Goal: Task Accomplishment & Management: Manage account settings

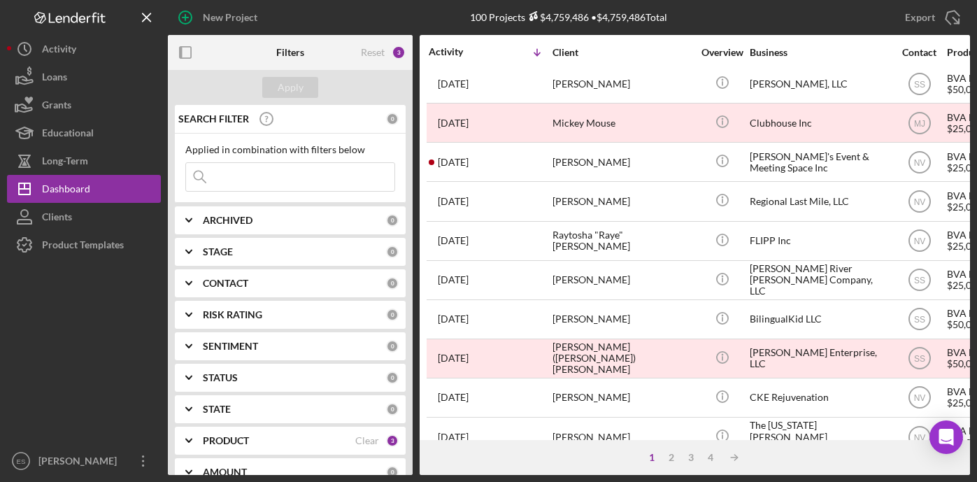
scroll to position [405, 0]
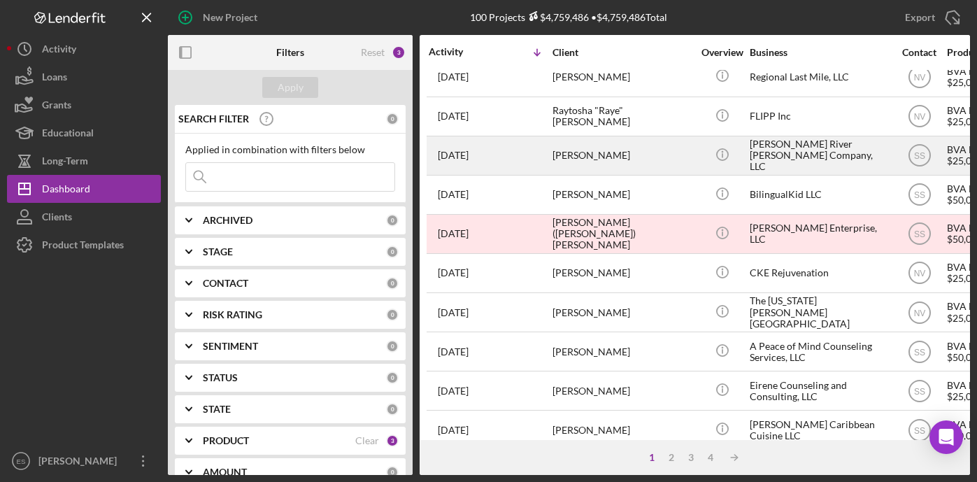
click at [776, 137] on div "James River Batteau Company, LLC" at bounding box center [820, 155] width 140 height 37
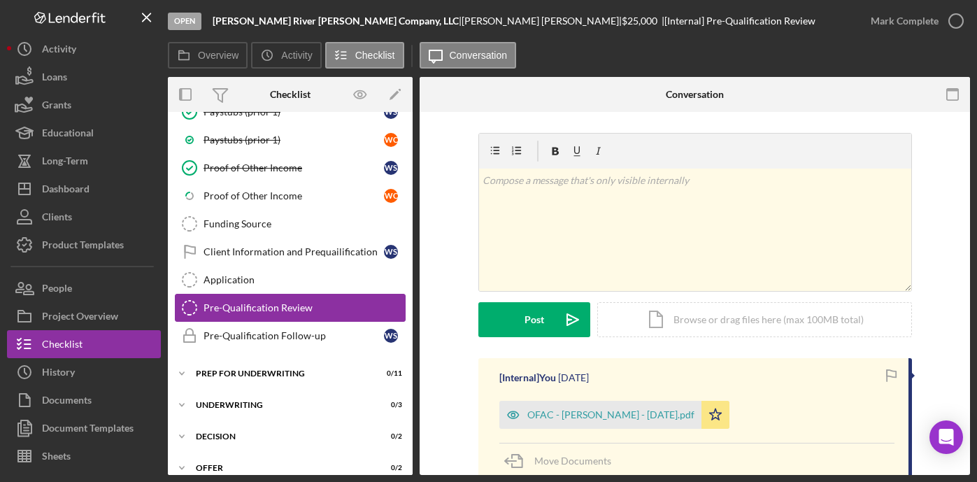
scroll to position [353, 0]
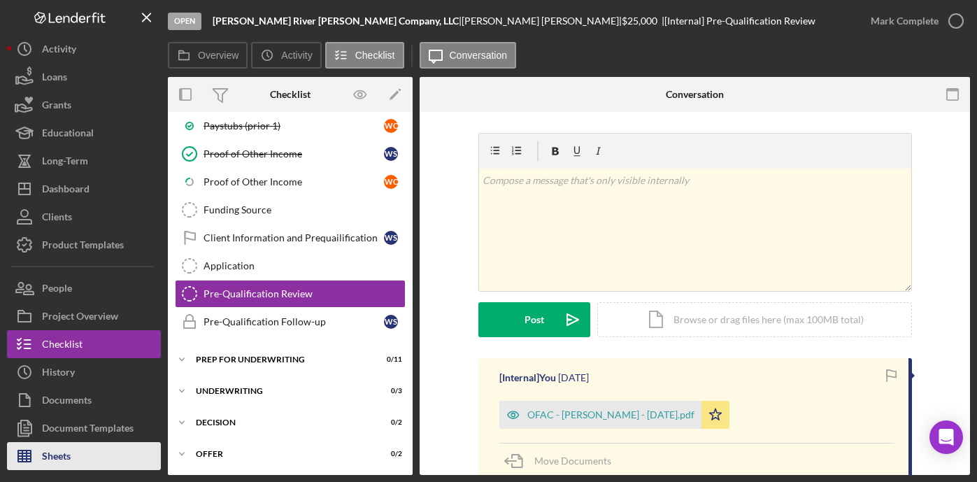
click at [75, 454] on button "Sheets" at bounding box center [84, 456] width 154 height 28
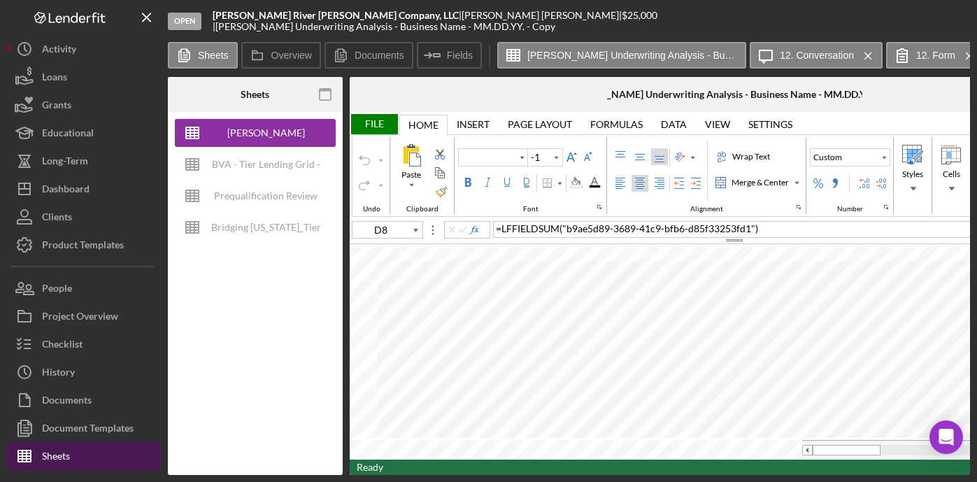
type input "Helvetica Neue"
type input "11"
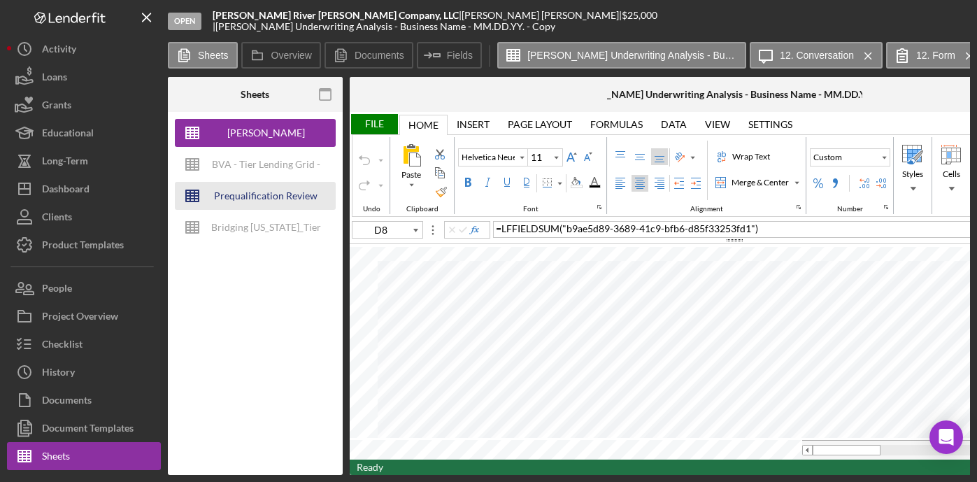
click at [260, 190] on div "Prequalification Review (TEMPLATE) – Entity Name – Date Completed (1)" at bounding box center [266, 196] width 112 height 28
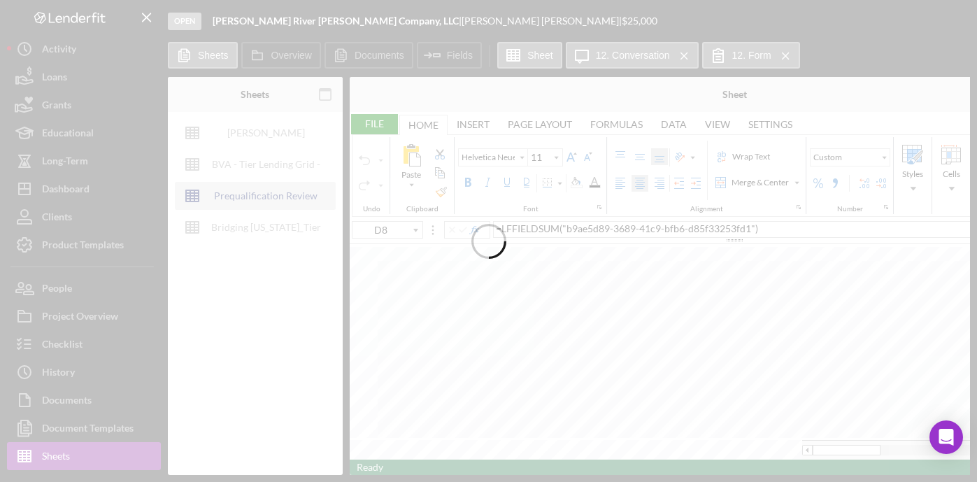
type input "Proxima Nova"
type input "B5"
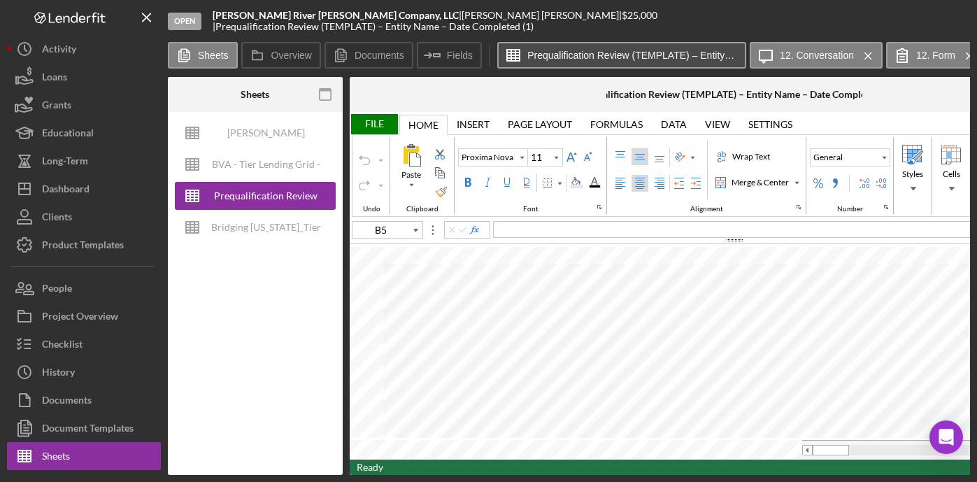
click at [700, 55] on label "Prequalification Review (TEMPLATE) – Entity Name – Date Completed (1)" at bounding box center [633, 55] width 210 height 11
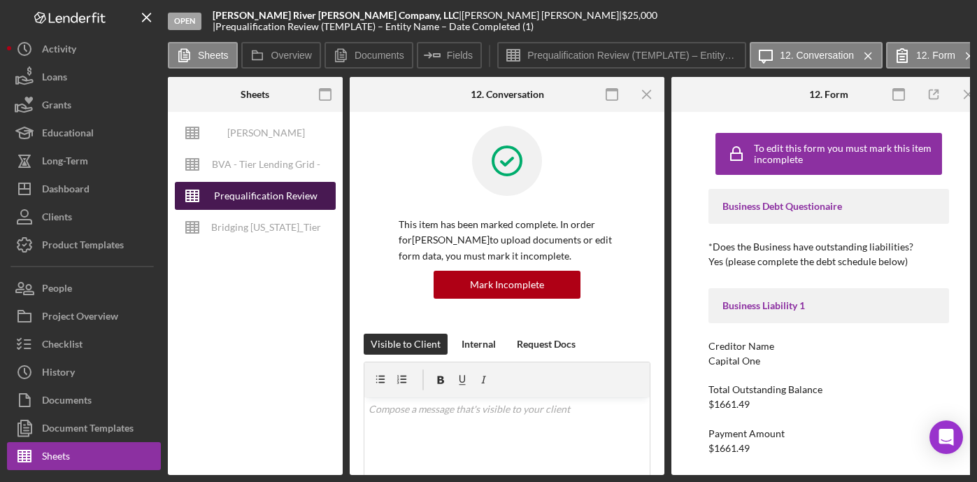
click at [269, 194] on div "Prequalification Review (TEMPLATE) – Entity Name – Date Completed (1)" at bounding box center [266, 196] width 112 height 28
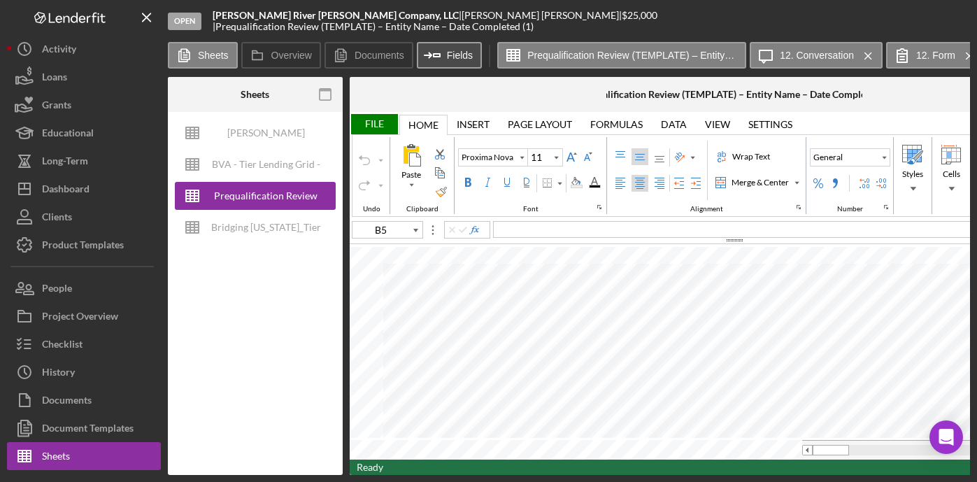
click at [454, 47] on button "Icon/Insert Field Fields" at bounding box center [449, 55] width 65 height 27
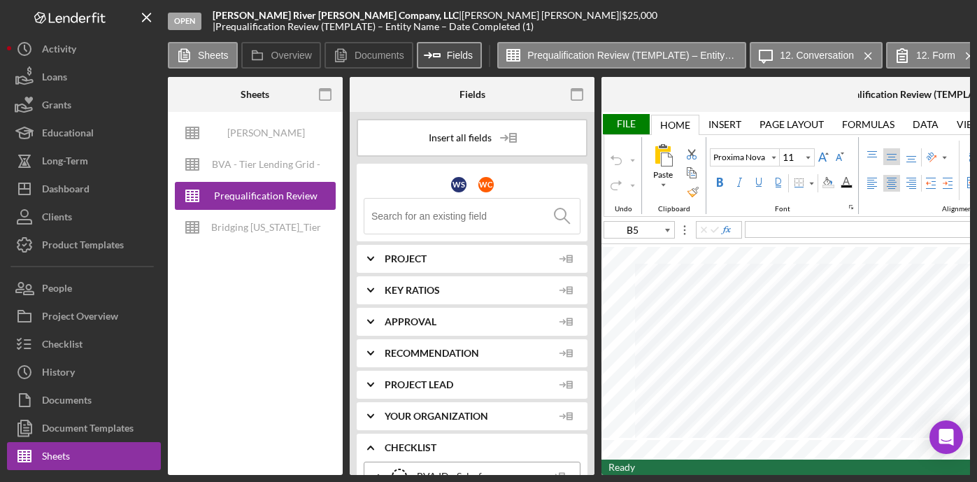
click at [454, 47] on button "Icon/Insert Field Fields" at bounding box center [449, 55] width 65 height 27
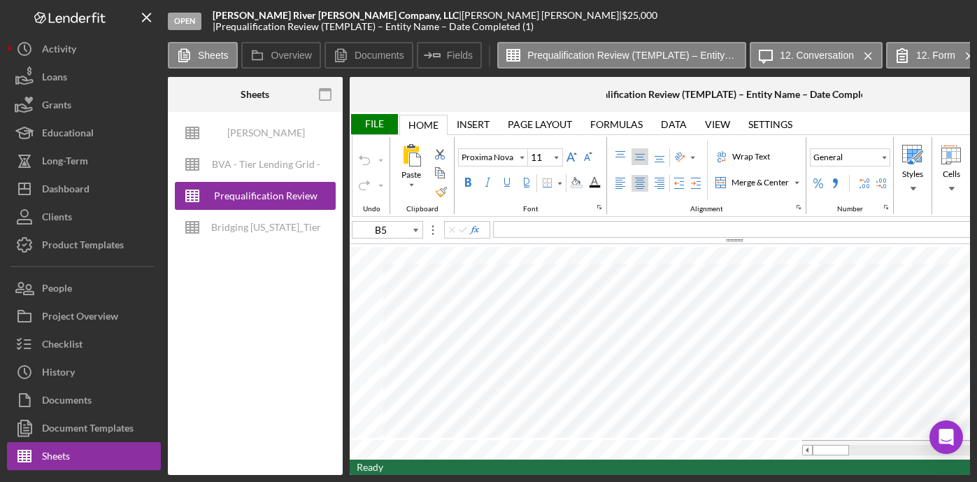
click at [379, 120] on div "File" at bounding box center [374, 124] width 48 height 20
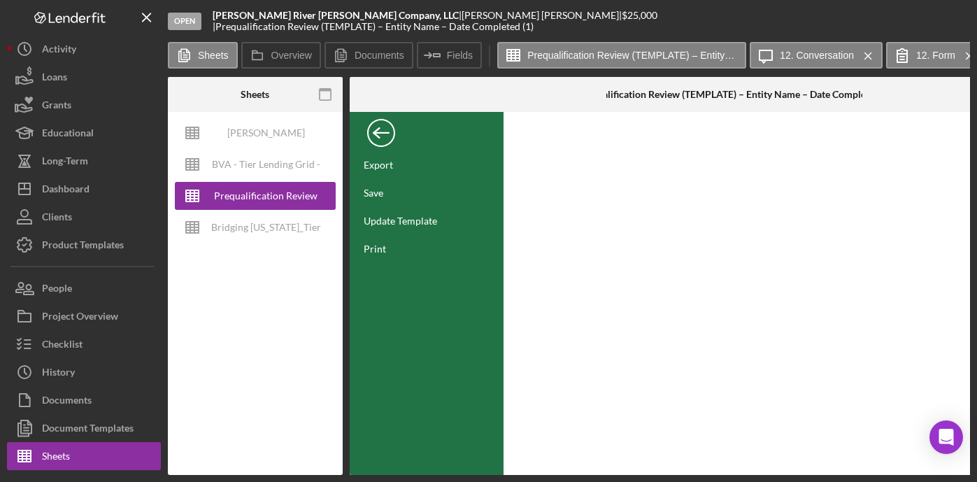
click at [382, 127] on div "Back" at bounding box center [381, 129] width 28 height 28
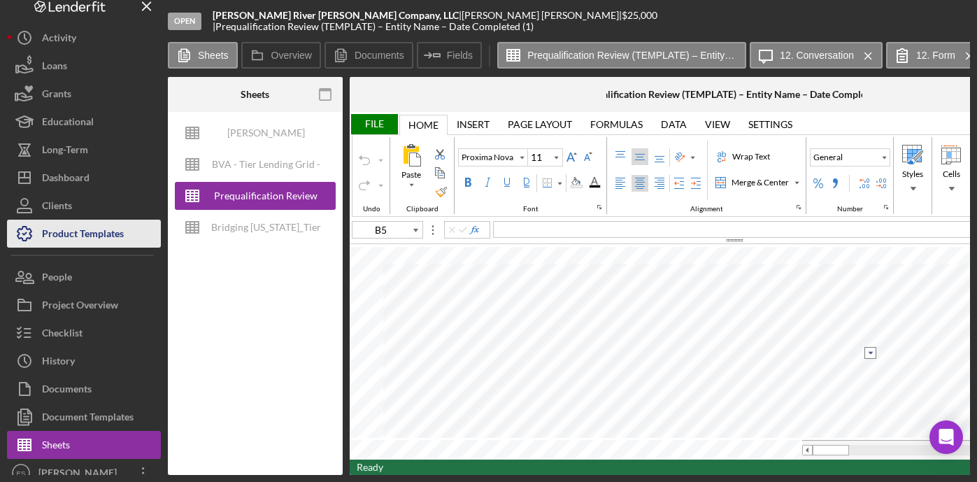
scroll to position [23, 0]
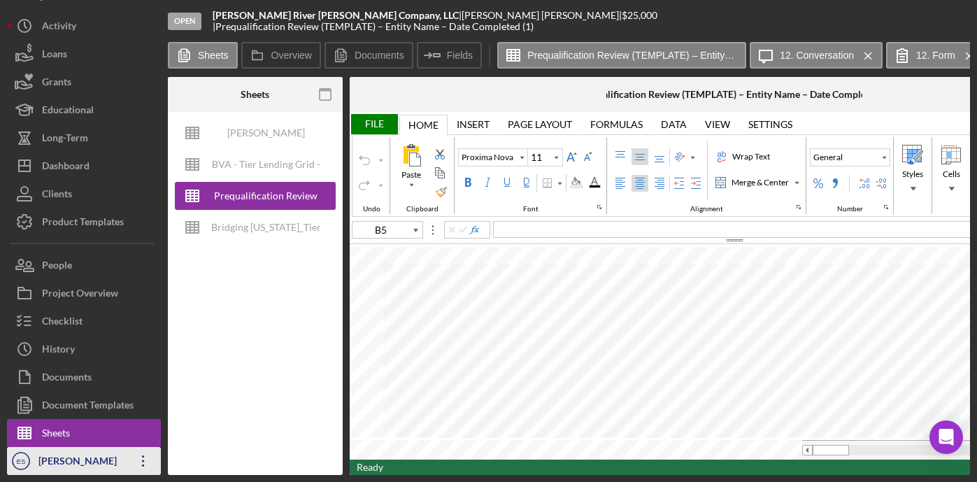
click at [70, 462] on div "[PERSON_NAME]" at bounding box center [80, 462] width 91 height 31
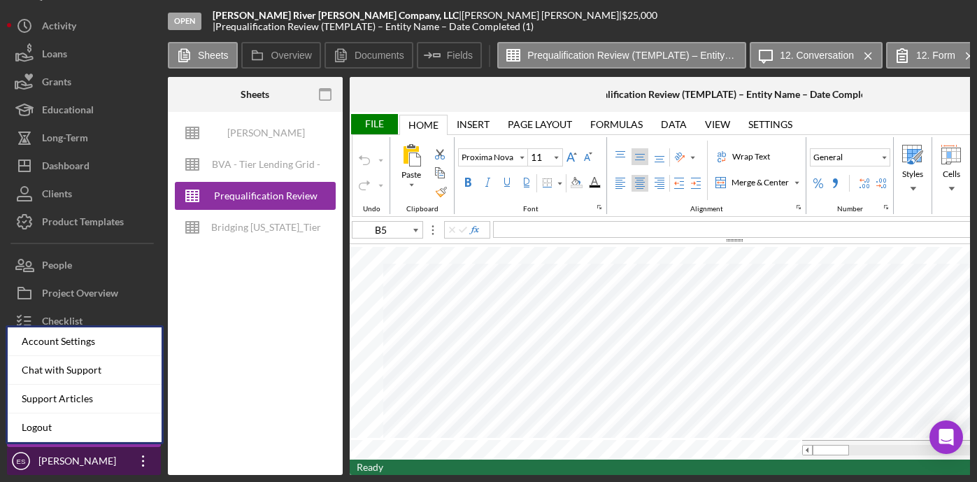
click at [70, 462] on div "[PERSON_NAME]" at bounding box center [80, 462] width 91 height 31
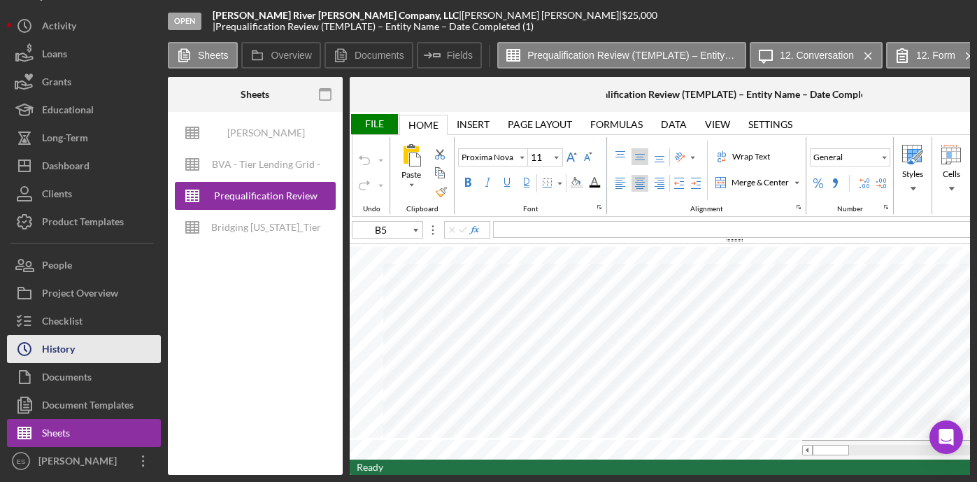
click at [78, 348] on button "Icon/History History" at bounding box center [84, 349] width 154 height 28
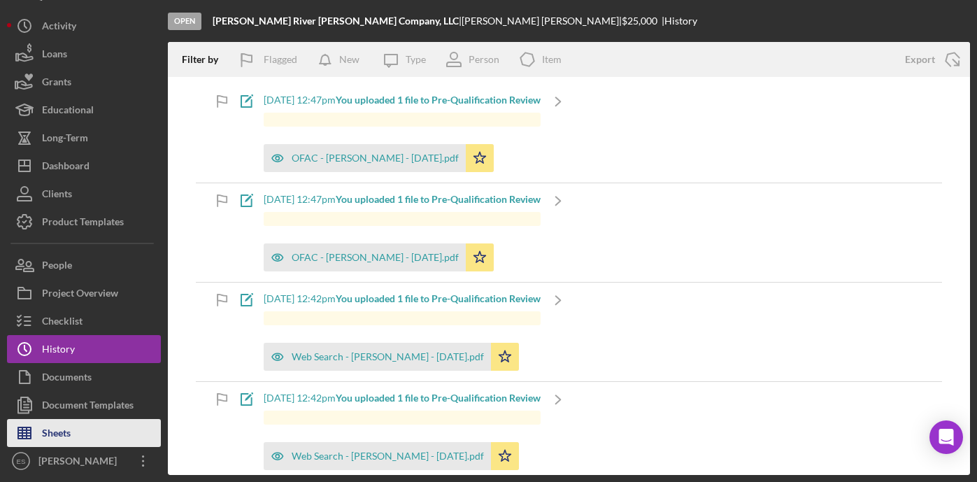
click at [73, 429] on button "Sheets" at bounding box center [84, 433] width 154 height 28
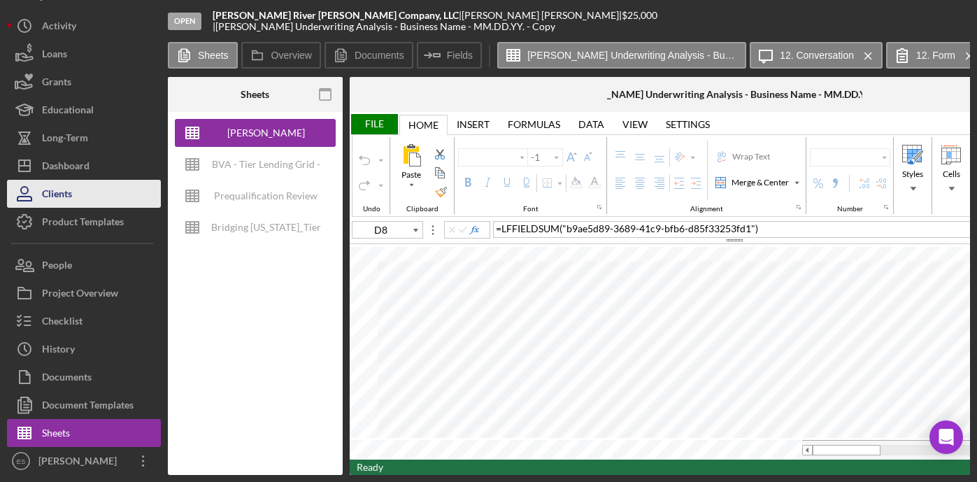
type input "Helvetica Neue"
type input "11"
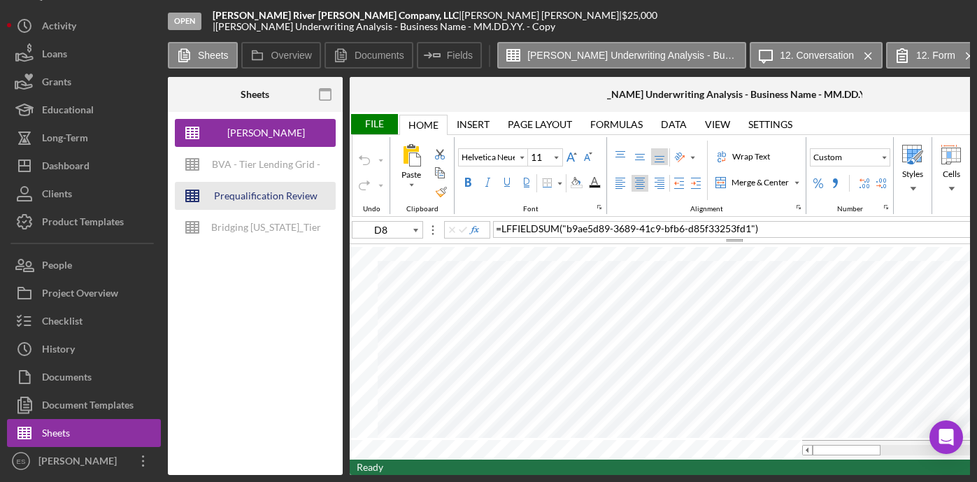
click at [250, 192] on div "Prequalification Review (TEMPLATE) – Entity Name – Date Completed (1)" at bounding box center [266, 196] width 112 height 28
type input "Proxima Nova"
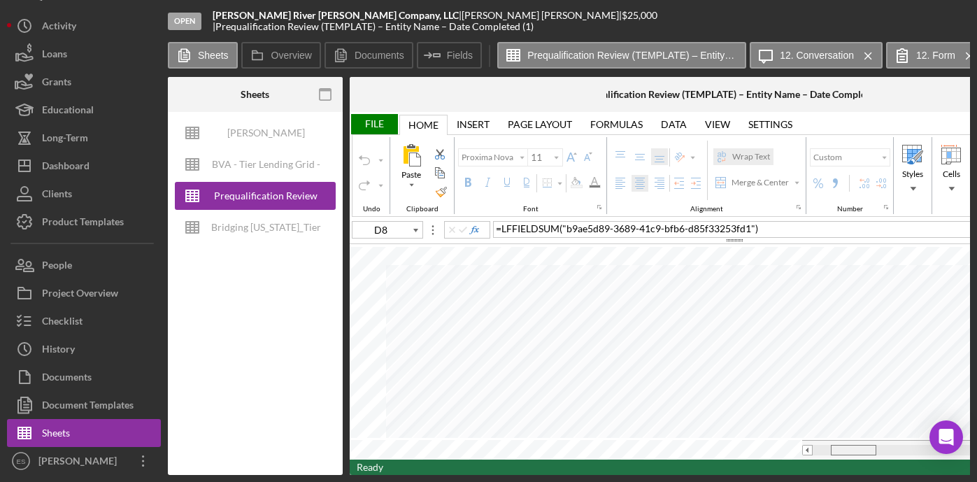
drag, startPoint x: 837, startPoint y: 444, endPoint x: 855, endPoint y: 452, distance: 19.8
click at [855, 452] on div at bounding box center [953, 450] width 302 height 20
type input "E4"
click at [770, 323] on input "image" at bounding box center [770, 323] width 12 height 12
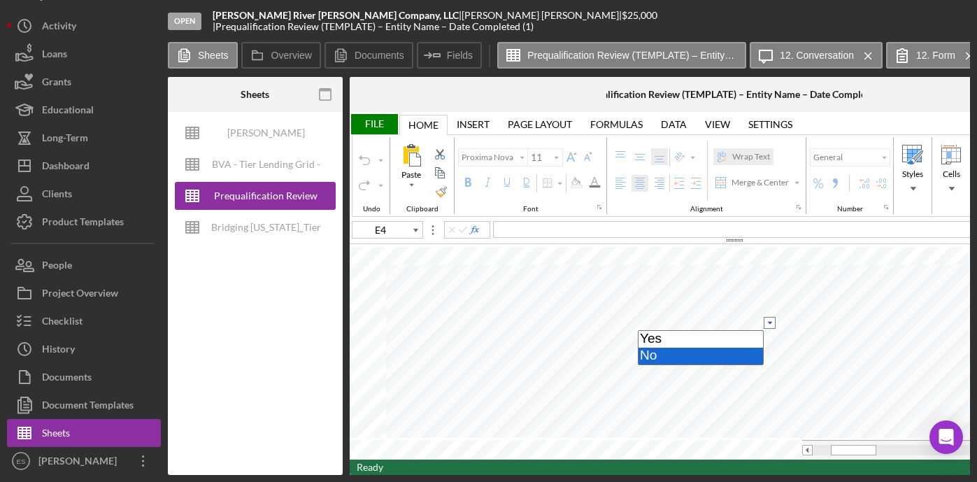
click at [700, 361] on option "No" at bounding box center [701, 356] width 125 height 17
click at [772, 323] on input "image" at bounding box center [770, 323] width 12 height 12
click at [723, 355] on option "No" at bounding box center [701, 356] width 125 height 17
click at [330, 97] on icon "button" at bounding box center [324, 94] width 31 height 31
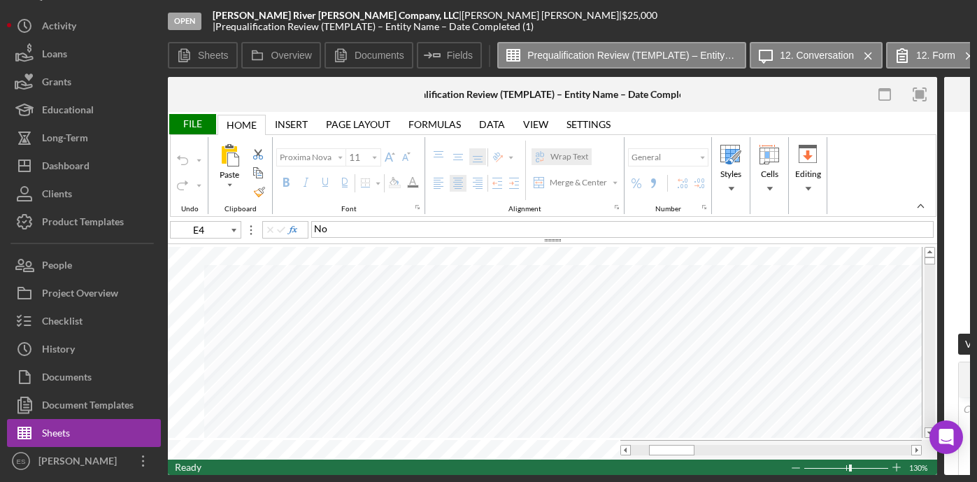
click at [196, 127] on div "File" at bounding box center [192, 124] width 48 height 20
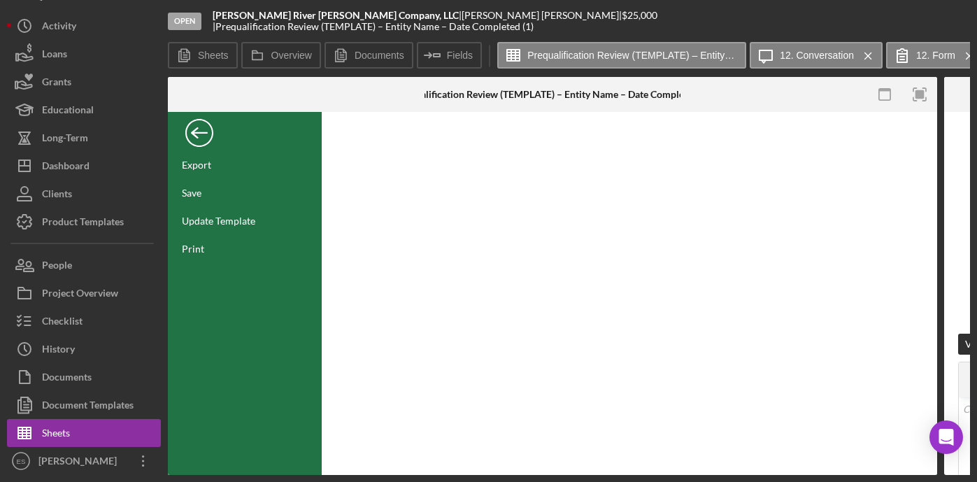
click at [194, 137] on div "Back" at bounding box center [199, 129] width 28 height 28
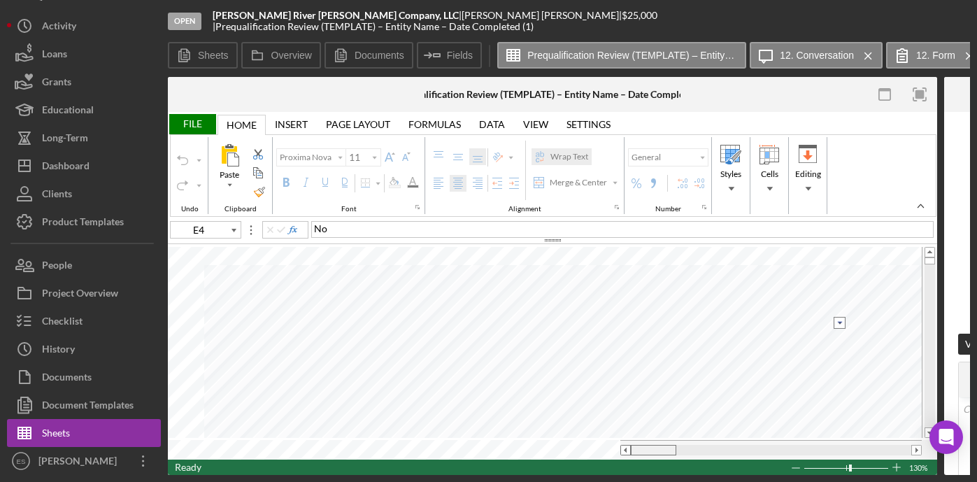
drag, startPoint x: 667, startPoint y: 446, endPoint x: 622, endPoint y: 446, distance: 45.5
click at [622, 446] on div at bounding box center [772, 450] width 302 height 10
type input "Arial"
type input "10"
type input "D4"
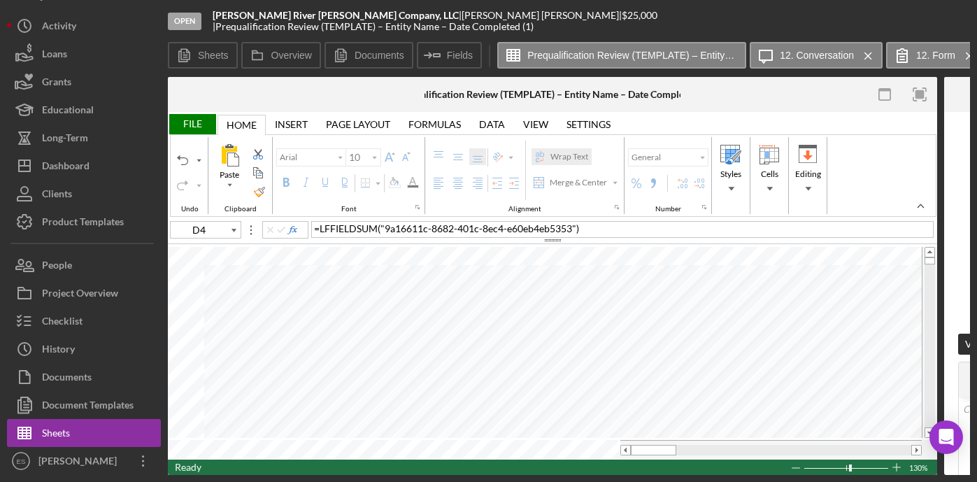
type input "Proxima Nova"
type input "11"
type input "E4"
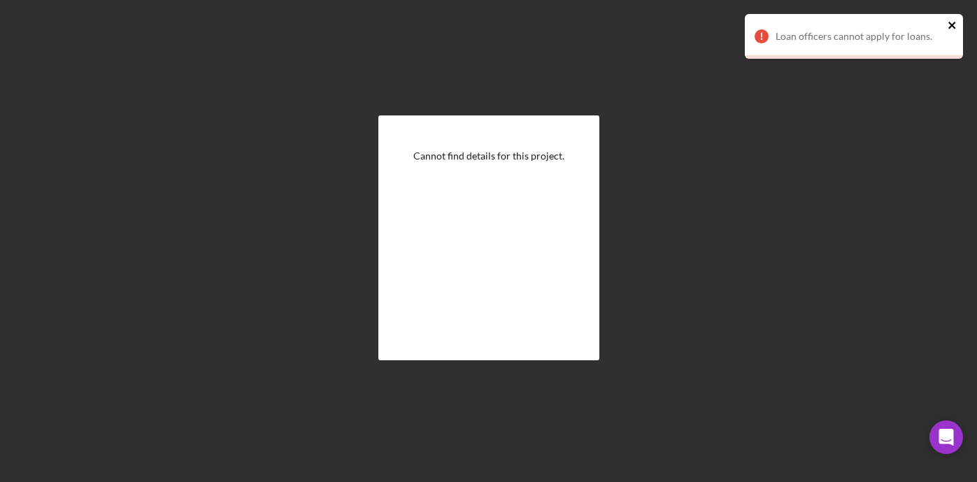
click at [950, 25] on icon "close" at bounding box center [953, 25] width 10 height 11
click at [956, 24] on icon "close" at bounding box center [953, 25] width 10 height 11
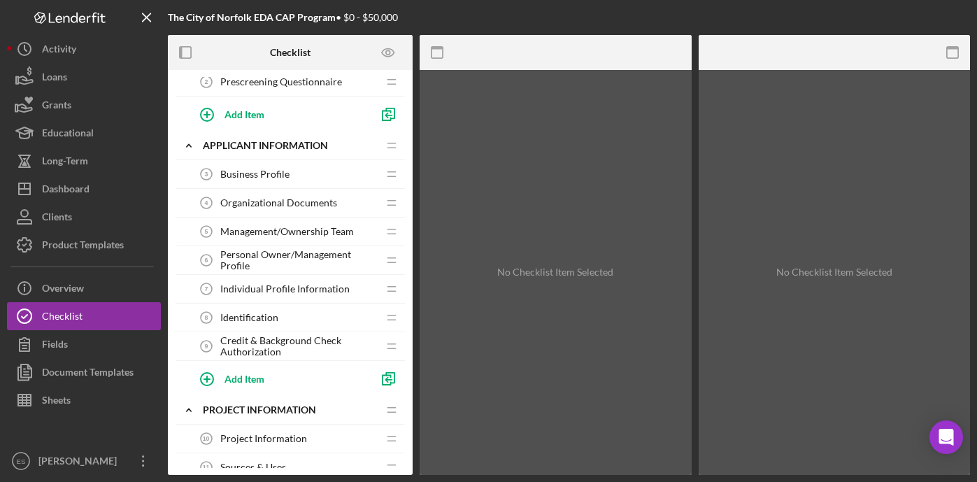
scroll to position [163, 0]
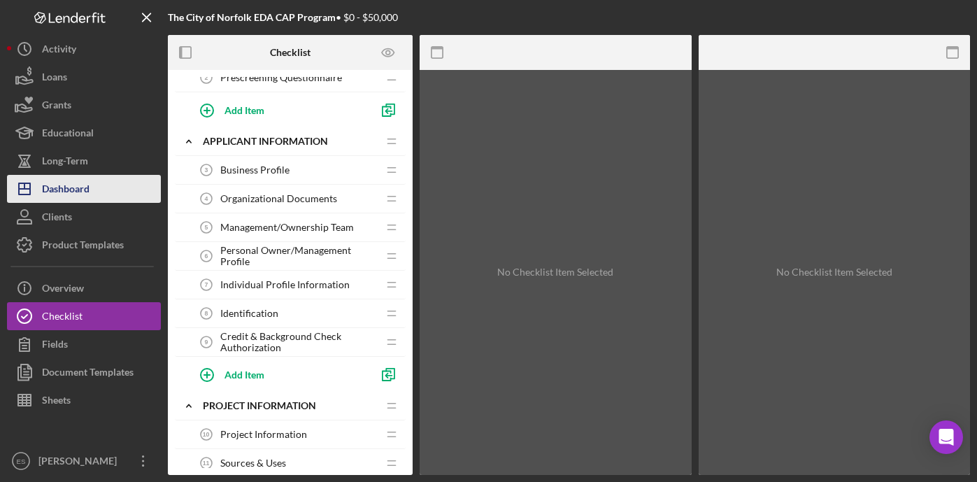
click at [65, 195] on div "Dashboard" at bounding box center [66, 190] width 48 height 31
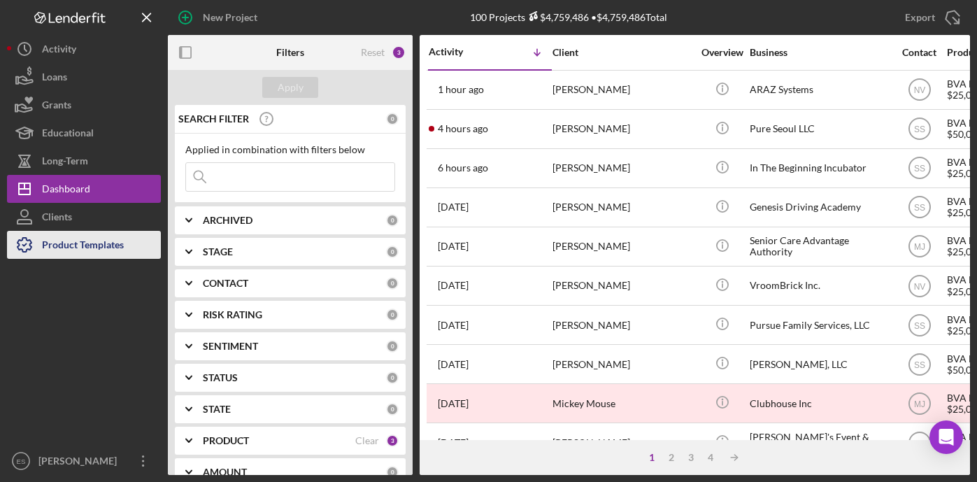
click at [77, 245] on div "Product Templates" at bounding box center [83, 246] width 82 height 31
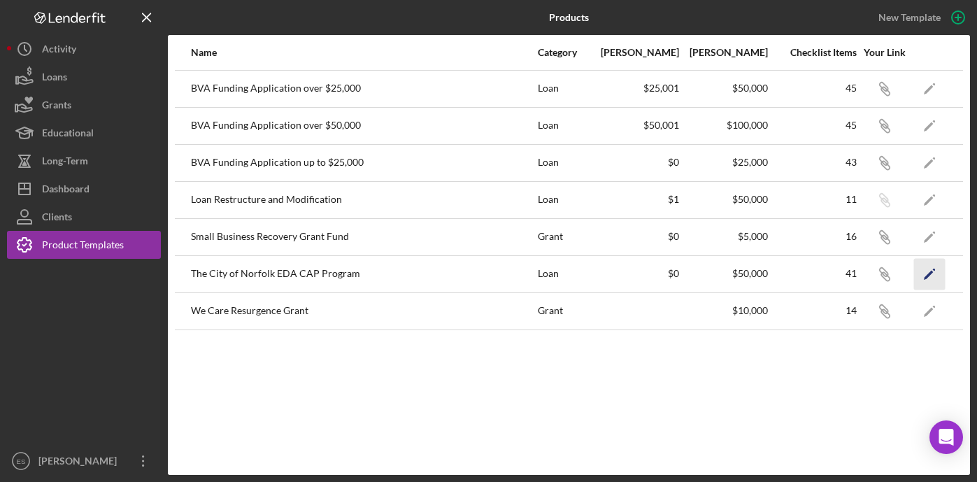
click at [935, 276] on icon "Icon/Edit" at bounding box center [929, 273] width 31 height 31
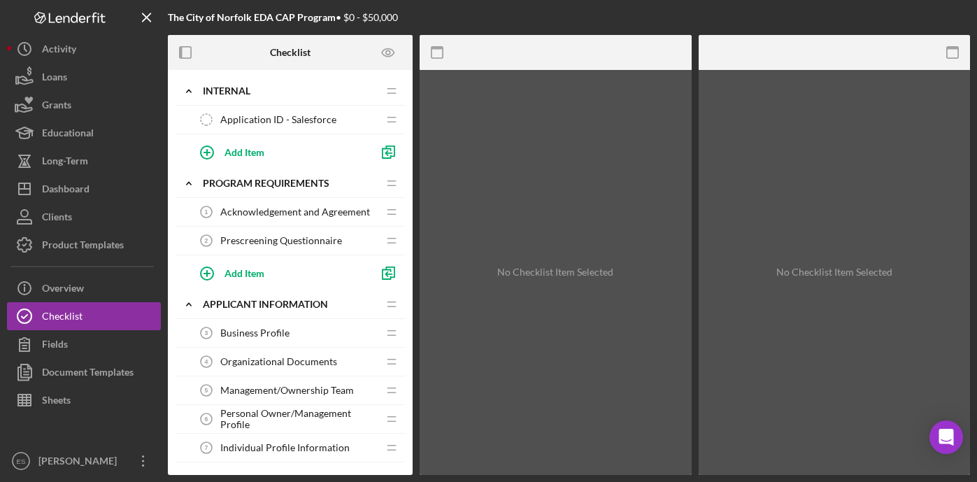
click at [274, 117] on span "Application ID - Salesforce" at bounding box center [278, 119] width 116 height 11
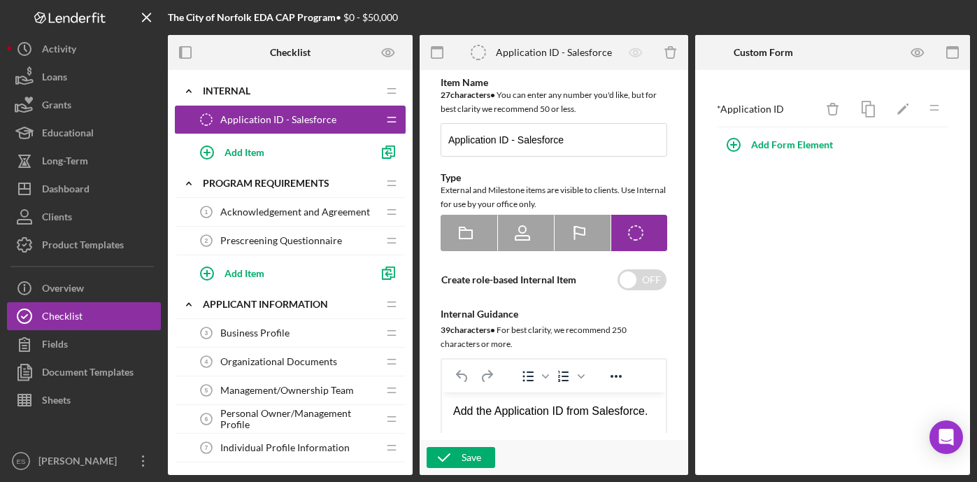
click at [267, 215] on span "Acknowledgement and Agreement" at bounding box center [295, 211] width 150 height 11
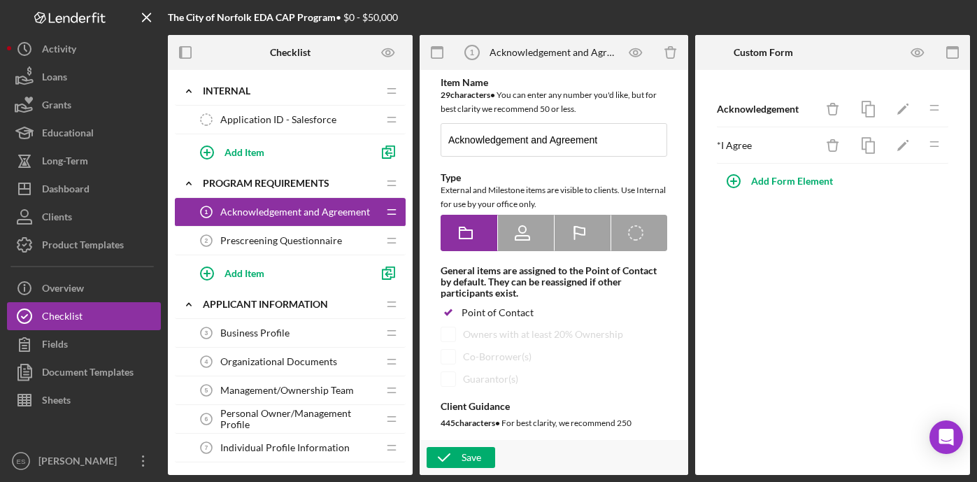
click at [260, 239] on span "Prescreening Questionnaire" at bounding box center [281, 240] width 122 height 11
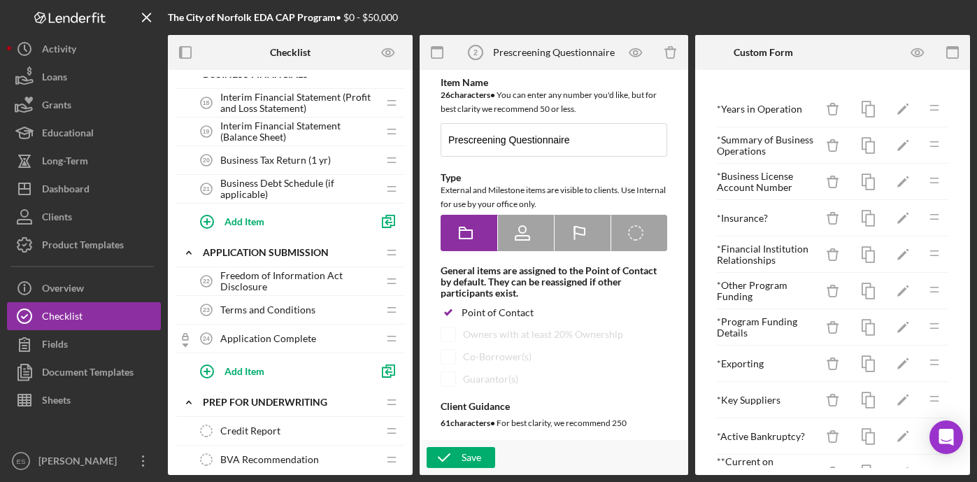
scroll to position [951, 0]
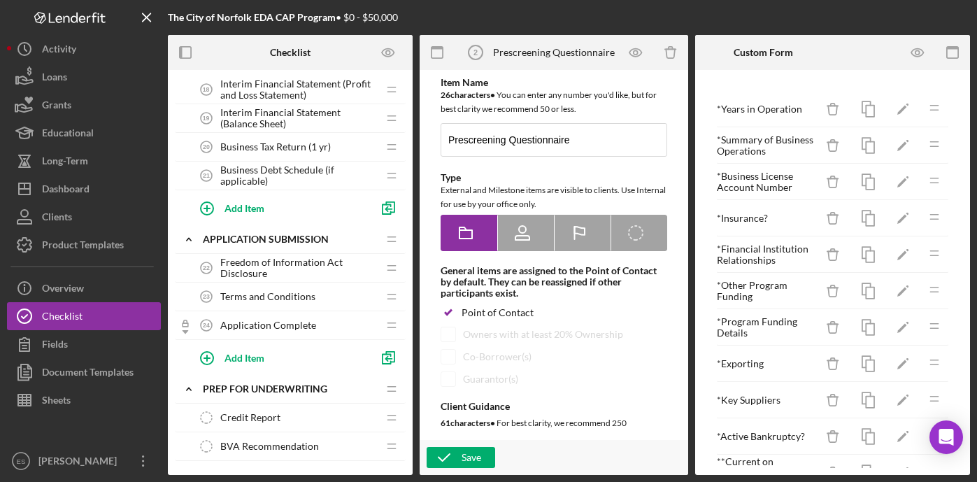
click at [292, 261] on span "Freedom of Information Act Disclosure" at bounding box center [298, 268] width 157 height 22
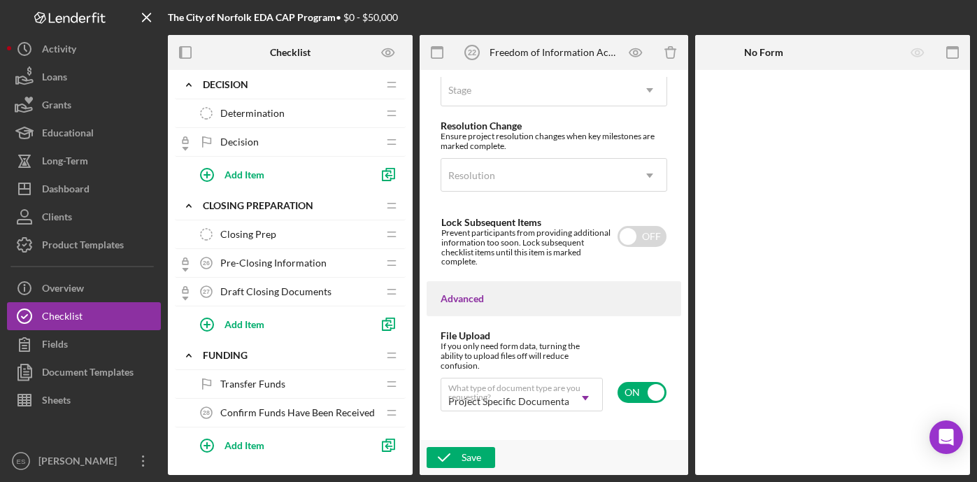
scroll to position [1676, 0]
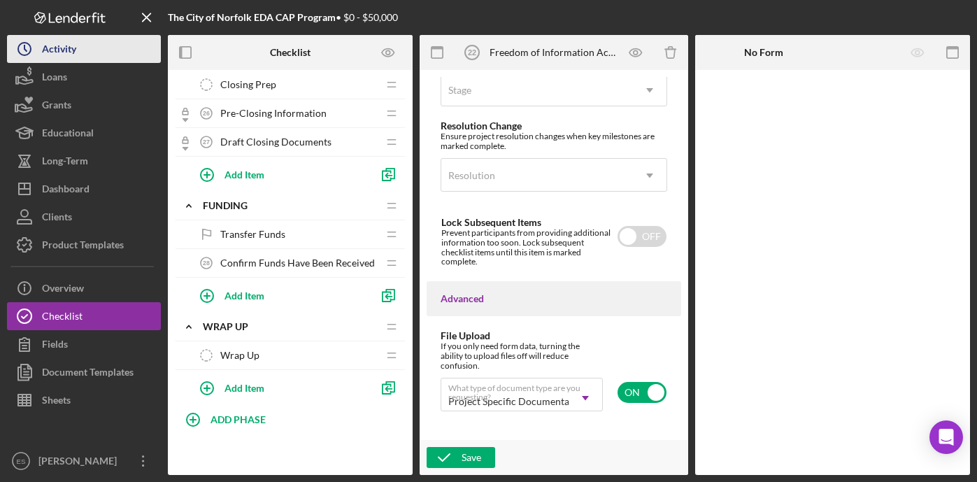
click at [69, 57] on div "Activity" at bounding box center [59, 50] width 34 height 31
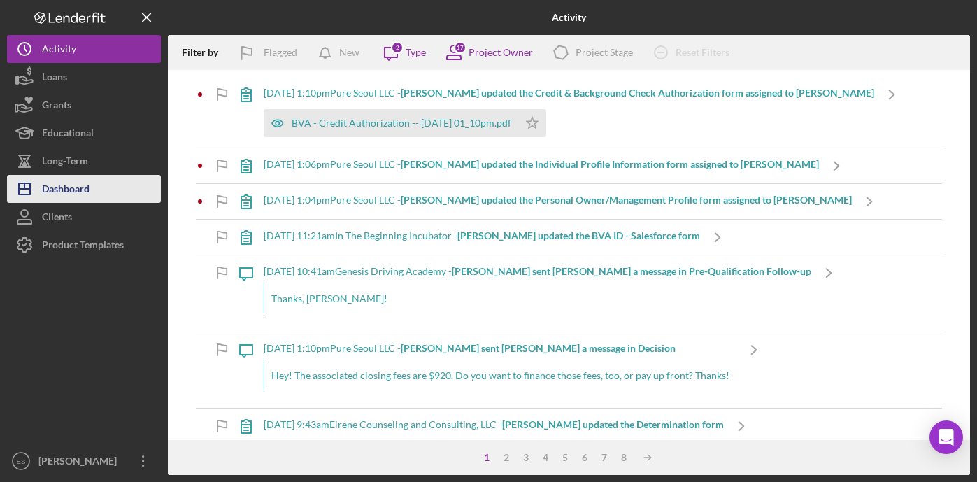
click at [82, 194] on div "Dashboard" at bounding box center [66, 190] width 48 height 31
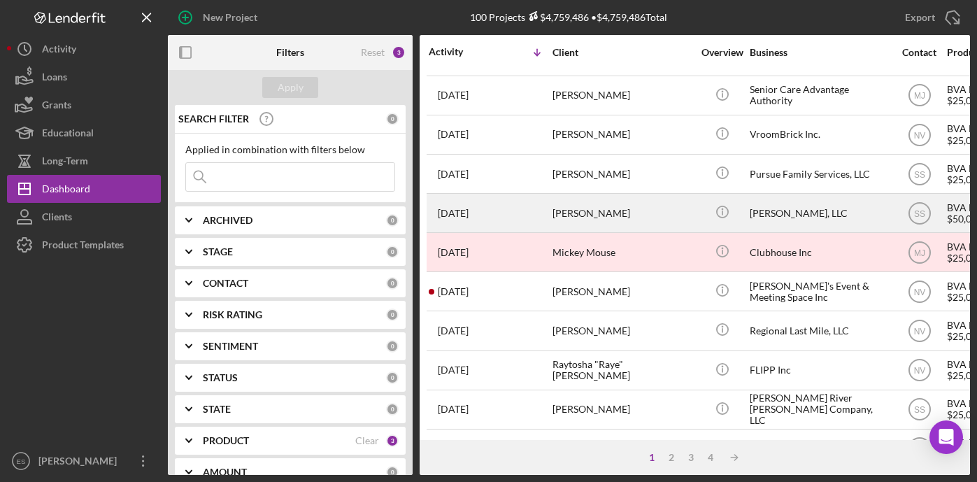
scroll to position [320, 0]
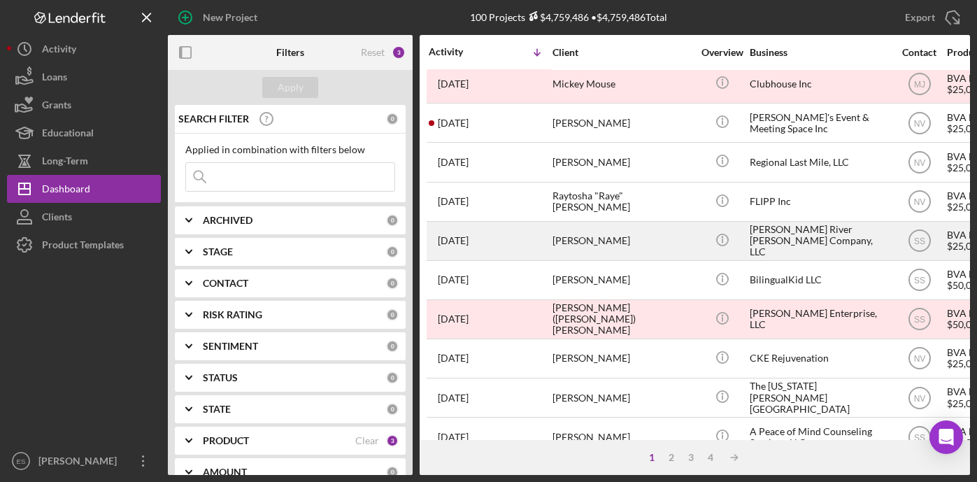
click at [814, 234] on div "[PERSON_NAME] River [PERSON_NAME] Company, LLC" at bounding box center [820, 240] width 140 height 37
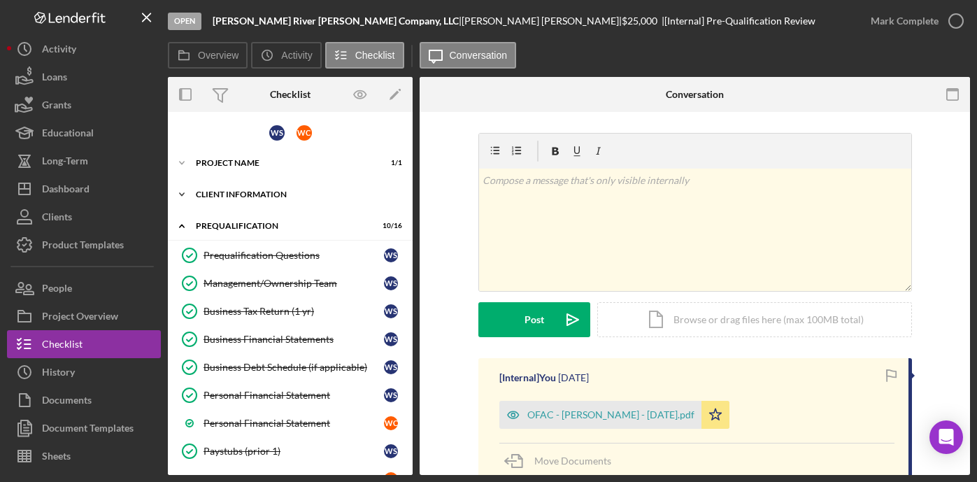
click at [269, 197] on div "Client Information" at bounding box center [295, 194] width 199 height 8
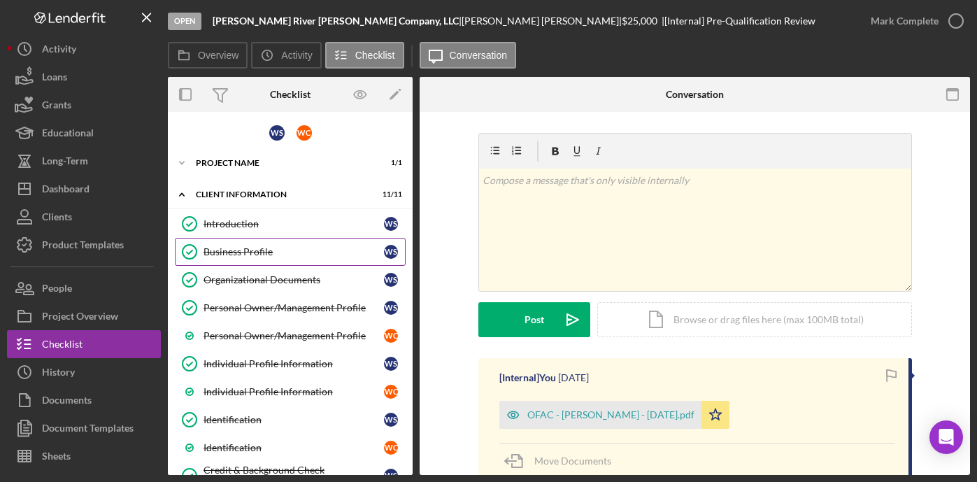
click at [255, 248] on div "Business Profile" at bounding box center [294, 251] width 181 height 11
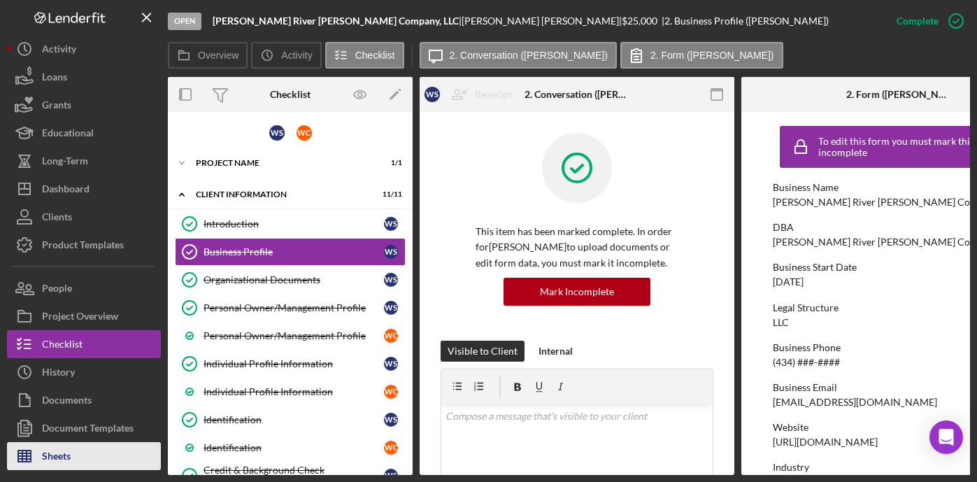
click at [62, 448] on div "Sheets" at bounding box center [56, 457] width 29 height 31
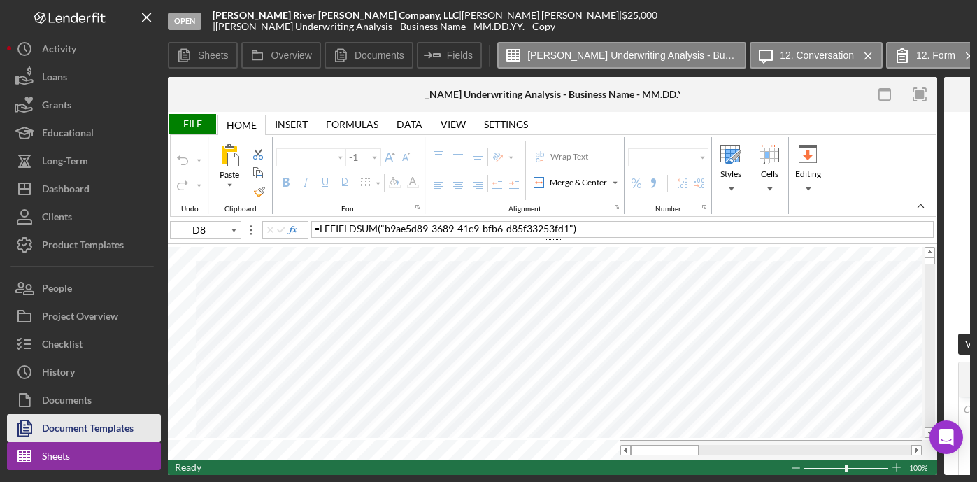
type input "Helvetica Neue"
type input "11"
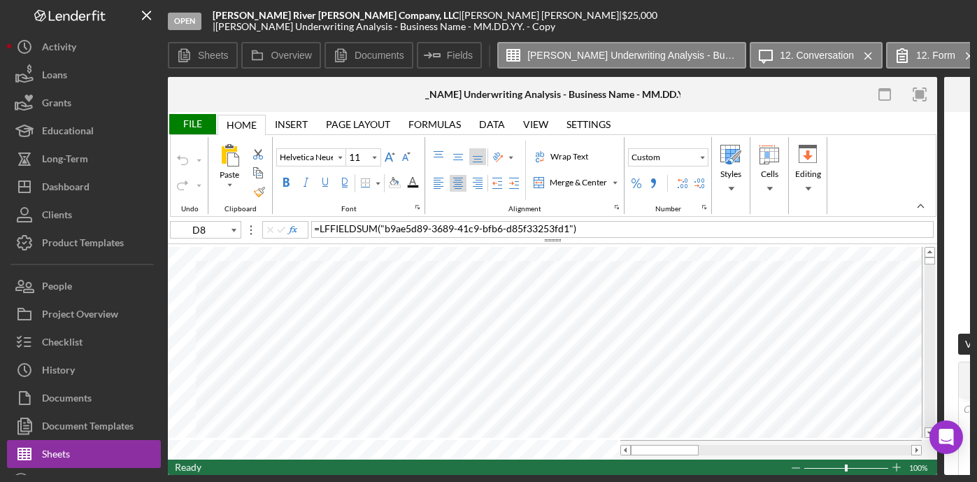
scroll to position [3, 0]
click at [210, 60] on label "Sheets" at bounding box center [213, 55] width 31 height 11
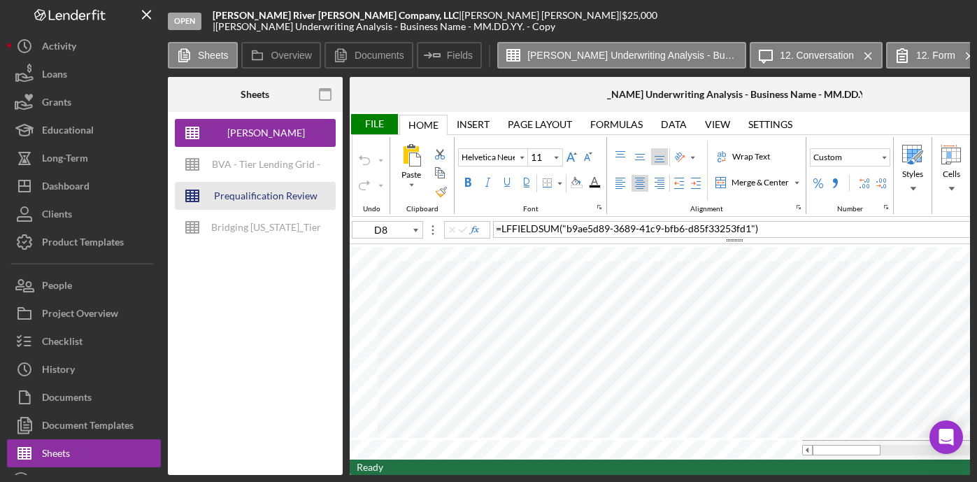
click at [240, 199] on div "Prequalification Review (TEMPLATE) – Entity Name – Date Completed (1)" at bounding box center [266, 196] width 112 height 28
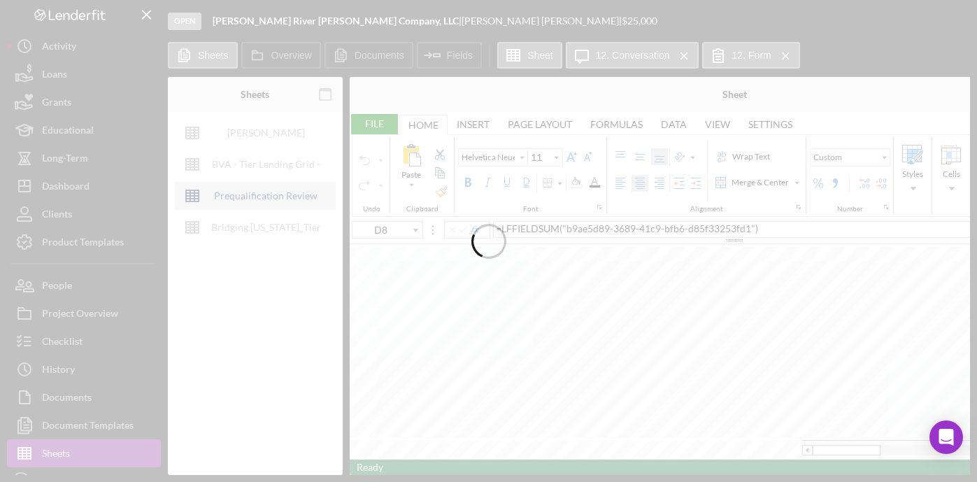
type input "Proxima Nova"
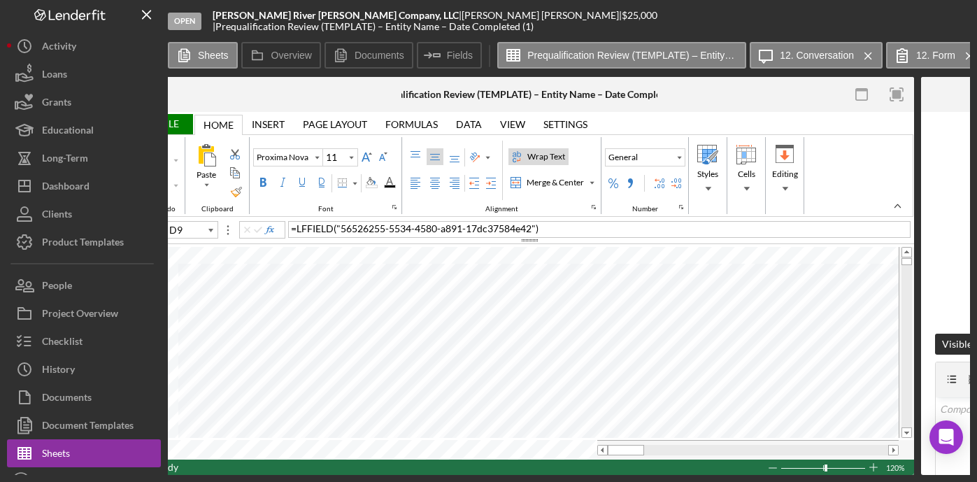
scroll to position [0, 208]
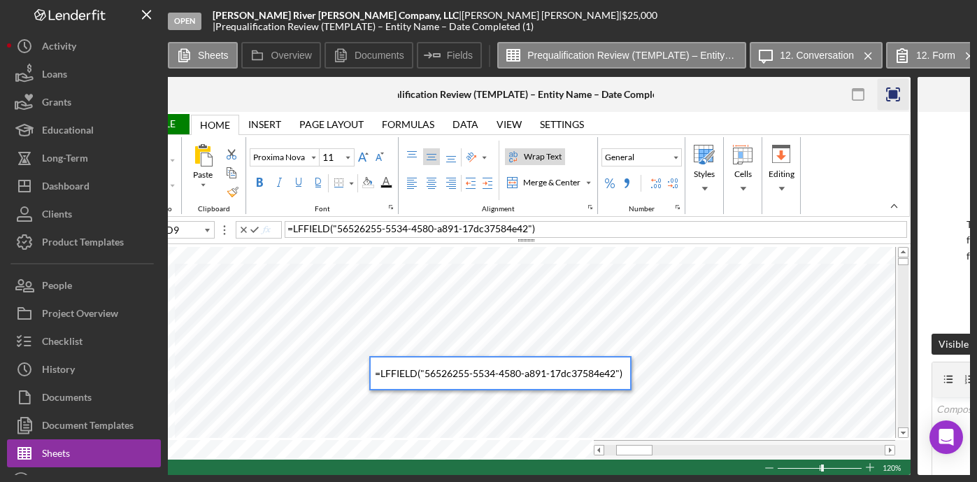
click at [894, 95] on rect "button" at bounding box center [893, 94] width 9 height 9
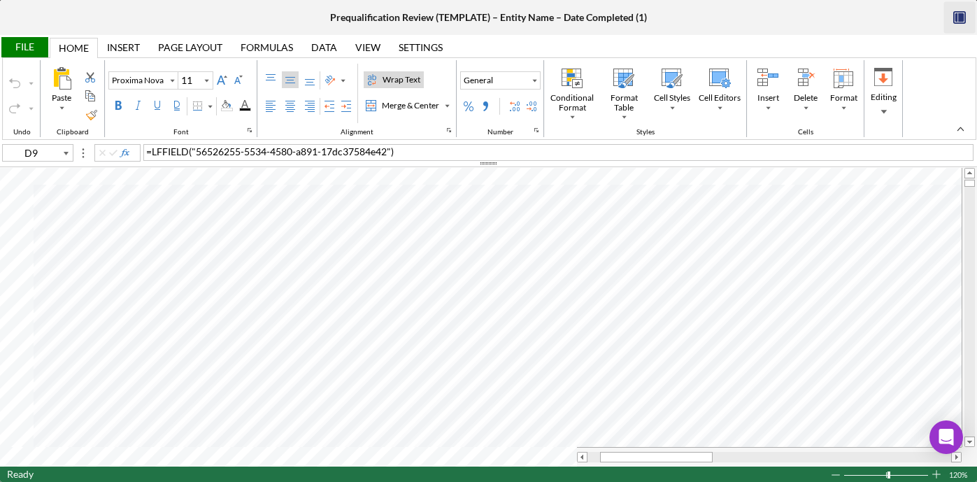
click at [476, 18] on div "Prequalification Review (TEMPLATE) – Entity Name – Date Completed (1)" at bounding box center [488, 17] width 317 height 11
click at [959, 19] on icon "button" at bounding box center [961, 17] width 6 height 9
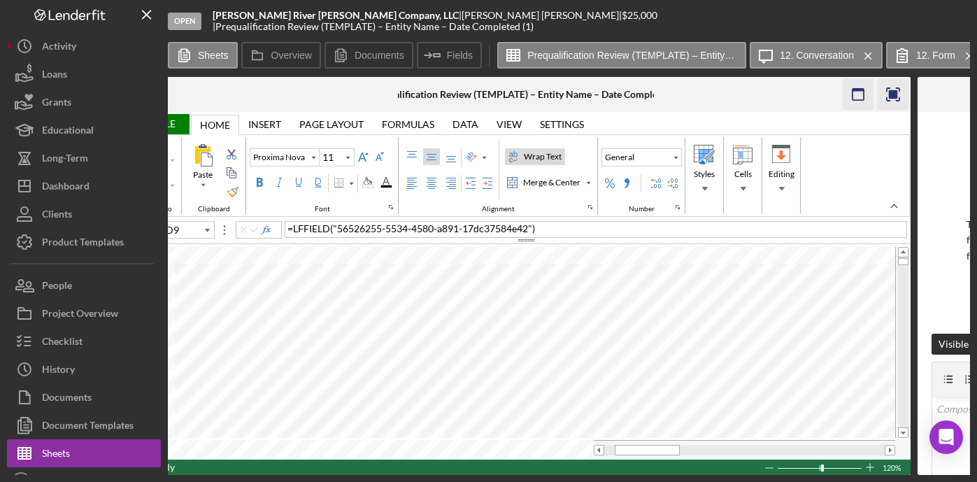
click at [863, 94] on icon "button" at bounding box center [858, 94] width 31 height 31
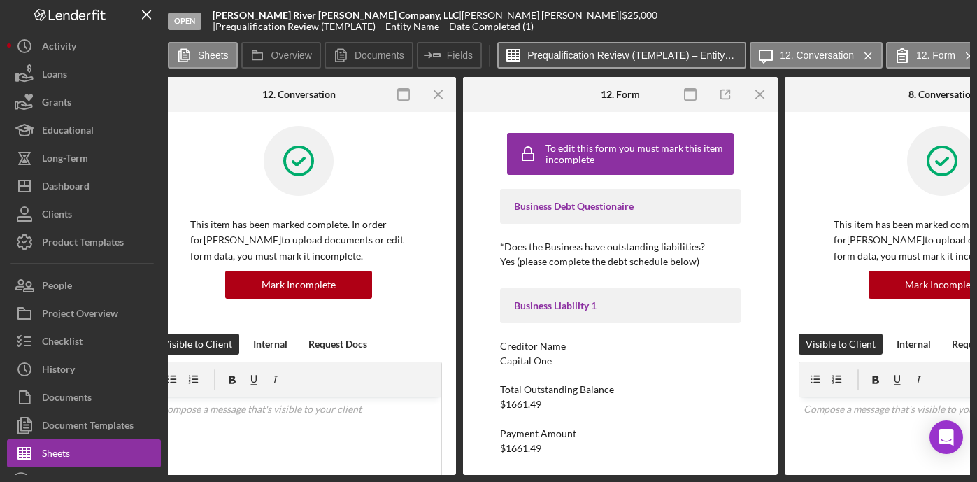
click at [678, 57] on label "Prequalification Review (TEMPLATE) – Entity Name – Date Completed (1)" at bounding box center [633, 55] width 210 height 11
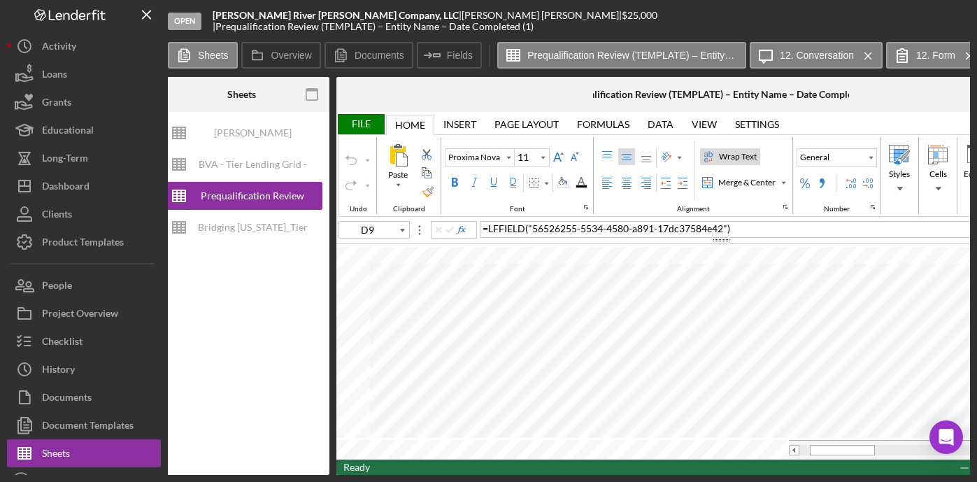
scroll to position [0, 0]
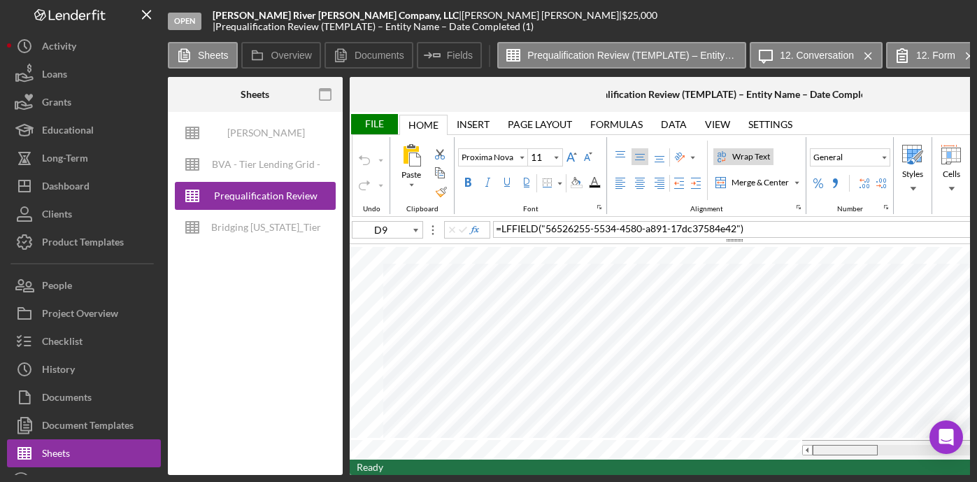
drag, startPoint x: 843, startPoint y: 447, endPoint x: 821, endPoint y: 448, distance: 21.7
click at [821, 448] on div at bounding box center [845, 450] width 65 height 10
type input "D8"
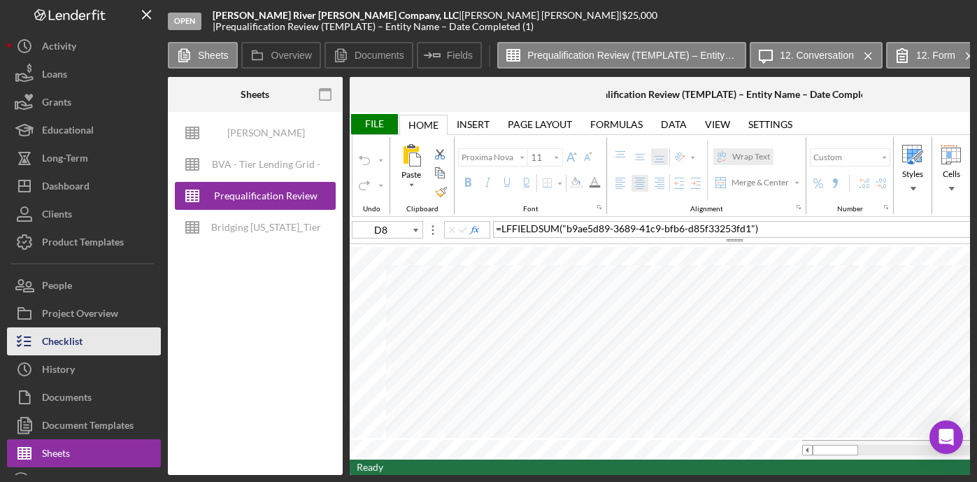
drag, startPoint x: 63, startPoint y: 337, endPoint x: 55, endPoint y: 339, distance: 8.7
click at [63, 337] on div "Checklist" at bounding box center [62, 342] width 41 height 31
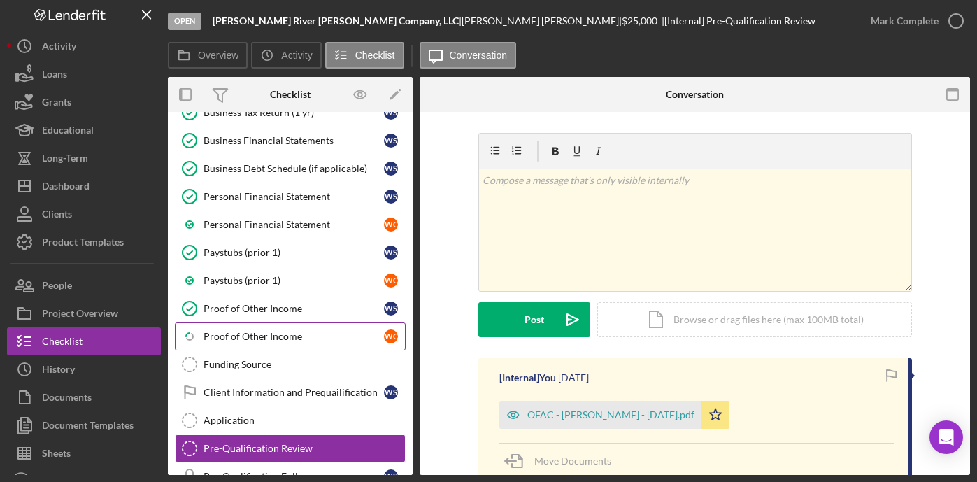
scroll to position [170, 0]
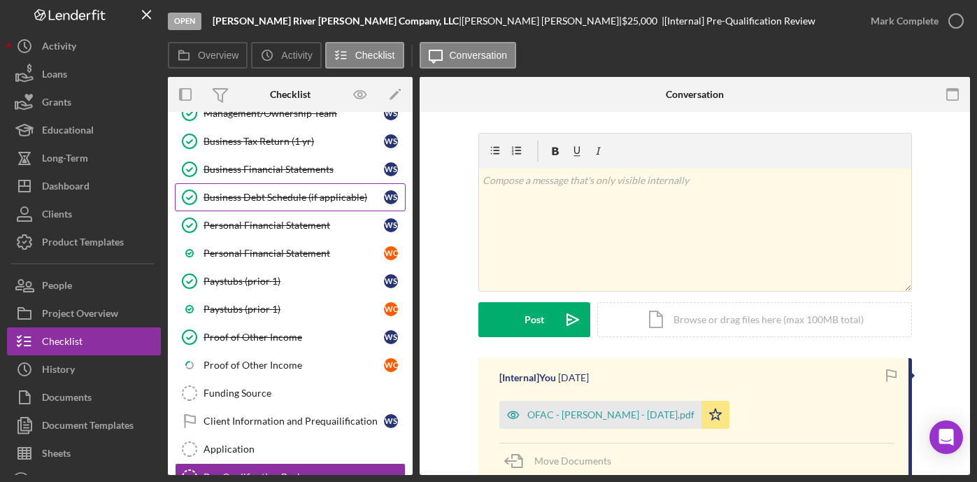
click at [262, 203] on link "Business Debt Schedule (if applicable) Business Debt Schedule (if applicable) W…" at bounding box center [290, 197] width 231 height 28
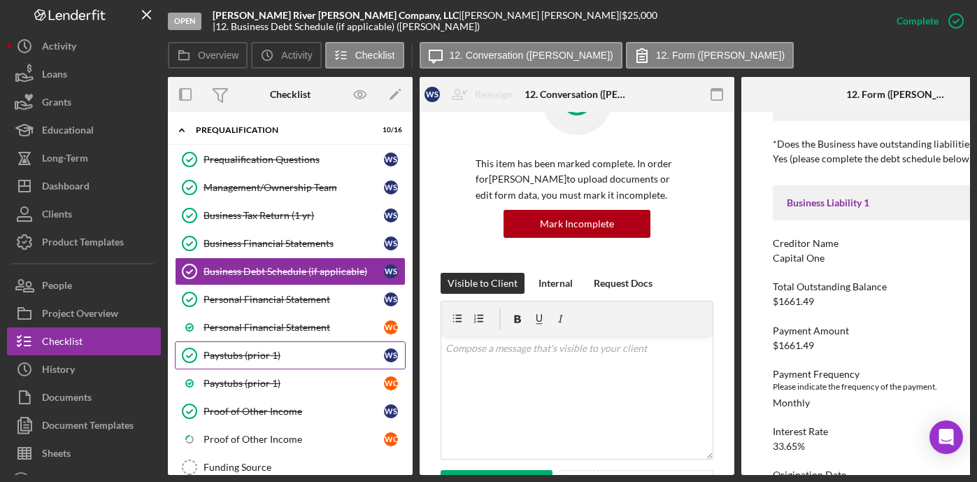
scroll to position [94, 0]
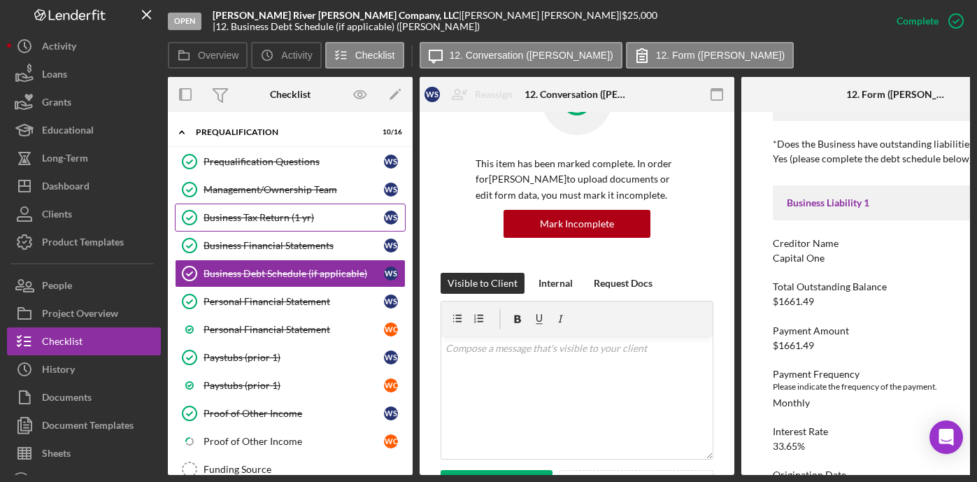
click at [277, 222] on div "Business Tax Return (1 yr)" at bounding box center [294, 217] width 181 height 11
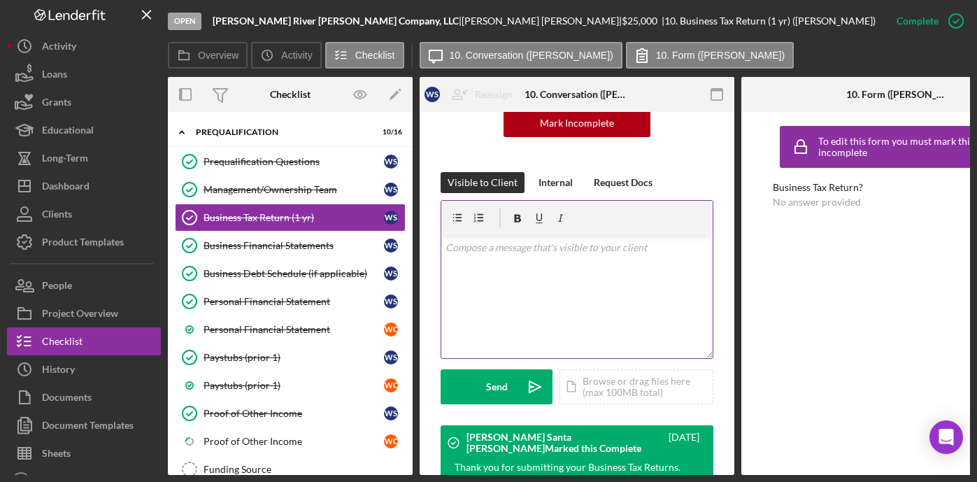
scroll to position [386, 0]
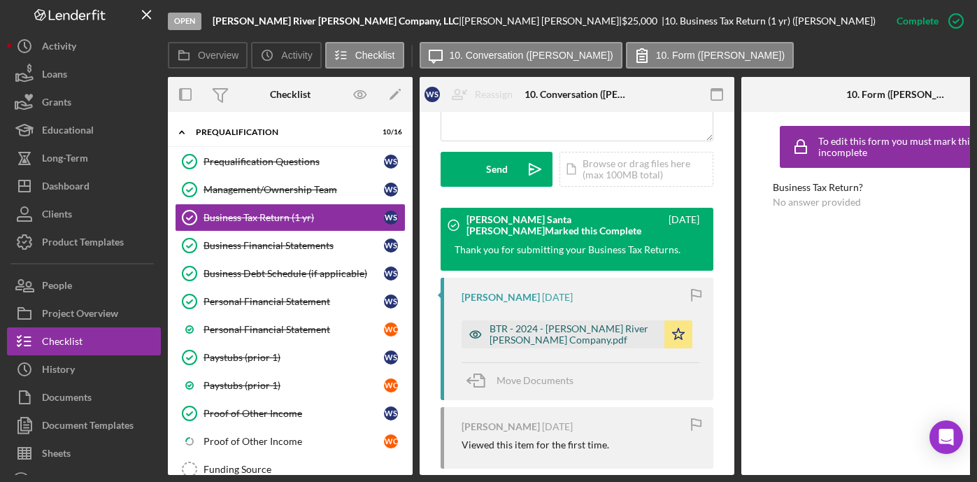
click at [558, 328] on div "BTR - 2024 - [PERSON_NAME] River [PERSON_NAME] Company.pdf" at bounding box center [574, 334] width 168 height 22
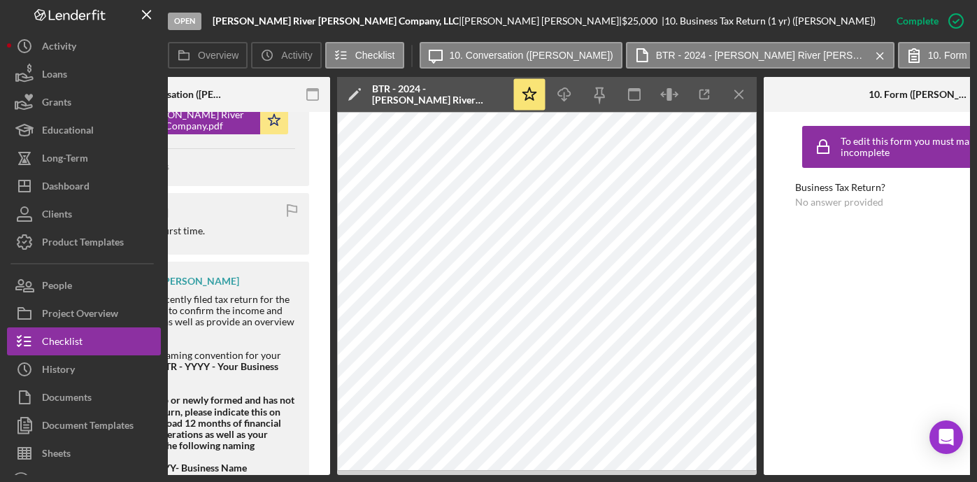
scroll to position [0, 0]
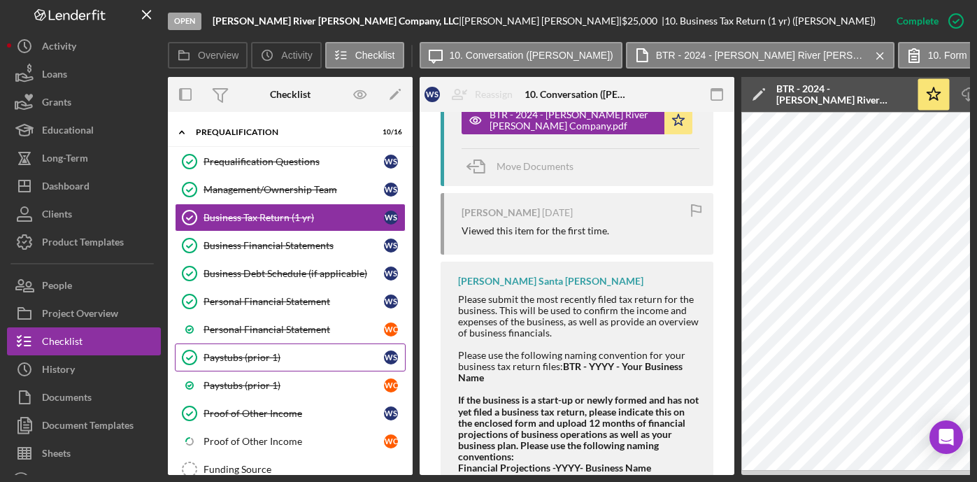
click at [276, 358] on div "Paystubs (prior 1)" at bounding box center [294, 357] width 181 height 11
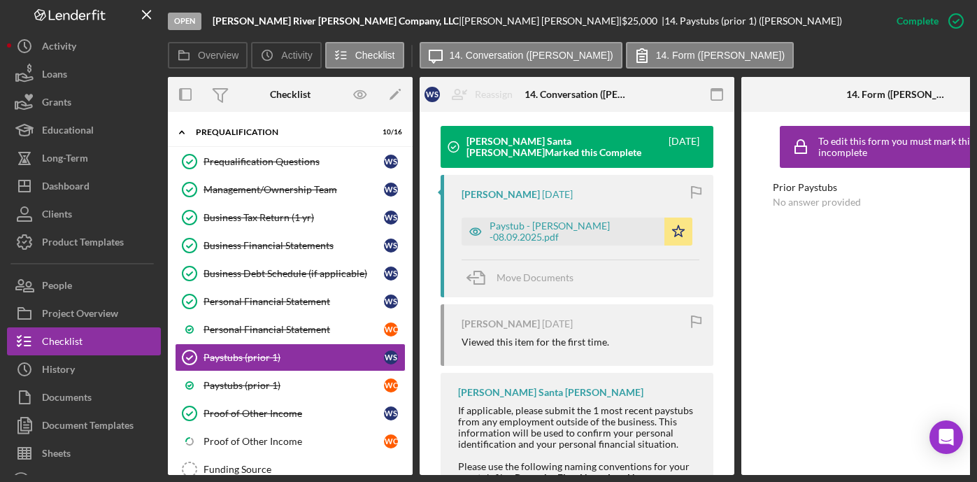
scroll to position [460, 0]
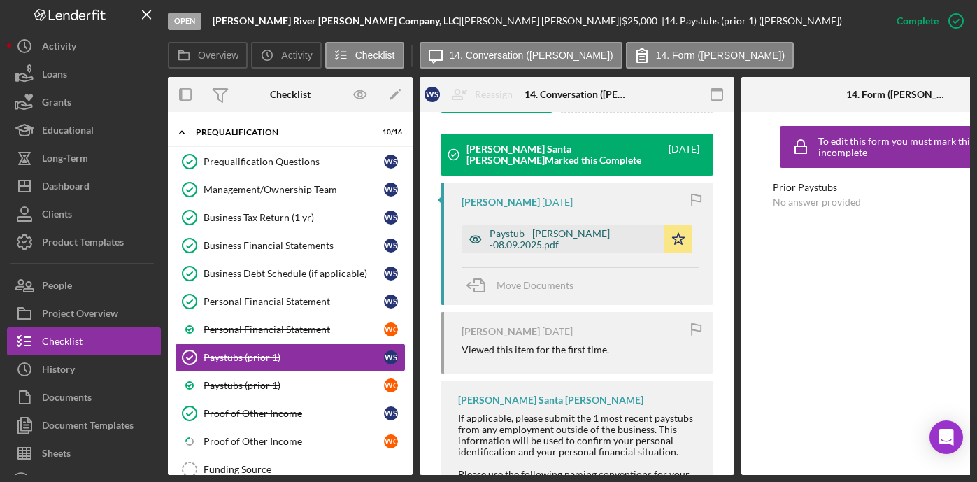
click at [558, 233] on div "Paystub - [PERSON_NAME] -08.09.2025.pdf" at bounding box center [574, 239] width 168 height 22
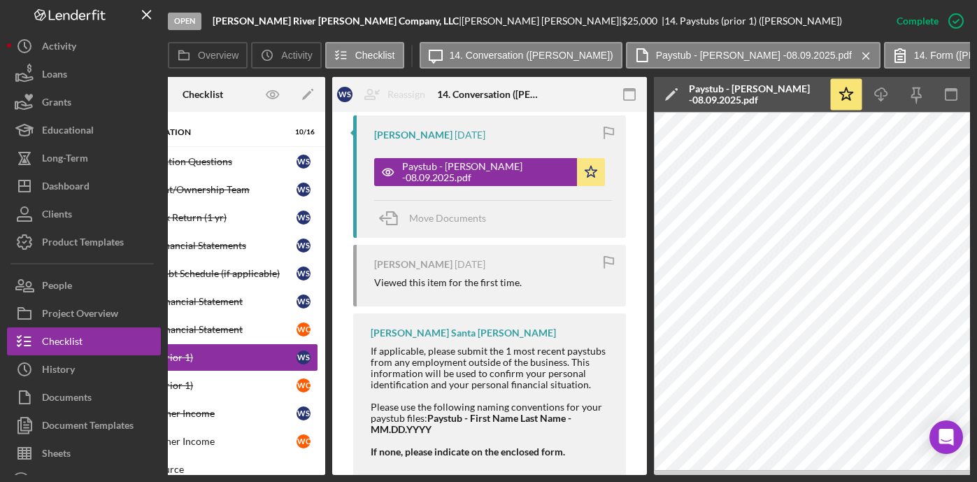
scroll to position [528, 0]
click at [199, 381] on div "Paystubs (prior 1)" at bounding box center [206, 385] width 181 height 11
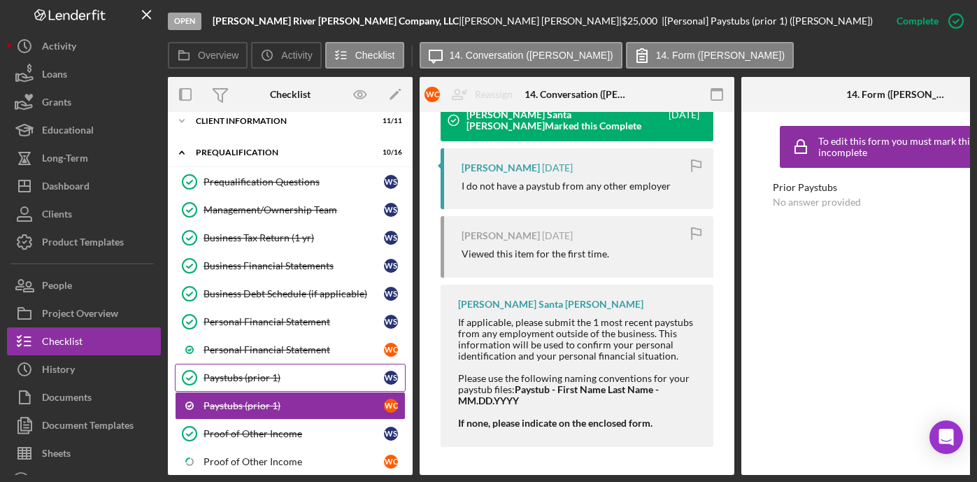
scroll to position [73, 0]
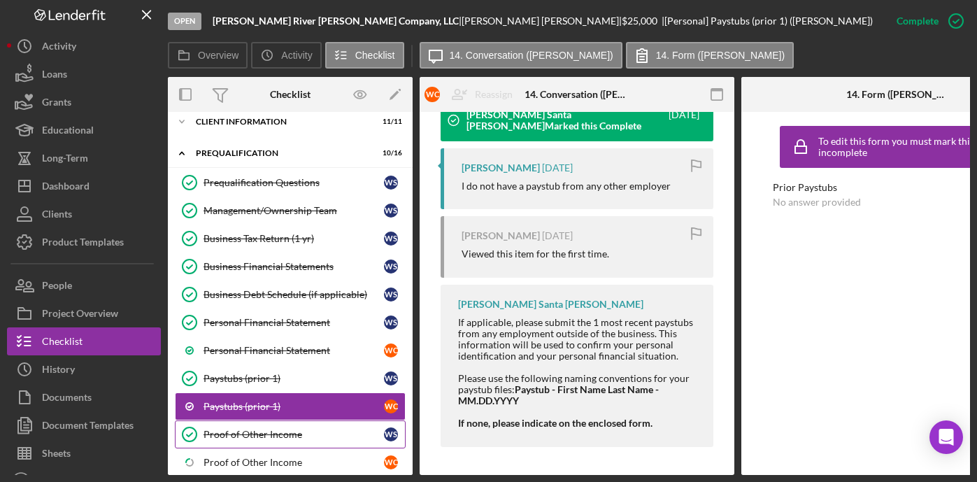
click at [267, 441] on link "Proof of Other Income Proof of Other Income W S" at bounding box center [290, 434] width 231 height 28
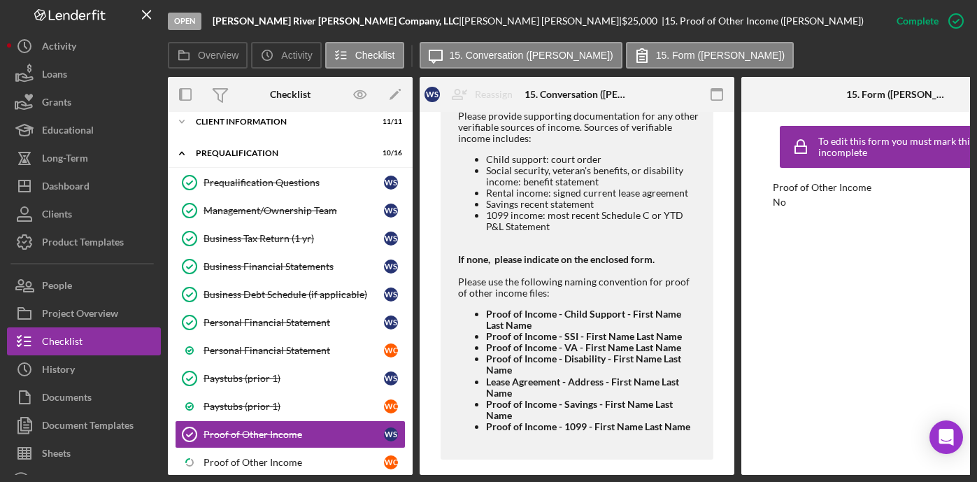
scroll to position [718, 0]
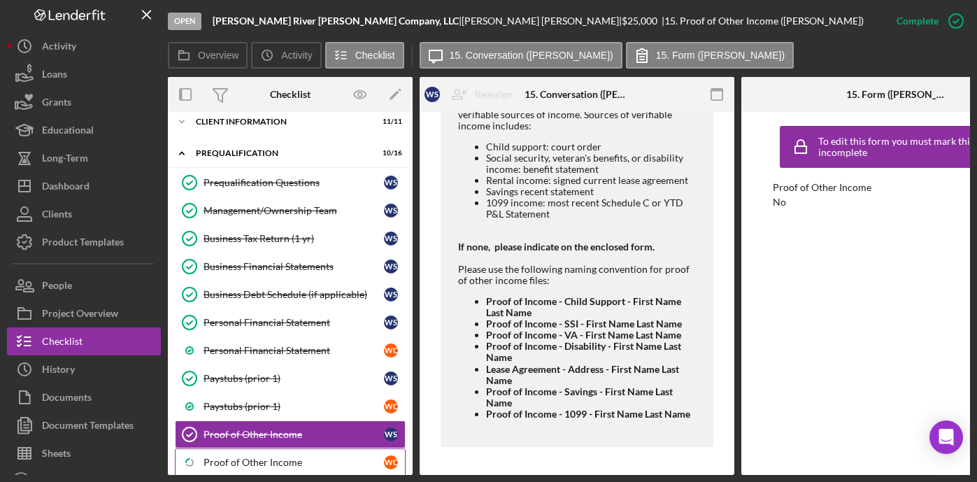
click at [267, 461] on div "Proof of Other Income" at bounding box center [294, 462] width 181 height 11
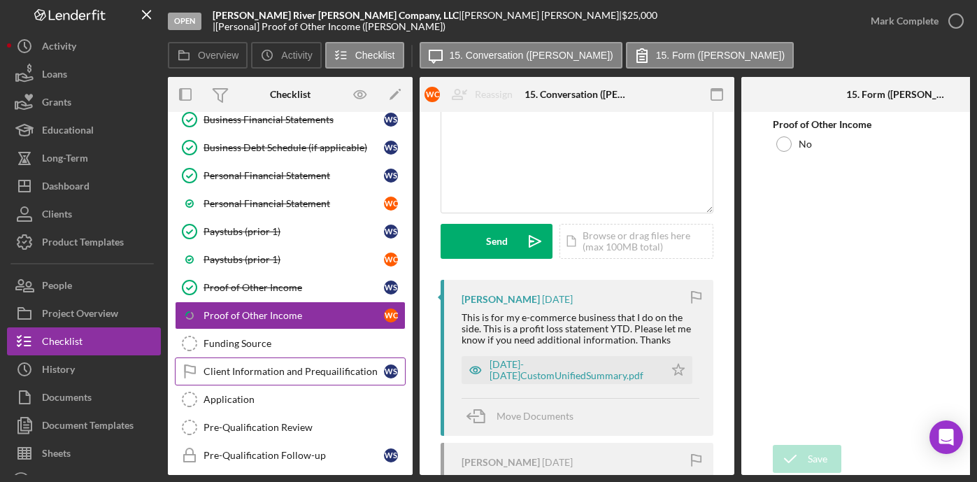
scroll to position [192, 0]
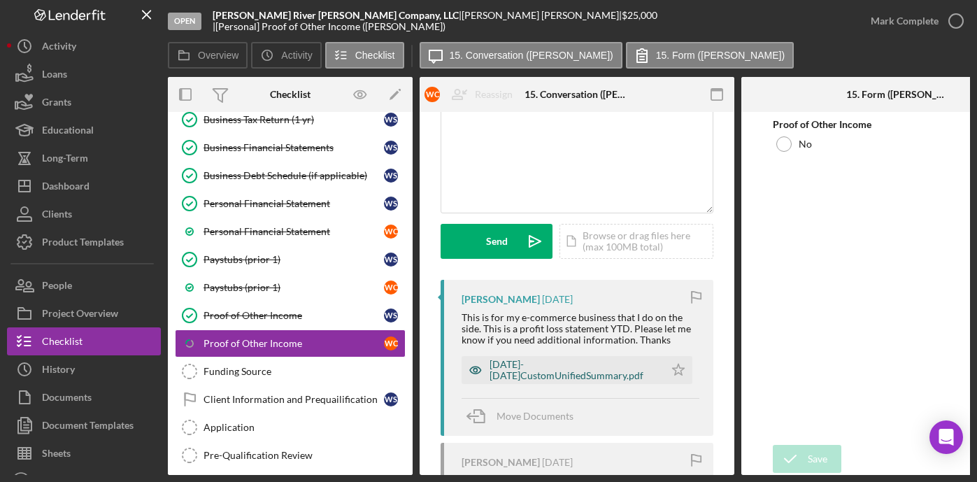
click at [510, 375] on div "[DATE]-[DATE]CustomUnifiedSummary.pdf" at bounding box center [574, 370] width 168 height 22
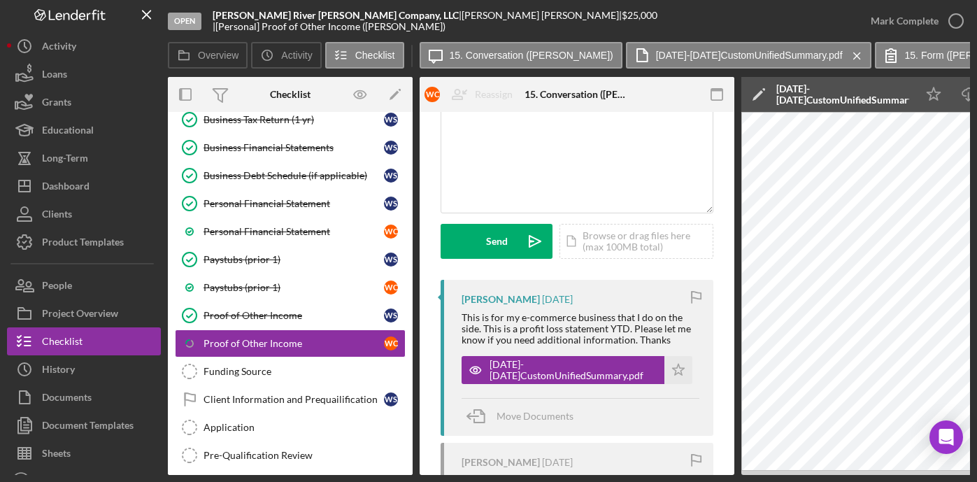
drag, startPoint x: 586, startPoint y: 476, endPoint x: 618, endPoint y: 474, distance: 32.2
click at [618, 475] on div "Open [PERSON_NAME] River [PERSON_NAME] Company, LLC | [PERSON_NAME] | $25,000 $…" at bounding box center [488, 241] width 977 height 482
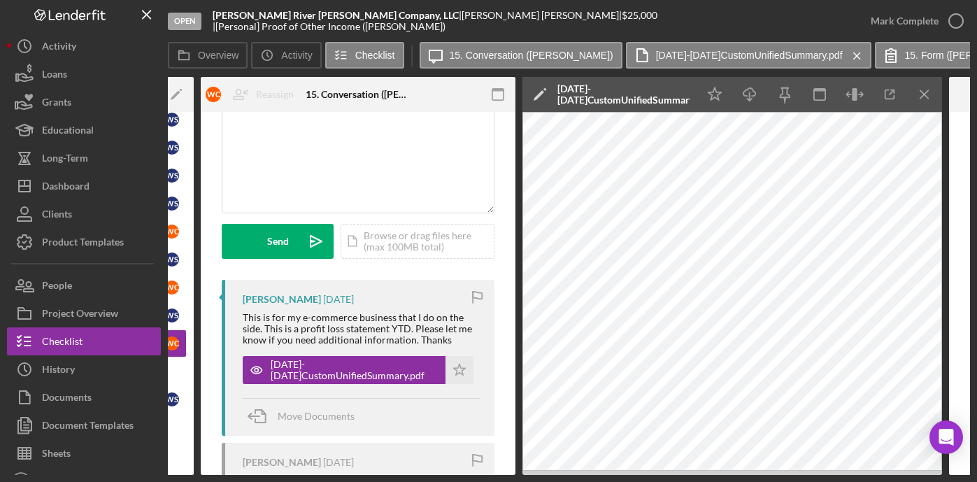
scroll to position [0, 230]
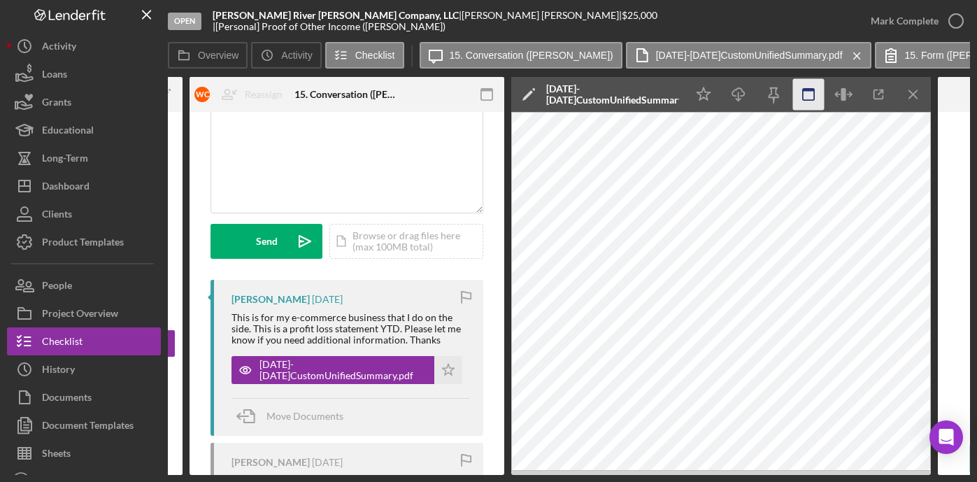
click at [813, 98] on icon "button" at bounding box center [808, 94] width 31 height 31
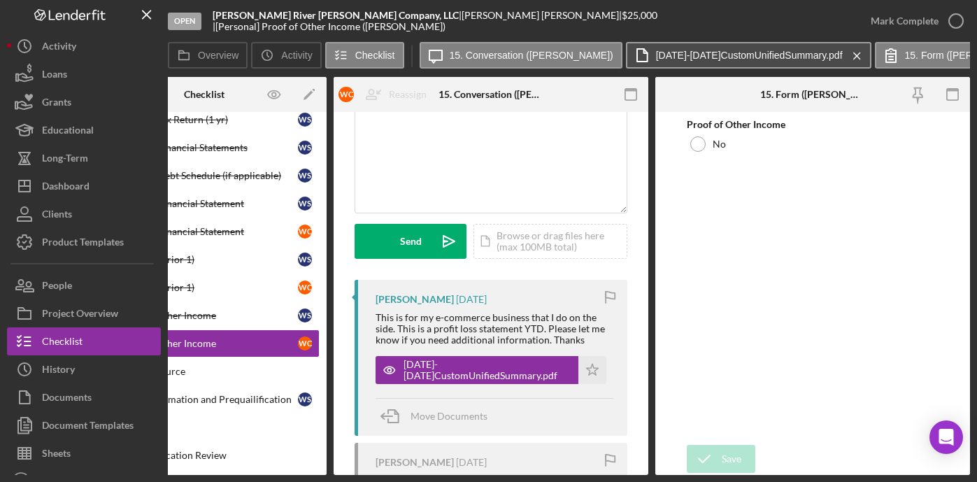
click at [751, 48] on button "[DATE]-[DATE]CustomUnifiedSummary.pdf Icon/Menu Close" at bounding box center [749, 55] width 246 height 27
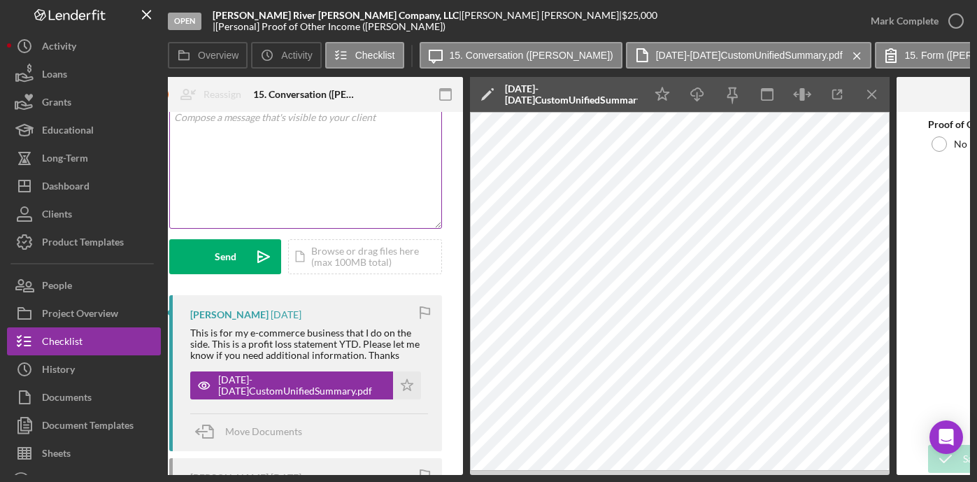
scroll to position [70, 0]
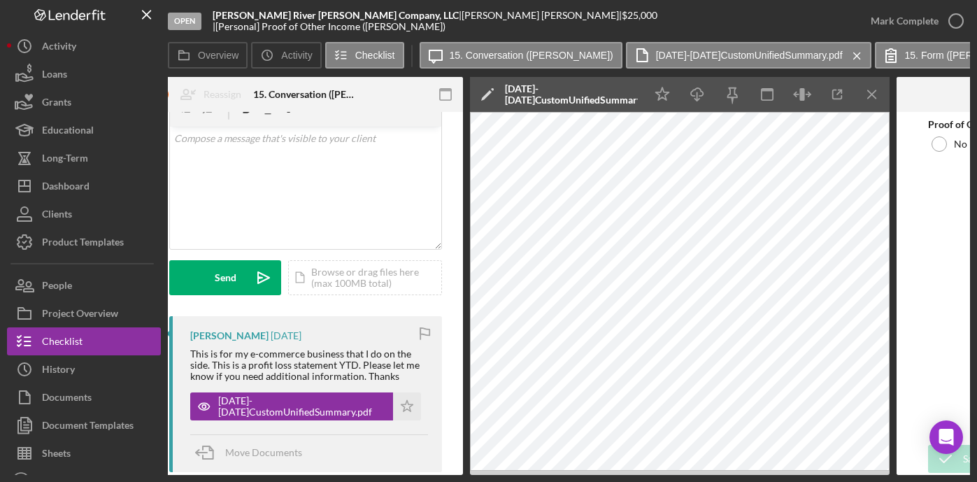
click at [845, 46] on icon "Icon/Menu Close" at bounding box center [857, 55] width 24 height 35
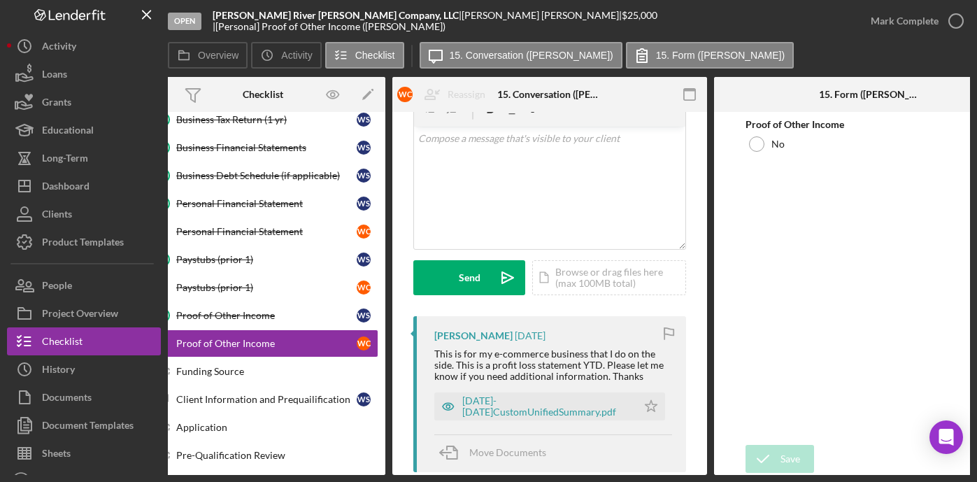
scroll to position [0, 0]
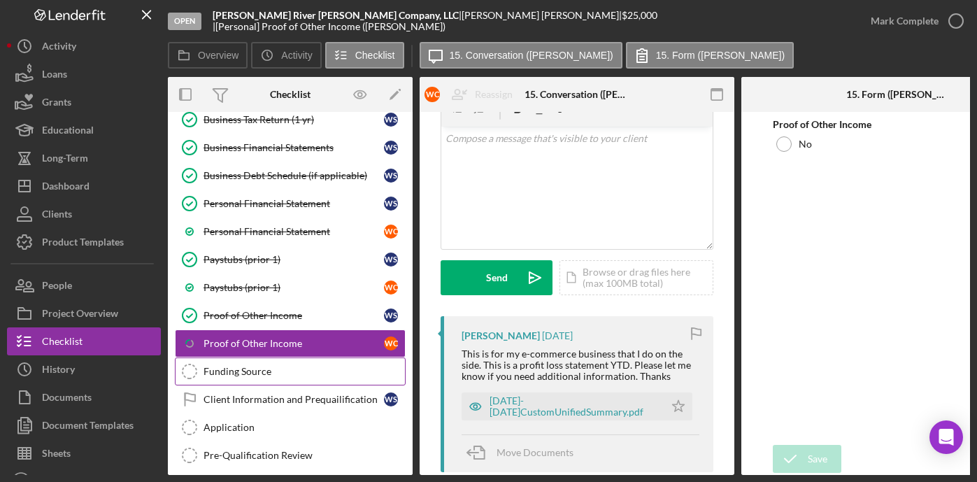
click at [236, 366] on div "Funding Source" at bounding box center [304, 371] width 201 height 11
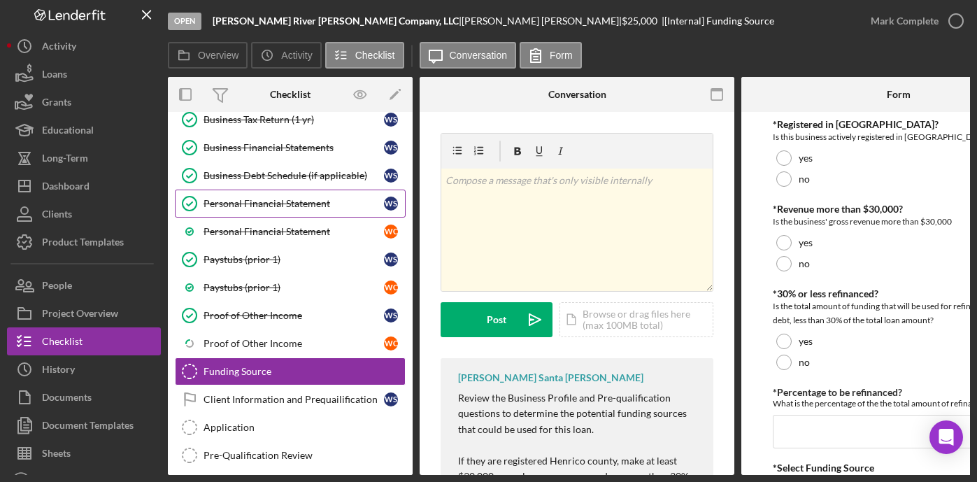
click at [287, 199] on div "Personal Financial Statement" at bounding box center [294, 203] width 181 height 11
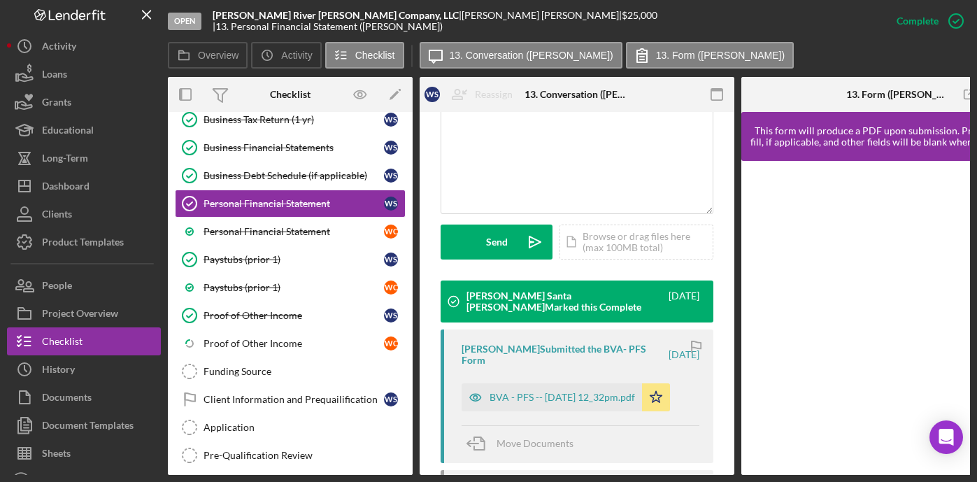
scroll to position [327, 0]
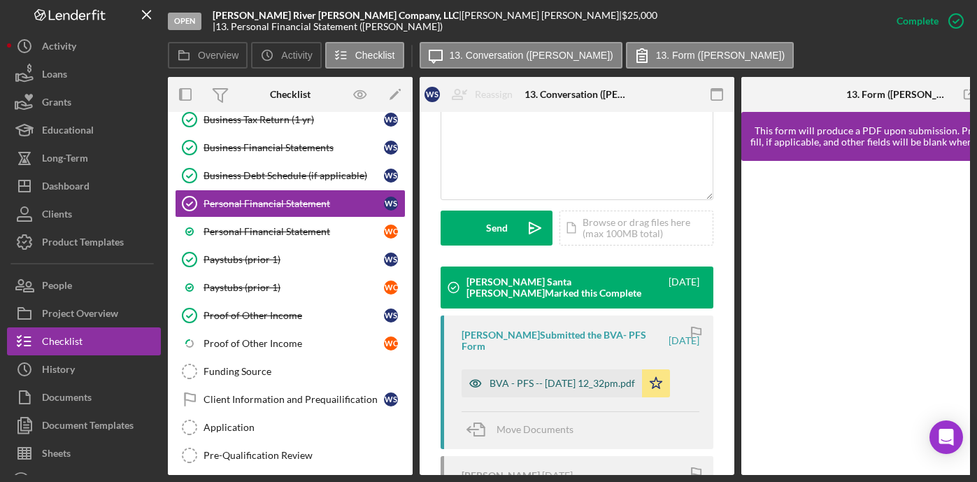
click at [557, 378] on div "BVA - PFS -- [DATE] 12_32pm.pdf" at bounding box center [563, 383] width 146 height 11
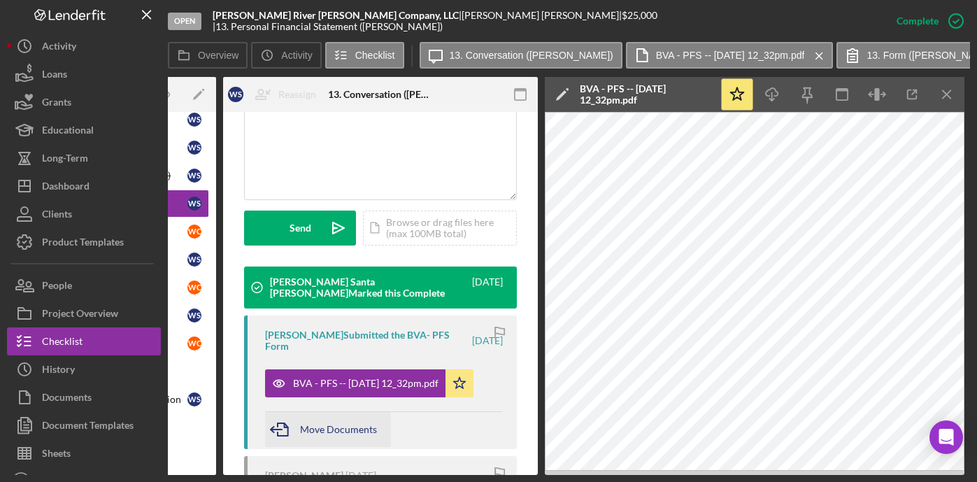
scroll to position [503, 0]
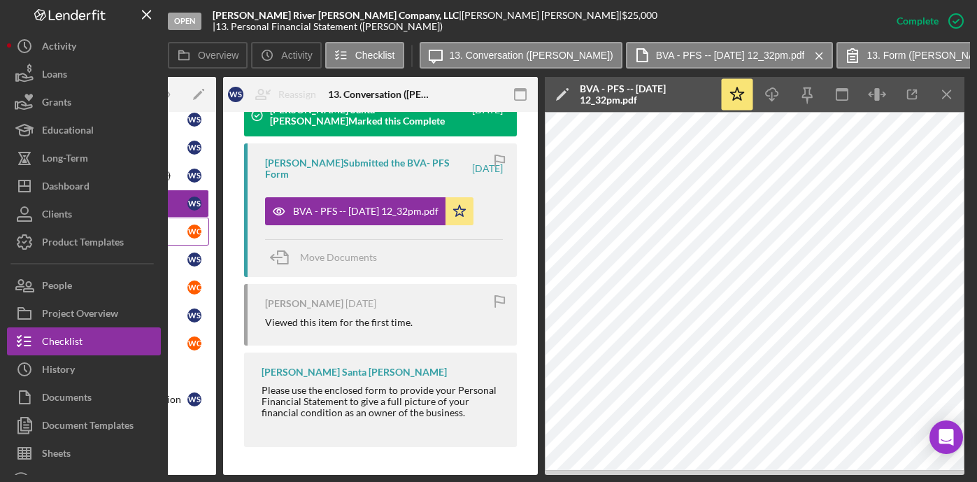
click at [179, 227] on div "Personal Financial Statement" at bounding box center [97, 231] width 181 height 11
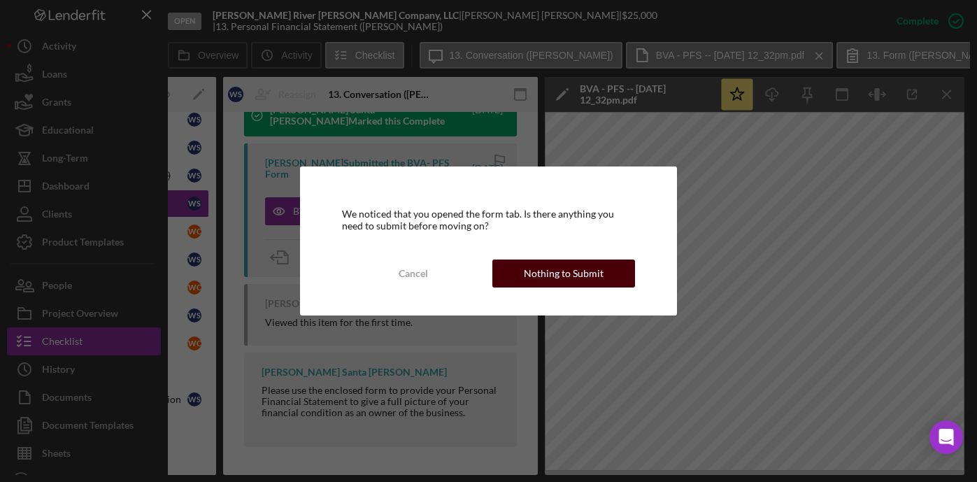
click at [576, 276] on div "Nothing to Submit" at bounding box center [564, 274] width 80 height 28
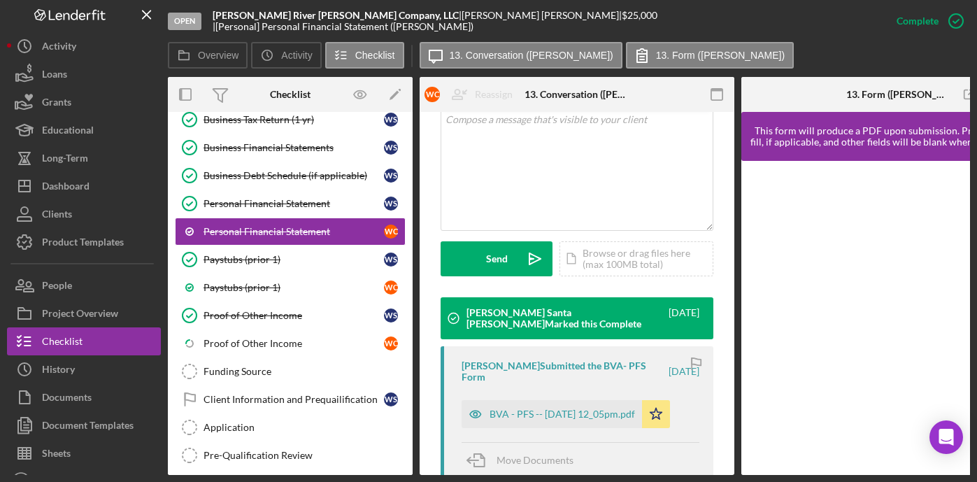
scroll to position [297, 0]
click at [539, 409] on div "BVA - PFS -- [DATE] 12_05pm.pdf" at bounding box center [563, 414] width 146 height 11
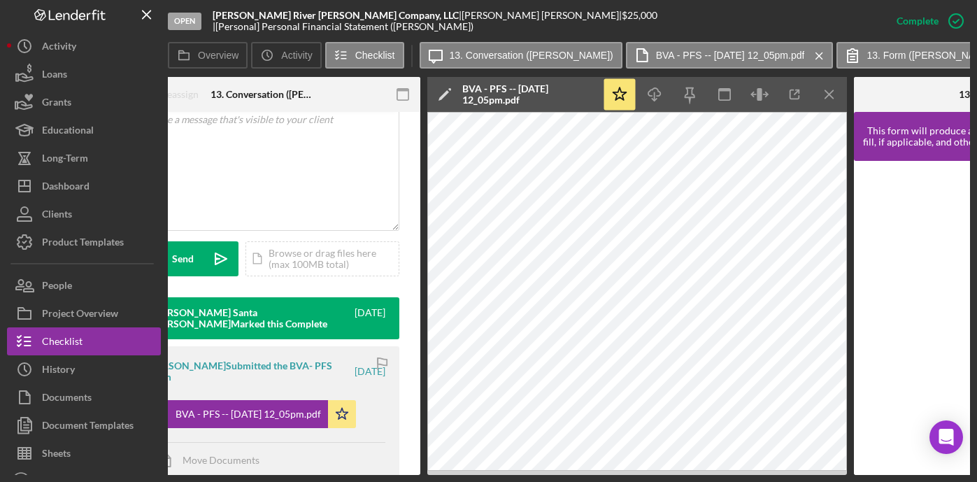
scroll to position [0, 381]
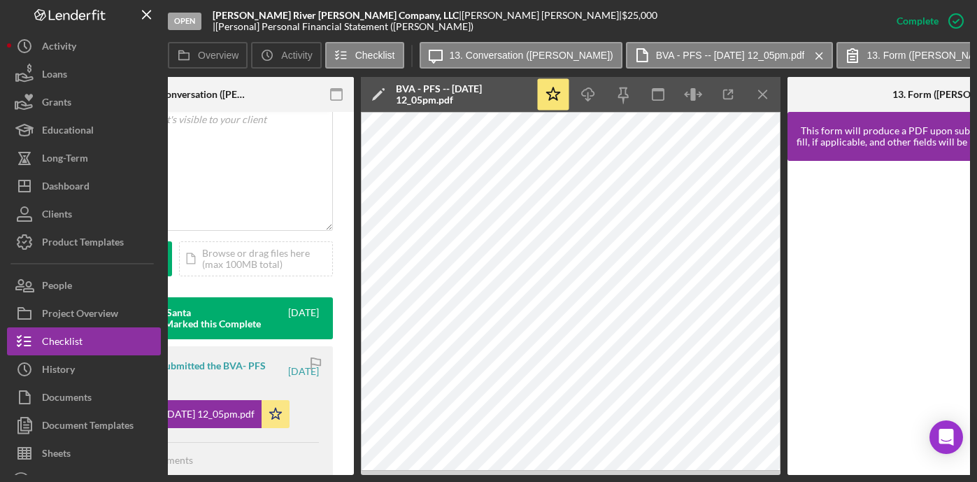
drag, startPoint x: 619, startPoint y: 475, endPoint x: 601, endPoint y: 471, distance: 18.7
click at [206, 314] on div "Open [PERSON_NAME] River [PERSON_NAME] Company, LLC | [PERSON_NAME] | $25,000 $…" at bounding box center [488, 241] width 977 height 482
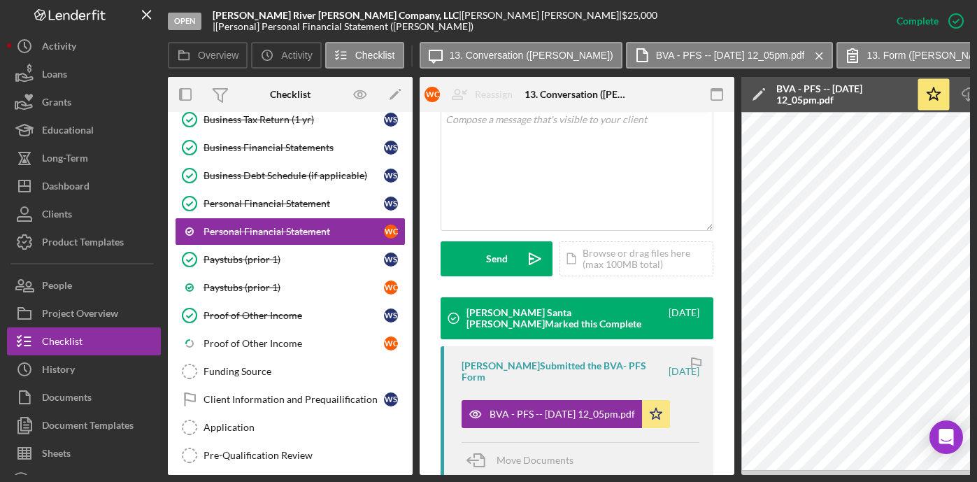
click at [721, 443] on div "This item has been marked complete. In order for [PERSON_NAME] to upload docume…" at bounding box center [577, 246] width 315 height 863
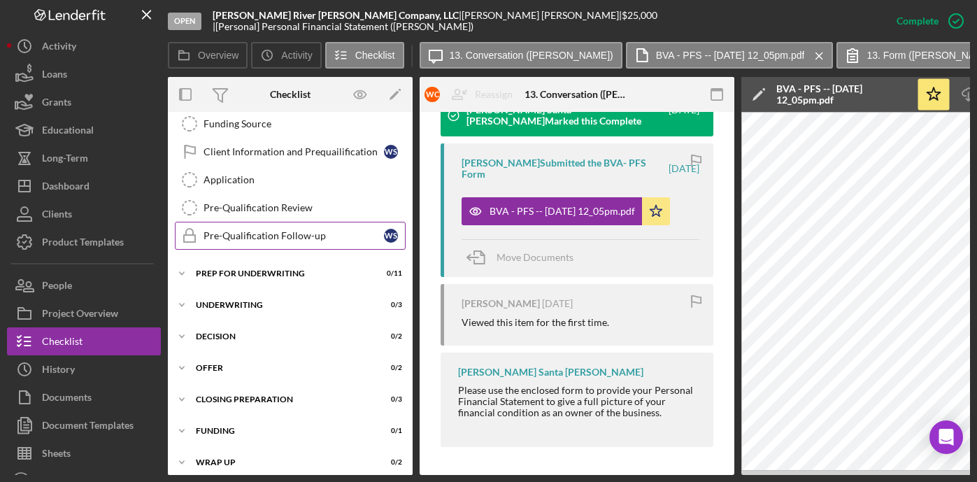
scroll to position [440, 0]
click at [266, 237] on div "Pre-Qualification Follow-up" at bounding box center [294, 234] width 181 height 11
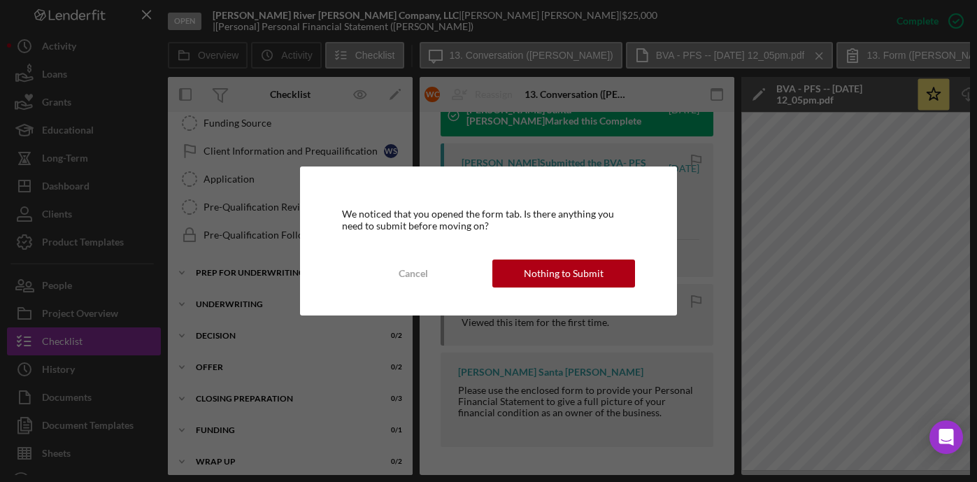
click at [269, 209] on div "We noticed that you opened the form tab. Is there anything you need to submit b…" at bounding box center [488, 241] width 977 height 482
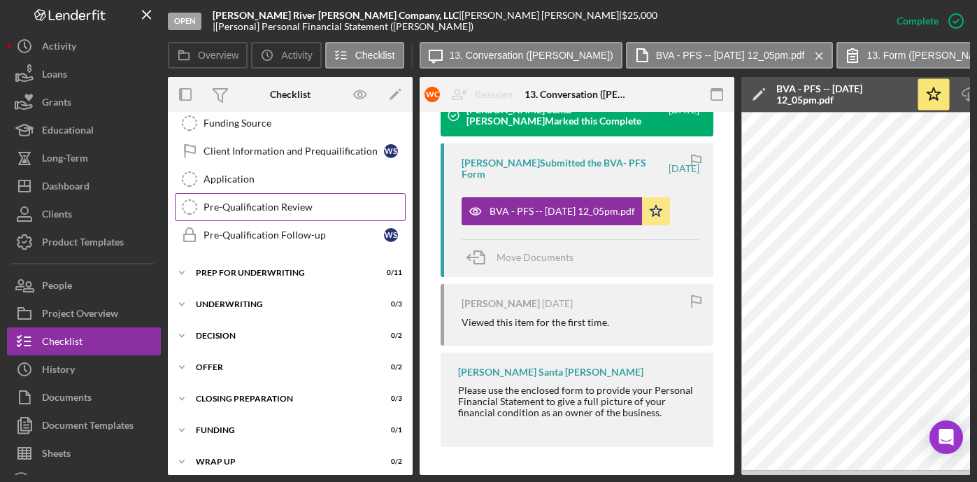
click at [269, 202] on div "Pre-Qualification Review" at bounding box center [304, 206] width 201 height 11
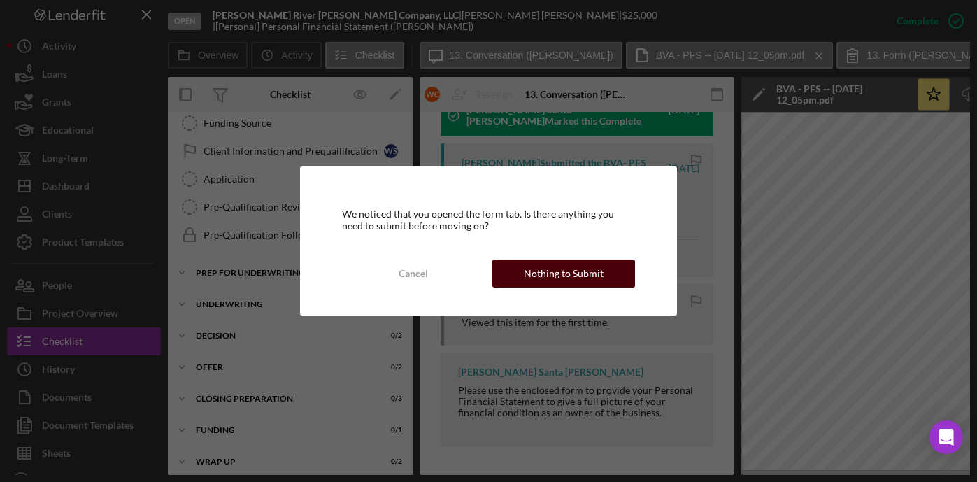
drag, startPoint x: 560, startPoint y: 272, endPoint x: 513, endPoint y: 272, distance: 47.6
click at [560, 272] on div "Nothing to Submit" at bounding box center [564, 274] width 80 height 28
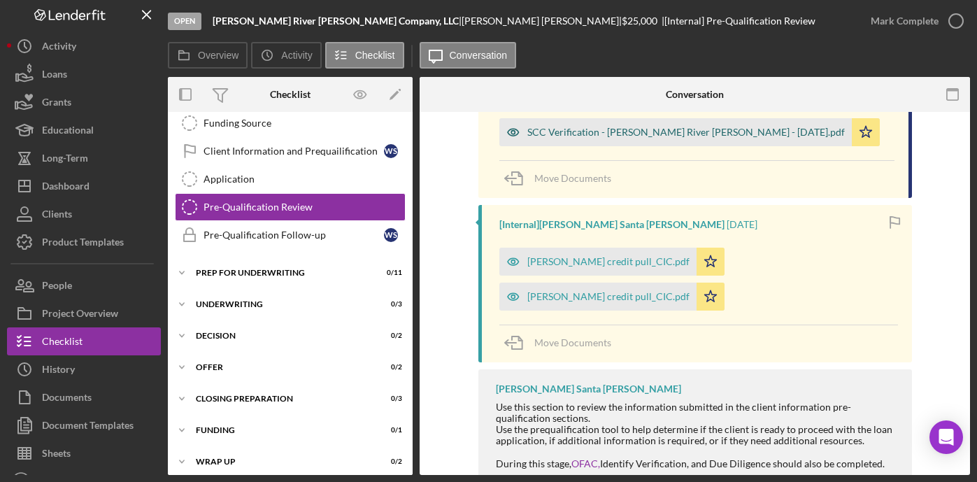
scroll to position [1541, 0]
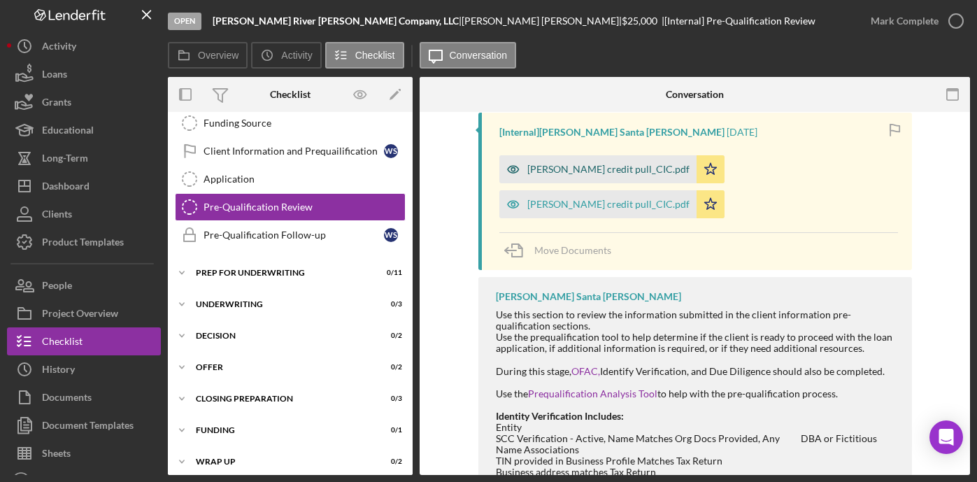
click at [590, 164] on div "[PERSON_NAME] credit pull_CIC.pdf" at bounding box center [609, 169] width 162 height 11
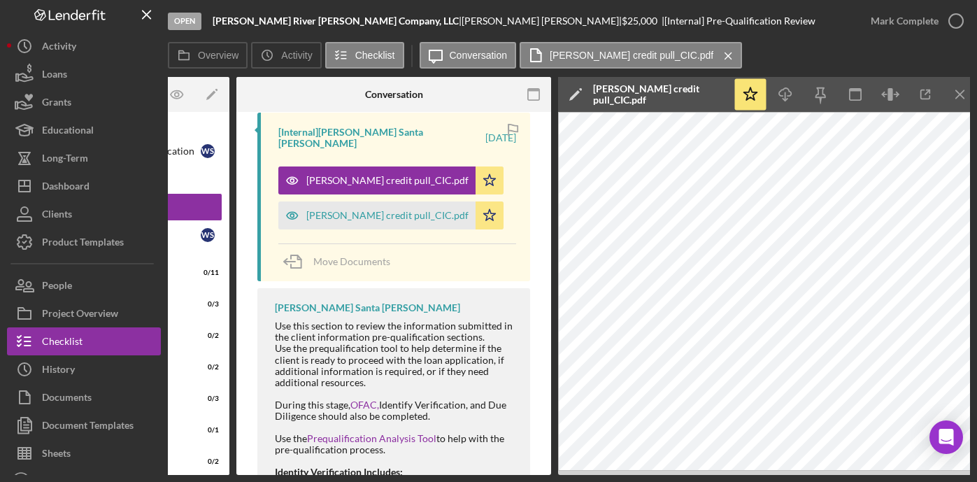
scroll to position [0, 191]
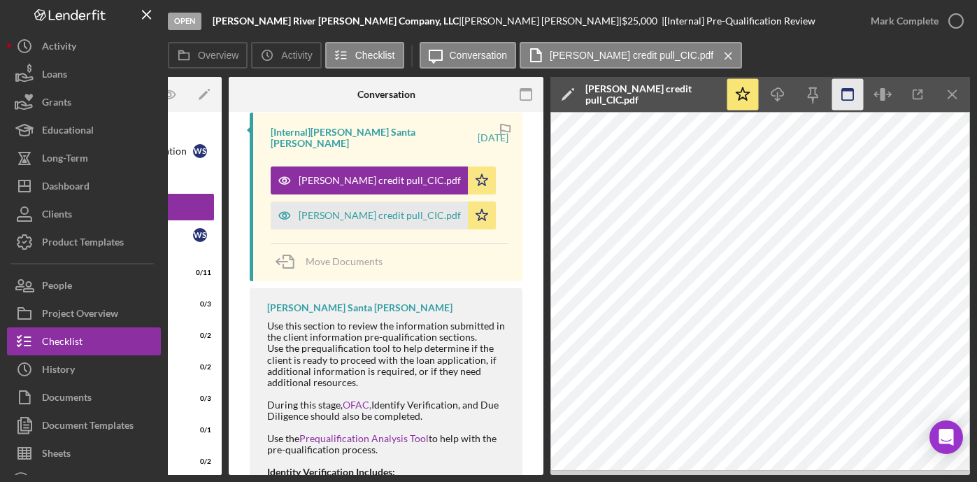
click at [851, 94] on icon "button" at bounding box center [848, 94] width 31 height 31
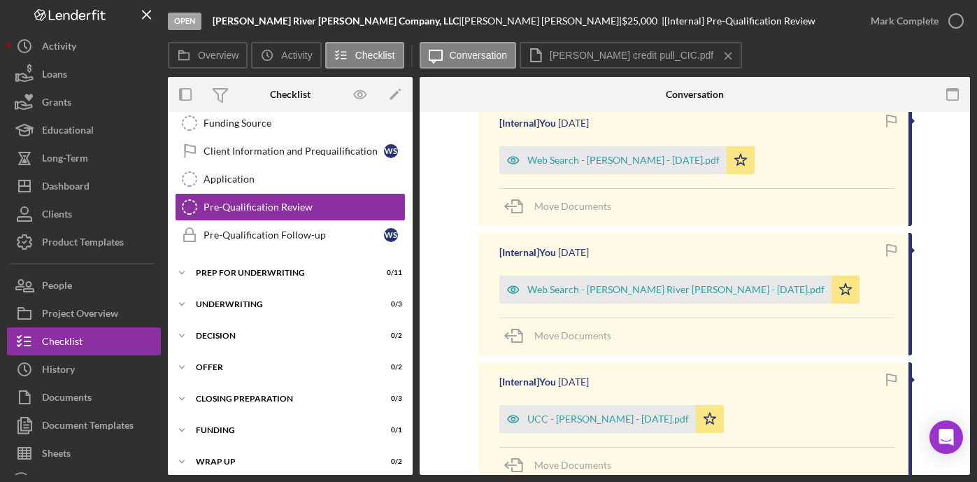
scroll to position [0, 0]
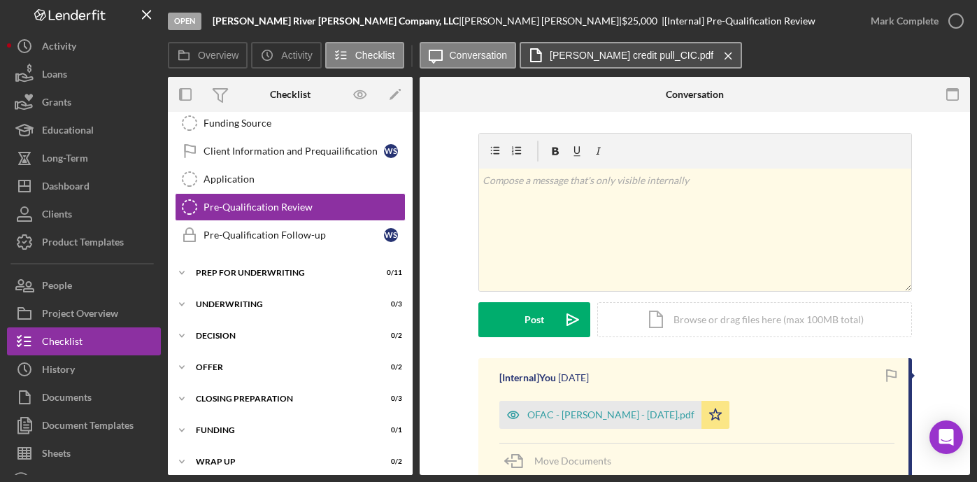
click at [680, 58] on label "[PERSON_NAME] credit pull_CIC.pdf" at bounding box center [632, 55] width 164 height 11
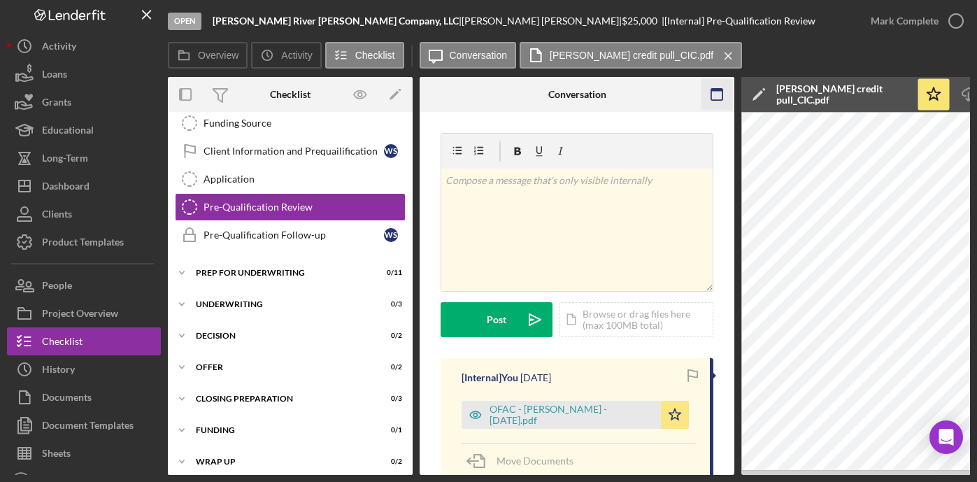
click at [714, 92] on icon "button" at bounding box center [717, 94] width 31 height 31
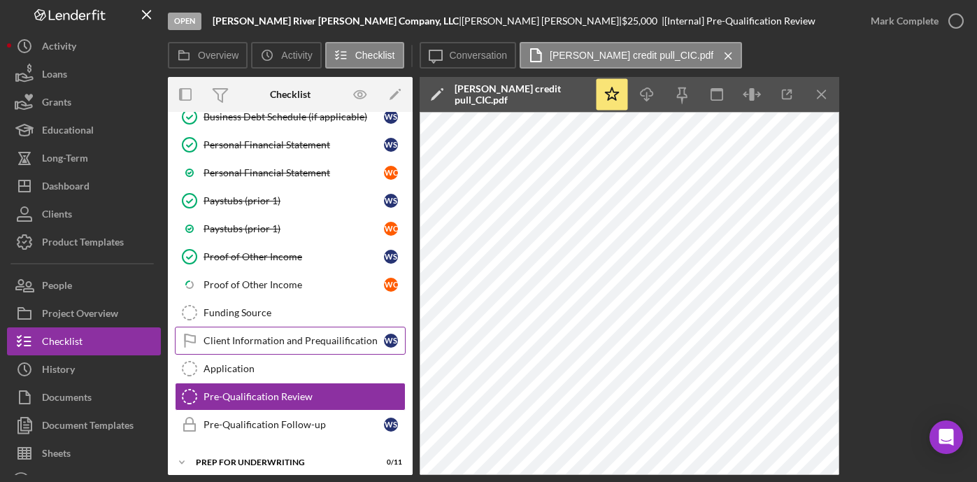
scroll to position [251, 0]
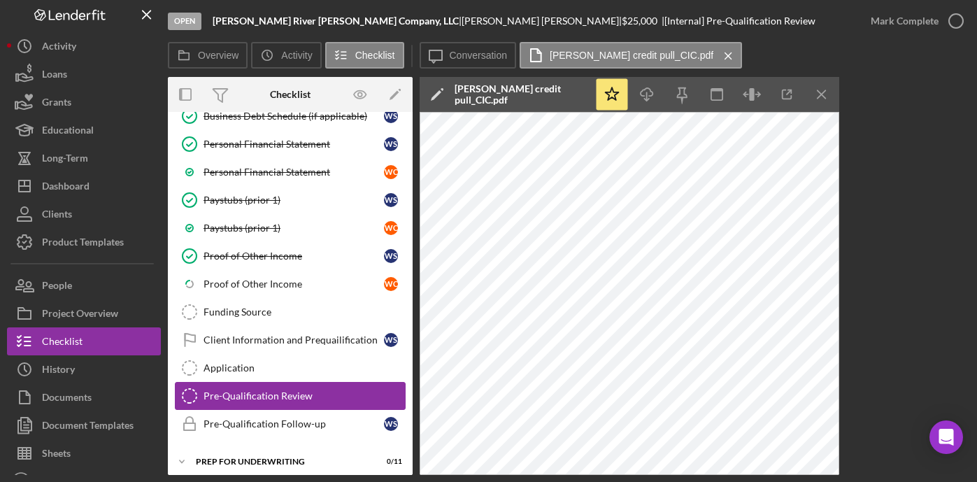
click at [304, 392] on div "Pre-Qualification Review" at bounding box center [304, 395] width 201 height 11
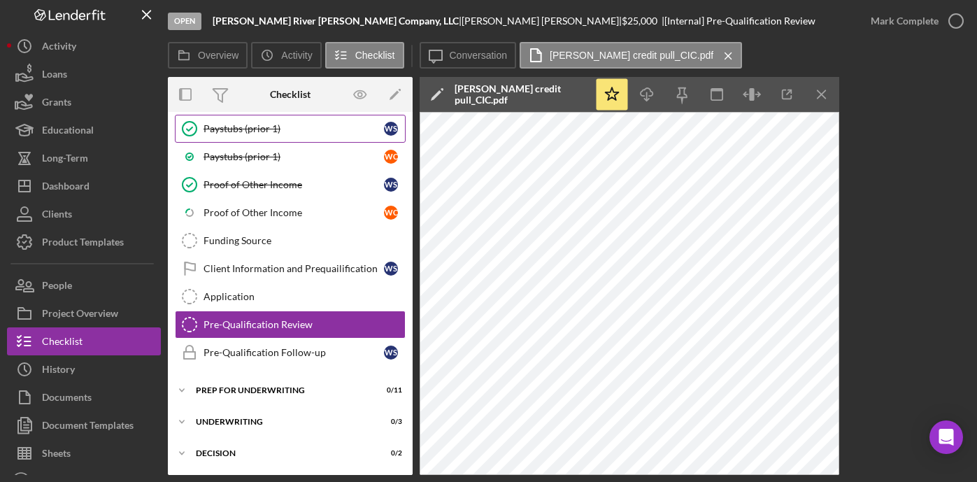
scroll to position [327, 0]
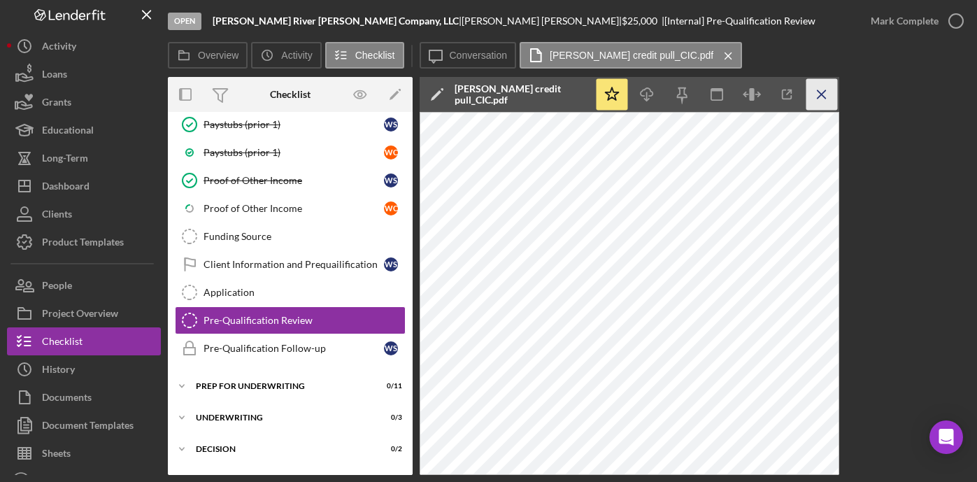
click at [819, 85] on icon "Icon/Menu Close" at bounding box center [822, 94] width 31 height 31
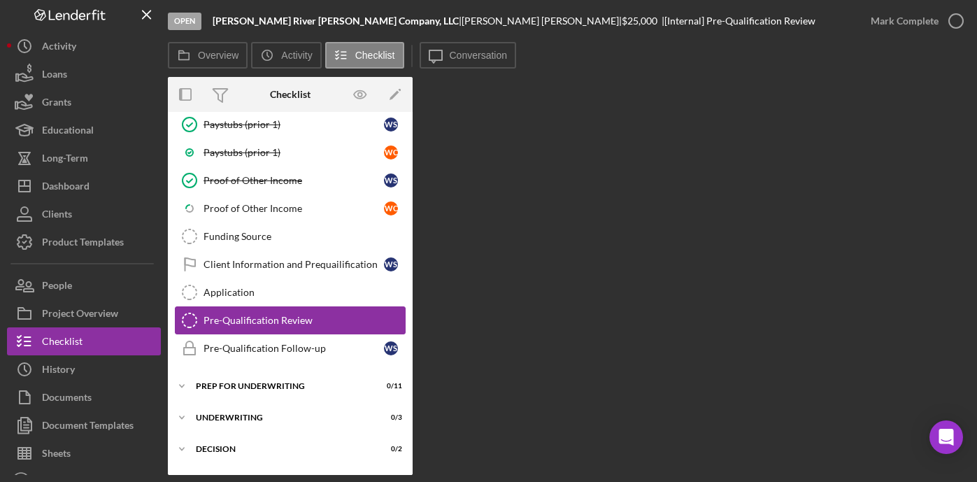
click at [265, 315] on div "Pre-Qualification Review" at bounding box center [304, 320] width 201 height 11
click at [266, 347] on div "Pre-Qualification Follow-up" at bounding box center [294, 348] width 181 height 11
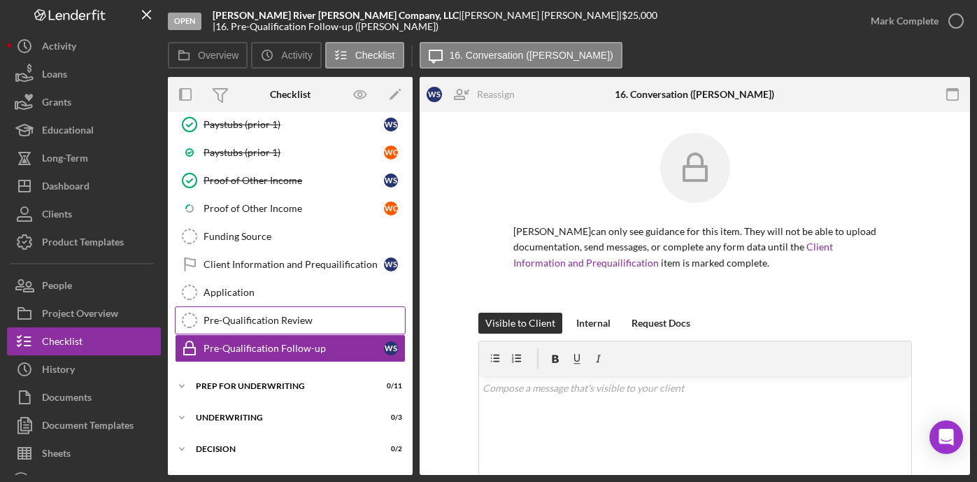
click at [276, 315] on div "Pre-Qualification Review" at bounding box center [304, 320] width 201 height 11
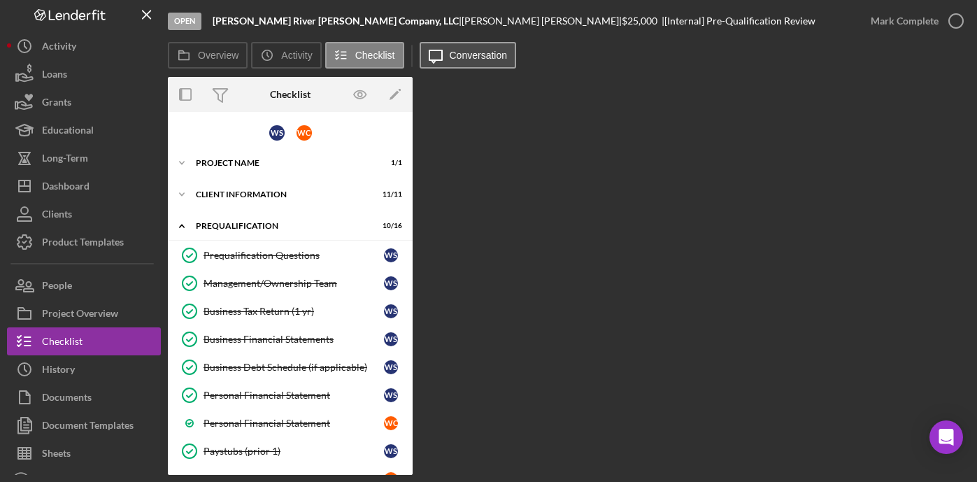
click at [488, 57] on label "Conversation" at bounding box center [479, 55] width 58 height 11
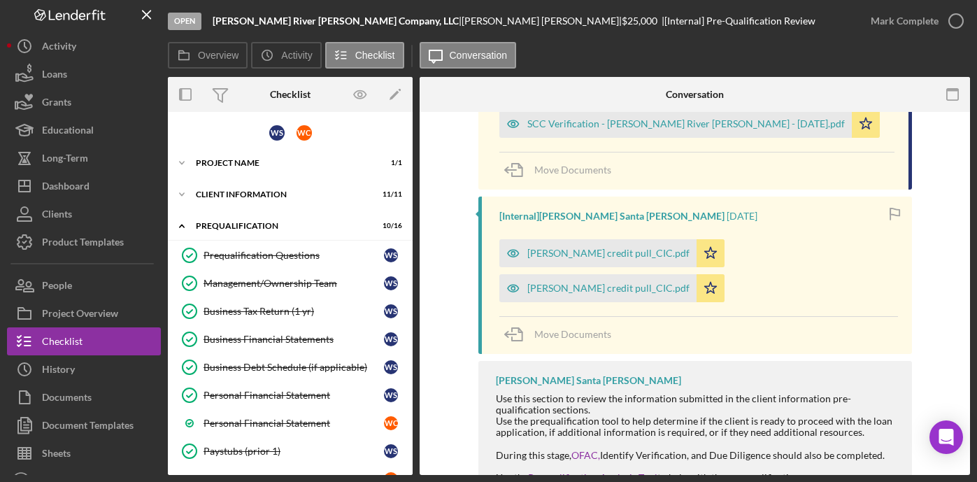
scroll to position [1459, 0]
click at [621, 288] on div "[PERSON_NAME] credit pull_CIC.pdf" at bounding box center [609, 286] width 162 height 11
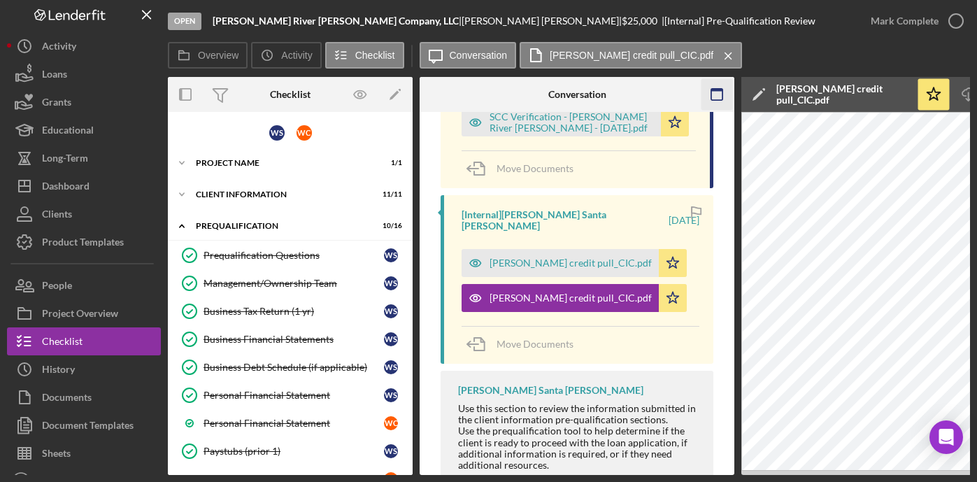
click at [719, 91] on icon "button" at bounding box center [717, 94] width 31 height 31
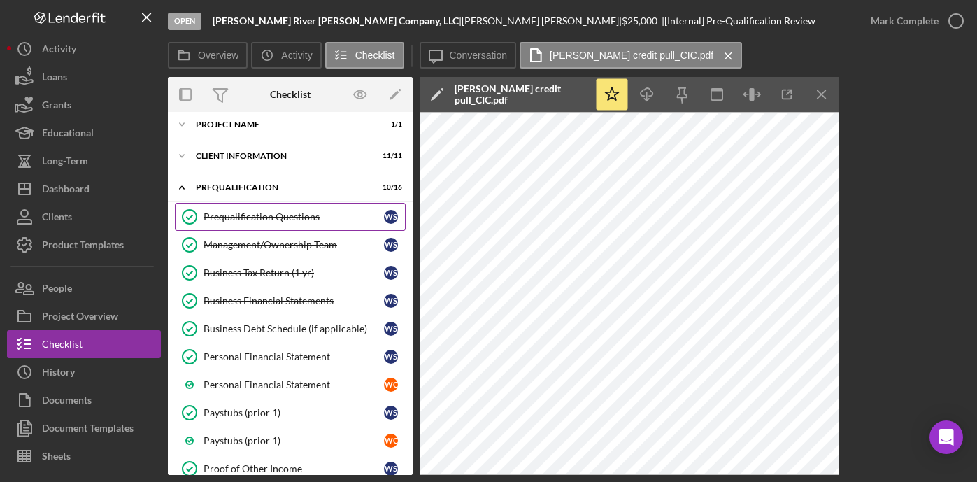
scroll to position [0, 0]
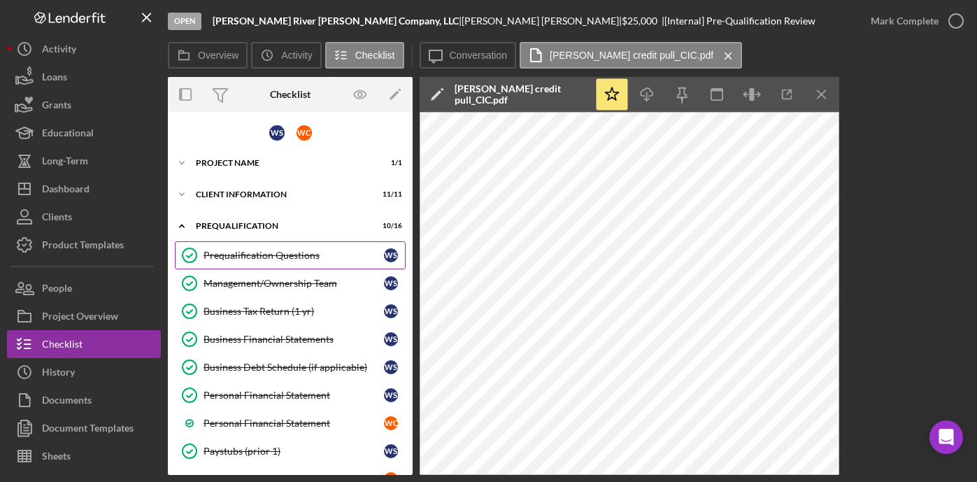
click at [241, 253] on div "Prequalification Questions" at bounding box center [294, 255] width 181 height 11
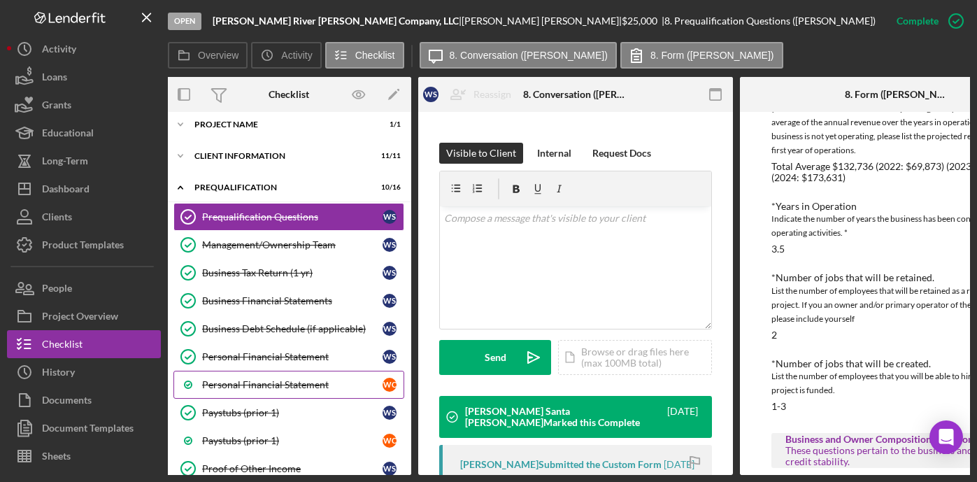
scroll to position [66, 0]
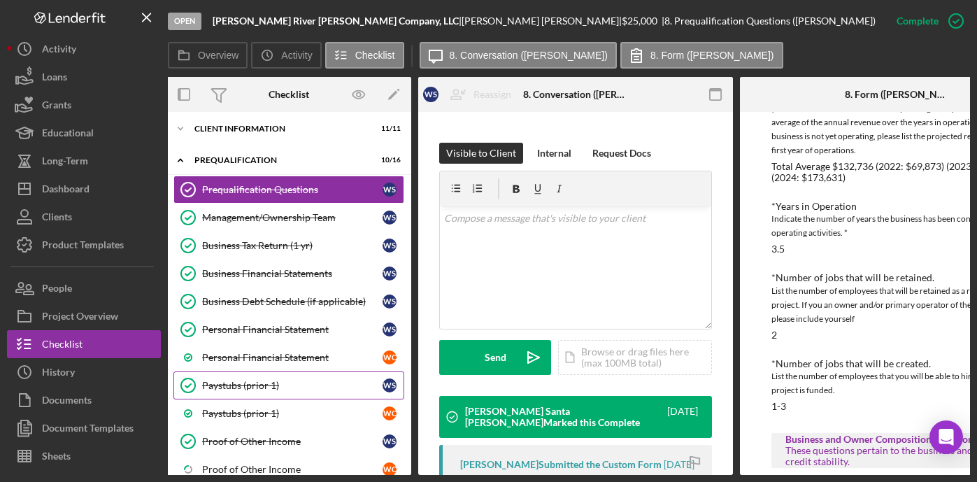
click at [253, 381] on div "Paystubs (prior 1)" at bounding box center [292, 385] width 181 height 11
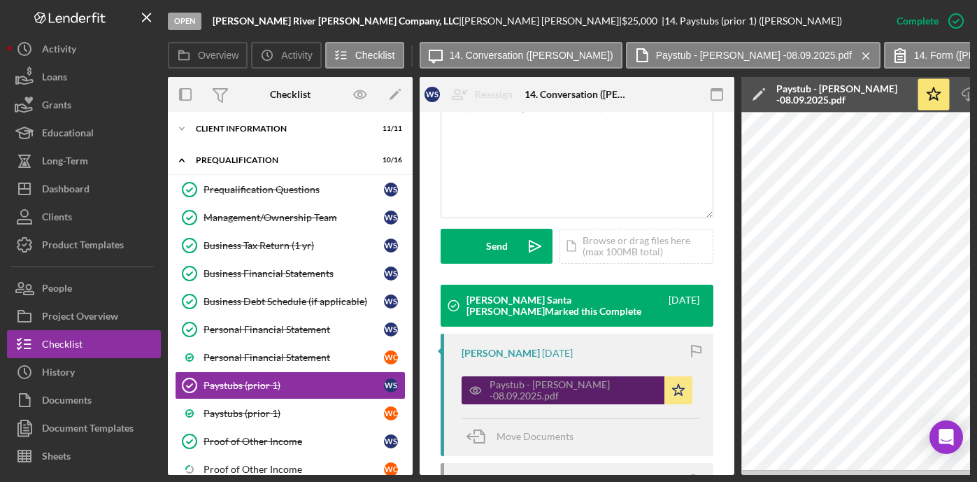
scroll to position [310, 0]
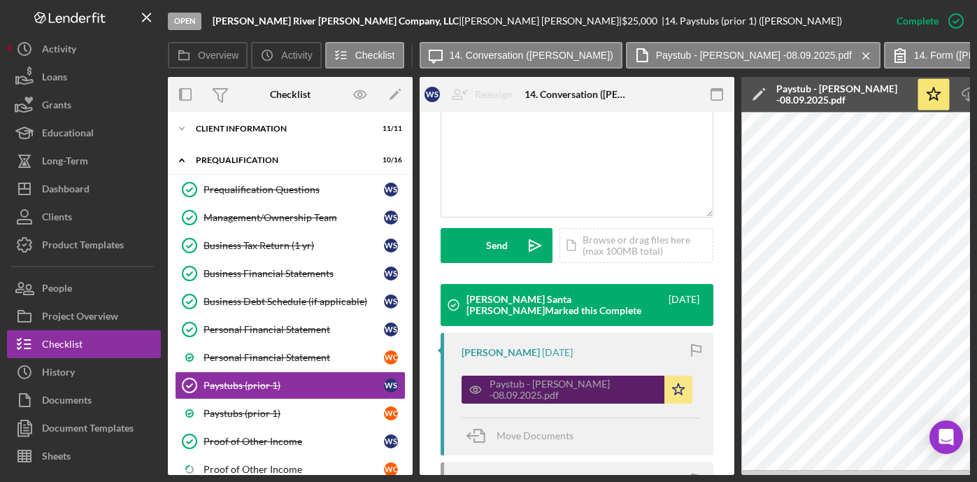
click at [514, 390] on div "Paystub - [PERSON_NAME] -08.09.2025.pdf" at bounding box center [574, 390] width 168 height 22
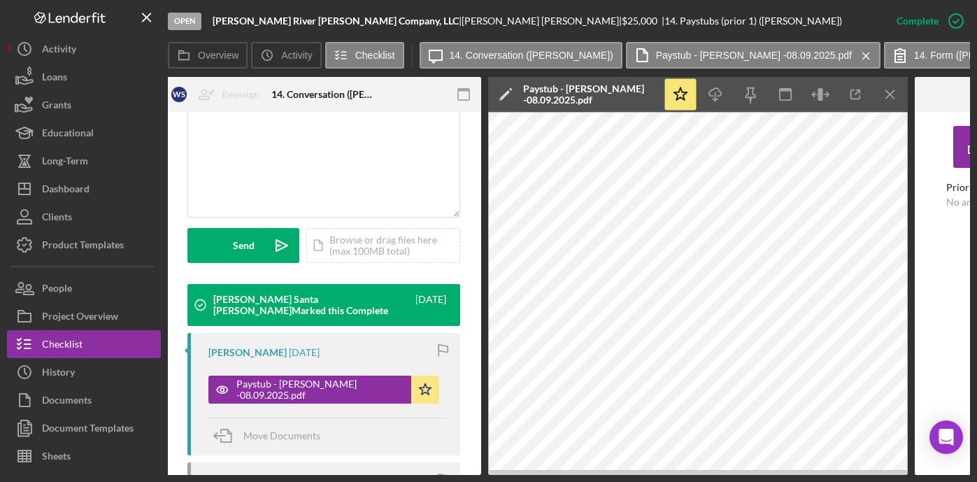
scroll to position [0, 278]
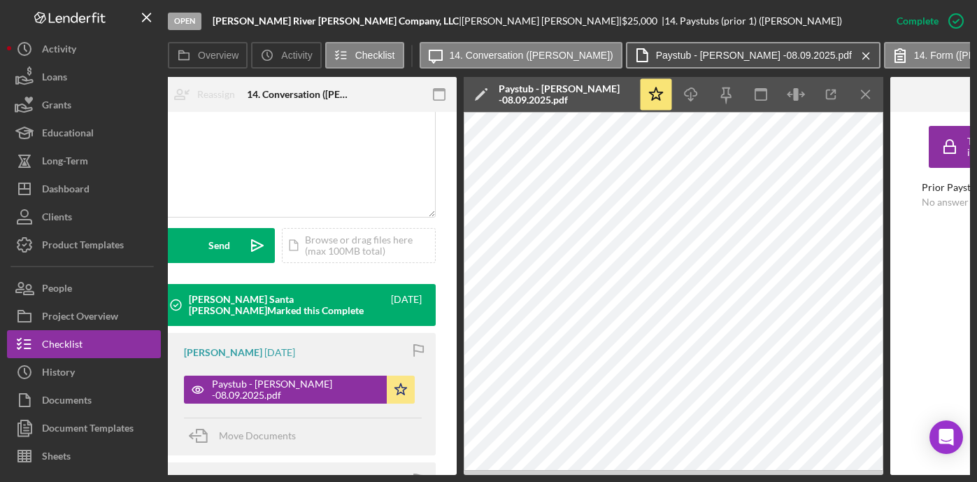
click at [681, 55] on label "Paystub - [PERSON_NAME] -08.09.2025.pdf" at bounding box center [754, 55] width 196 height 11
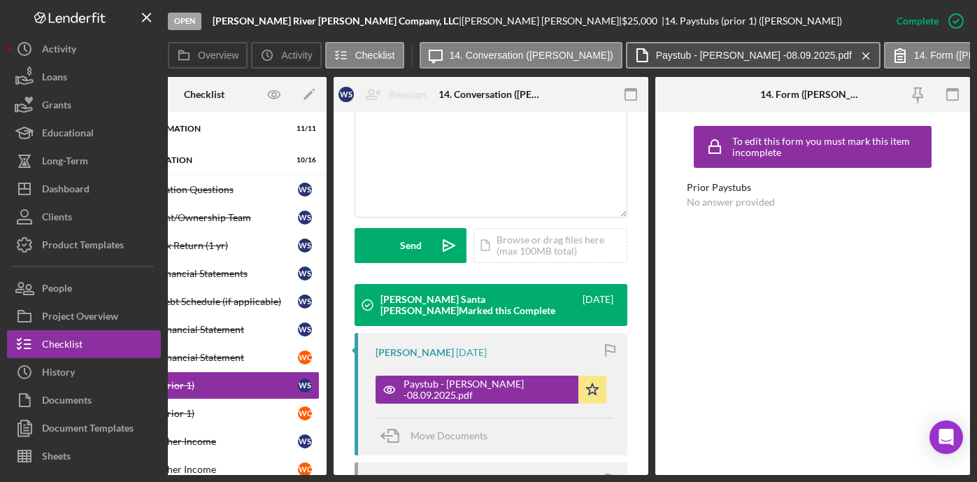
click at [681, 54] on label "Paystub - [PERSON_NAME] -08.09.2025.pdf" at bounding box center [754, 55] width 196 height 11
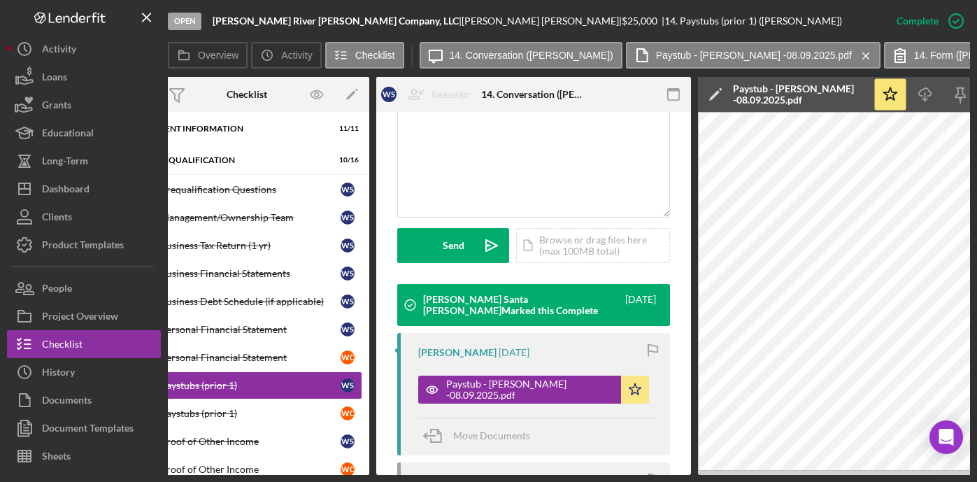
scroll to position [0, 0]
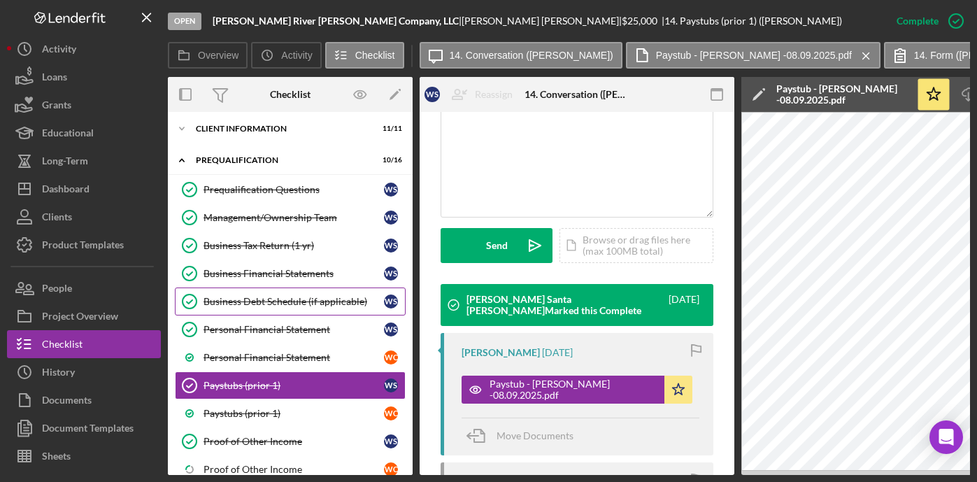
click at [287, 294] on link "Business Debt Schedule (if applicable) Business Debt Schedule (if applicable) W…" at bounding box center [290, 302] width 231 height 28
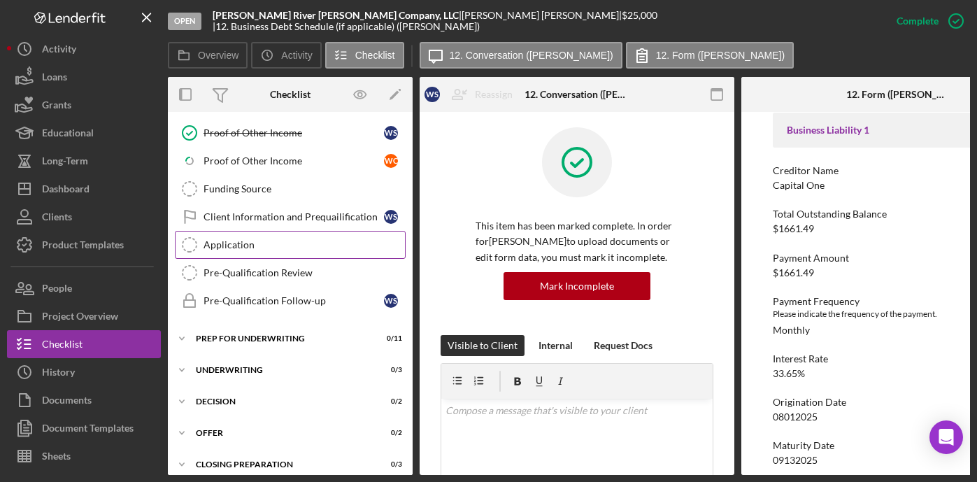
scroll to position [403, 0]
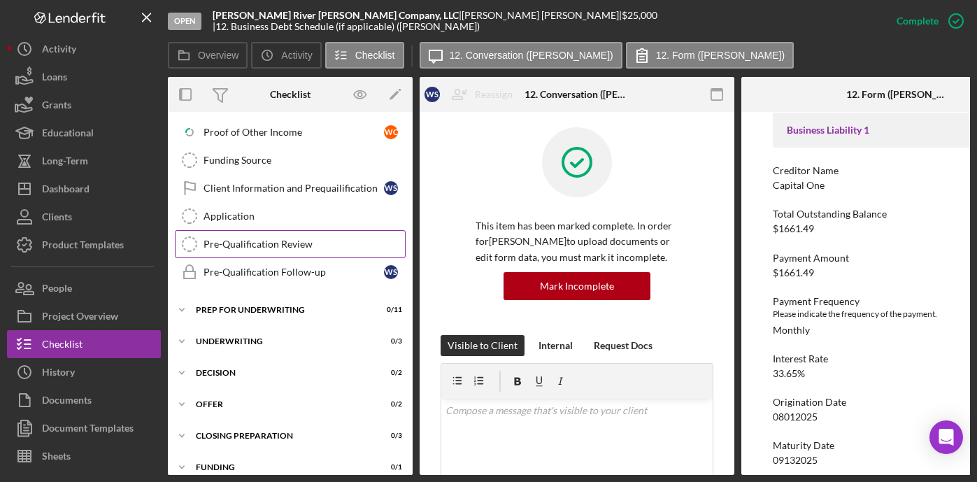
click at [275, 250] on link "Pre-Qualification Review Pre-Qualification Review" at bounding box center [290, 244] width 231 height 28
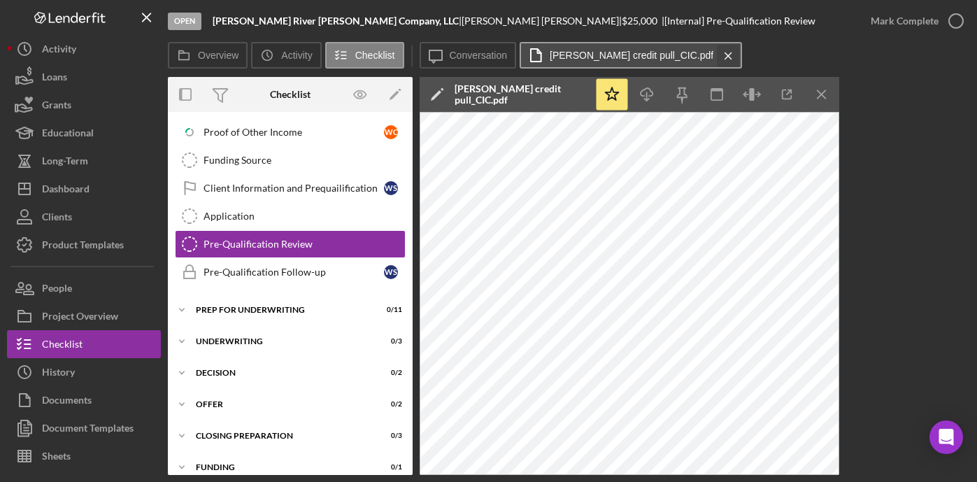
click at [726, 55] on icon "Icon/Menu Close" at bounding box center [728, 55] width 24 height 35
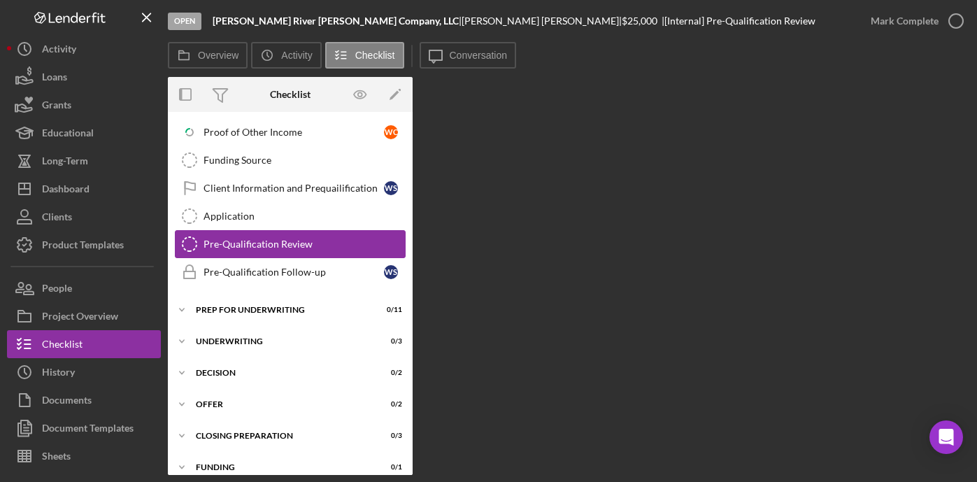
click at [288, 245] on div "Pre-Qualification Review" at bounding box center [304, 244] width 201 height 11
click at [265, 247] on div "Pre-Qualification Review" at bounding box center [304, 244] width 201 height 11
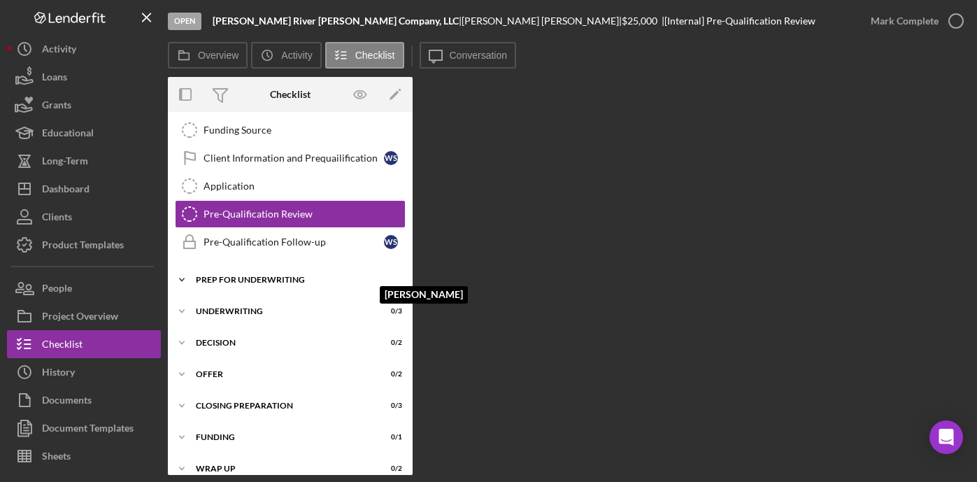
scroll to position [448, 0]
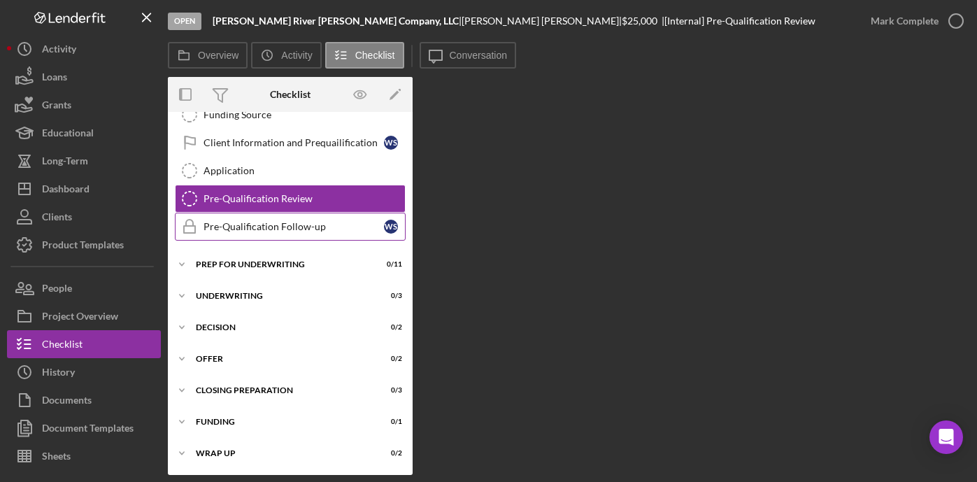
click at [296, 226] on div "Pre-Qualification Follow-up" at bounding box center [294, 226] width 181 height 11
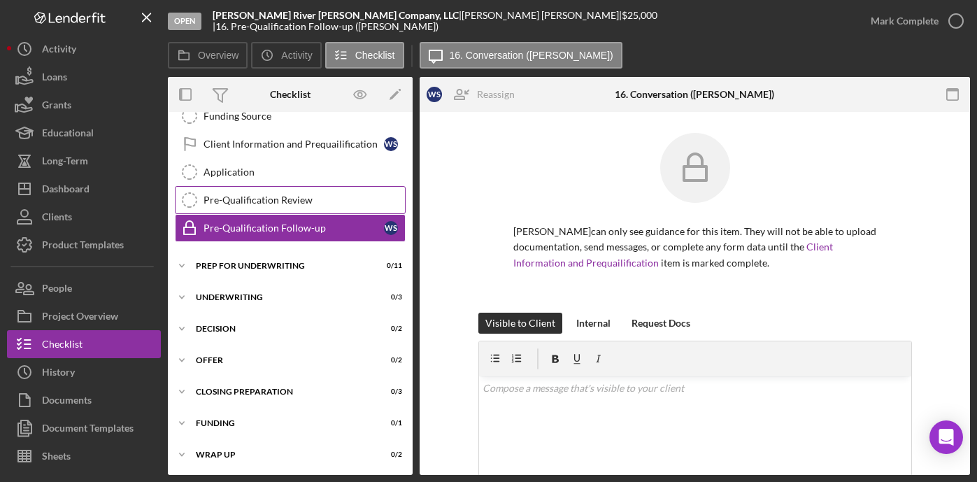
scroll to position [448, 0]
click at [288, 202] on div "Pre-Qualification Review" at bounding box center [304, 198] width 201 height 11
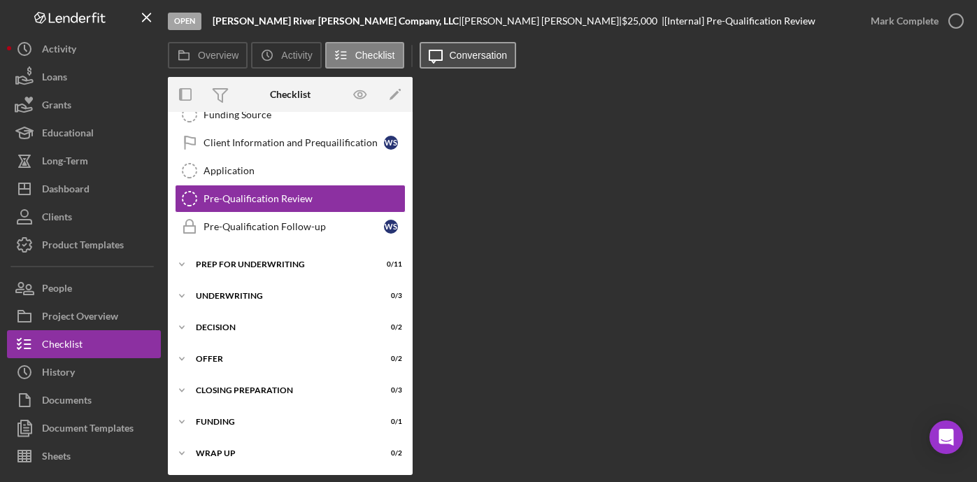
click at [467, 57] on label "Conversation" at bounding box center [479, 55] width 58 height 11
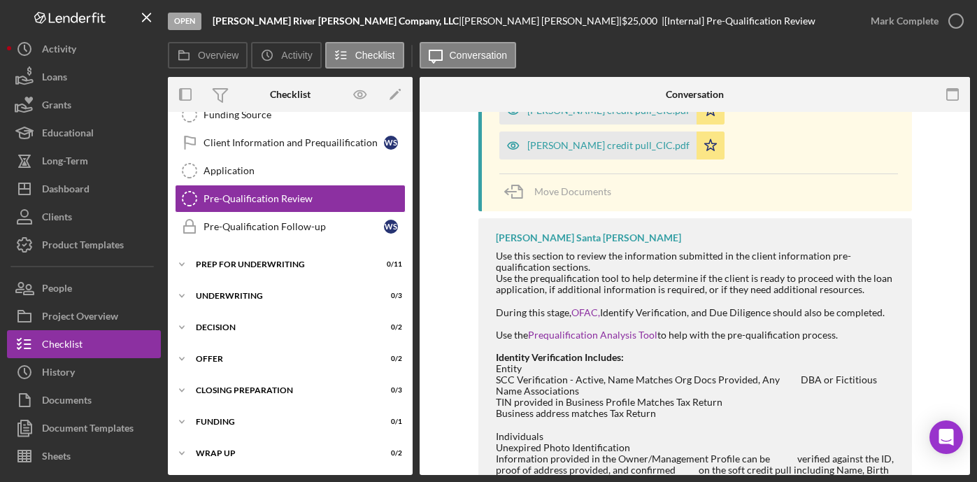
scroll to position [1565, 0]
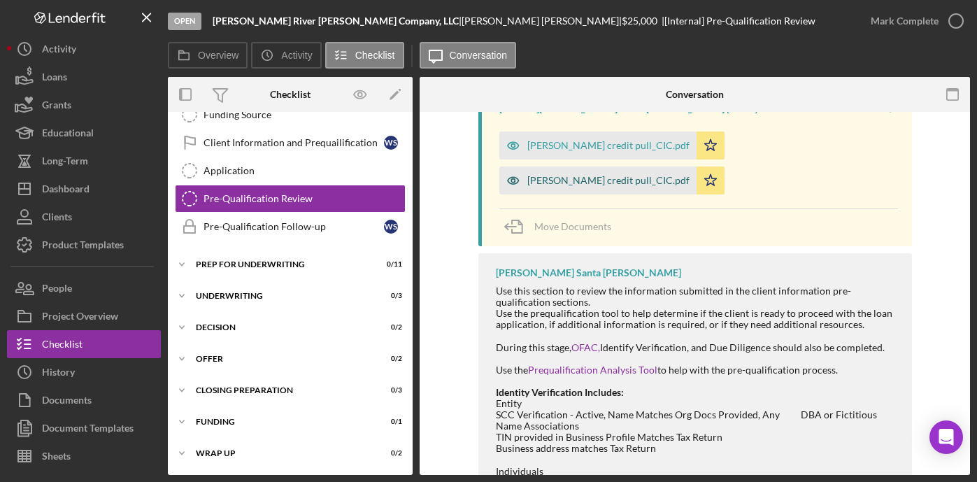
click at [635, 177] on div "[PERSON_NAME] credit pull_CIC.pdf" at bounding box center [609, 180] width 162 height 11
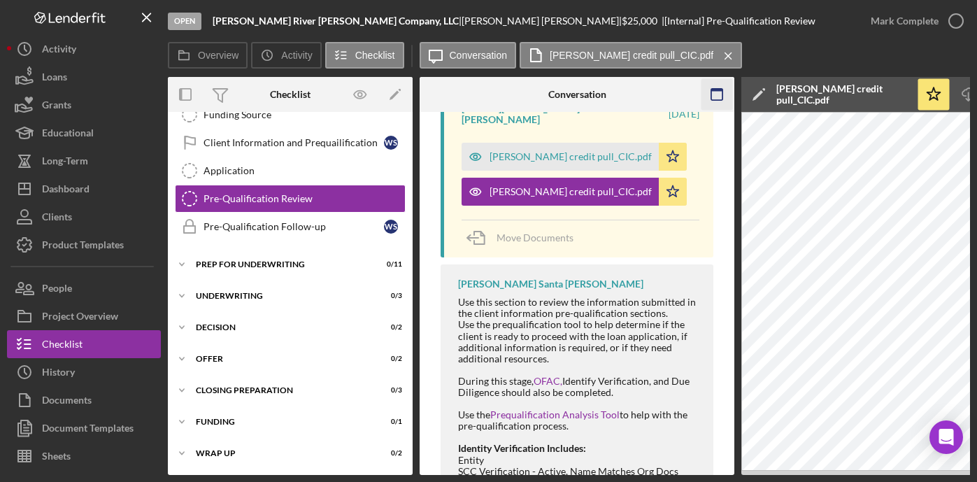
click at [714, 97] on icon "button" at bounding box center [717, 94] width 31 height 31
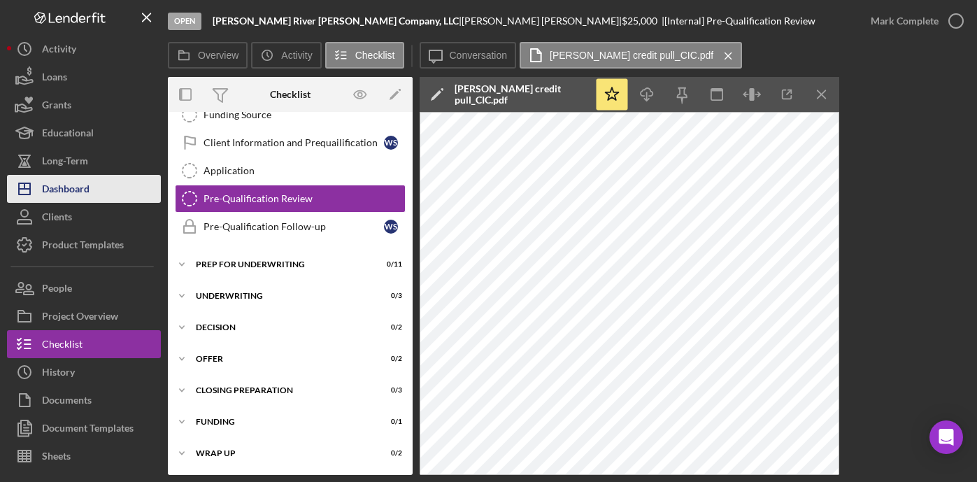
click at [116, 182] on button "Icon/Dashboard Dashboard" at bounding box center [84, 189] width 154 height 28
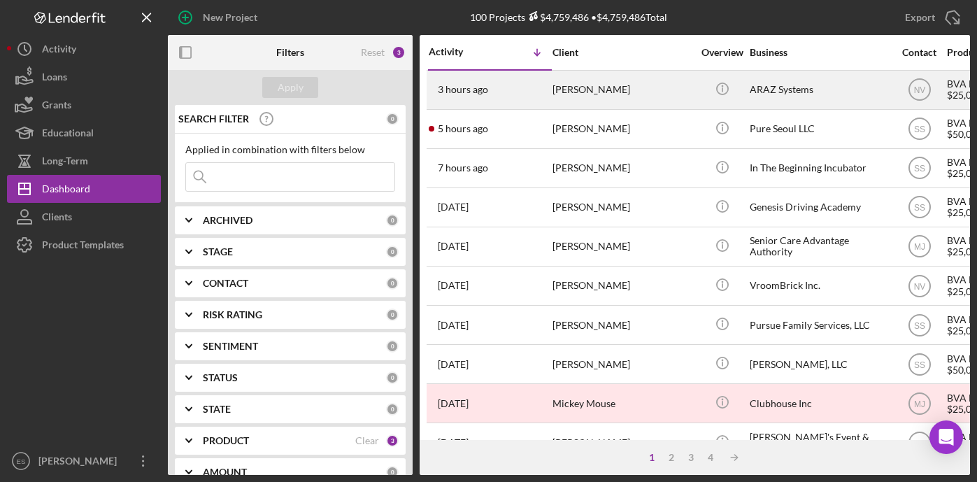
click at [781, 91] on div "ARAZ Systems" at bounding box center [820, 89] width 140 height 37
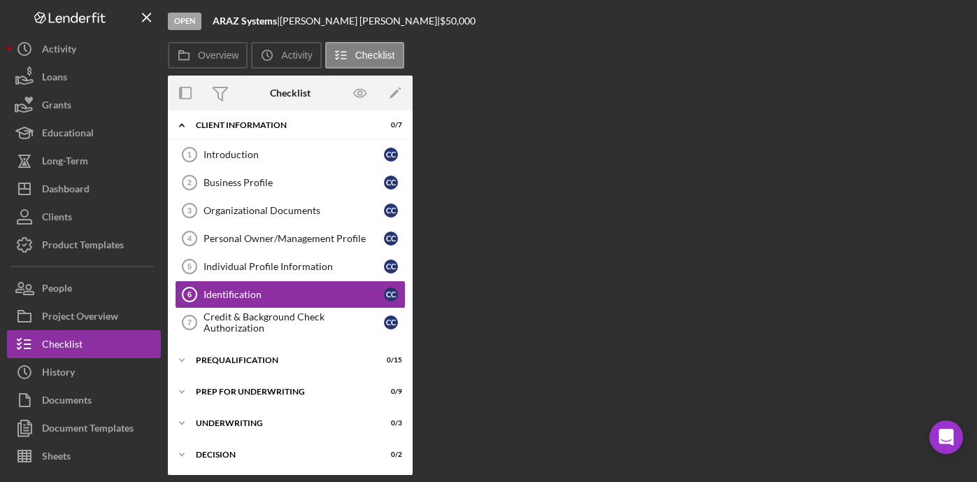
scroll to position [38, 0]
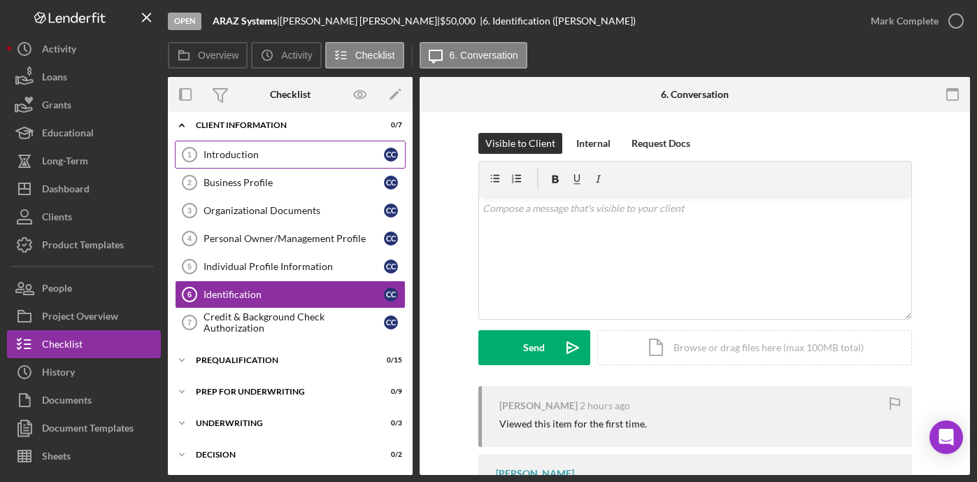
click at [297, 149] on div "Introduction" at bounding box center [294, 154] width 181 height 11
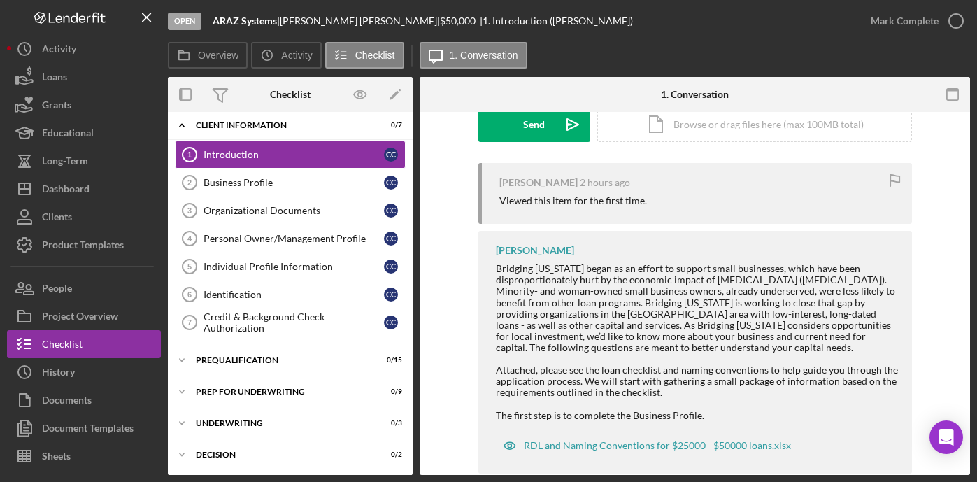
scroll to position [249, 0]
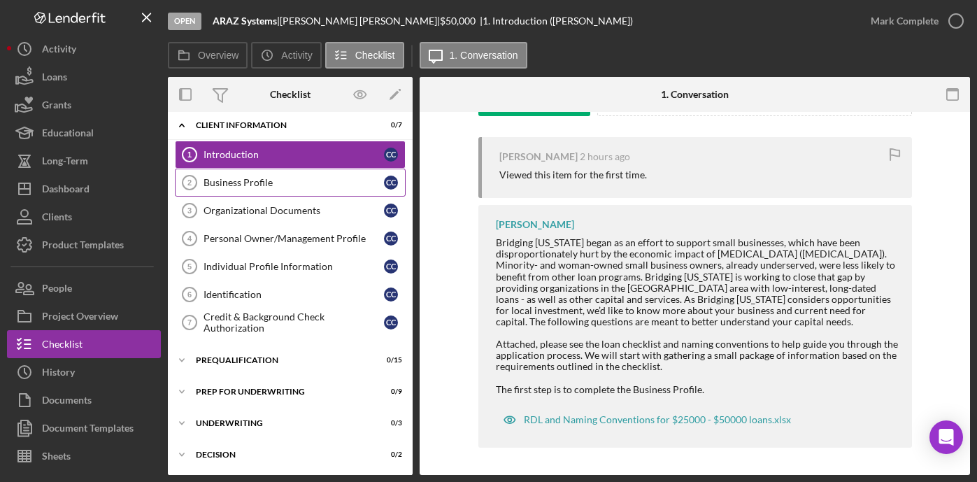
click at [255, 181] on div "Business Profile" at bounding box center [294, 182] width 181 height 11
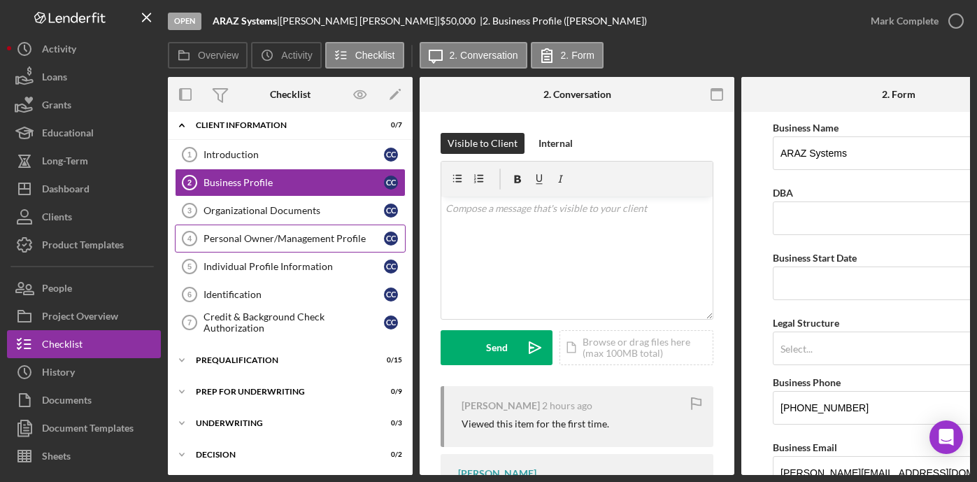
click at [297, 238] on div "Personal Owner/Management Profile" at bounding box center [294, 238] width 181 height 11
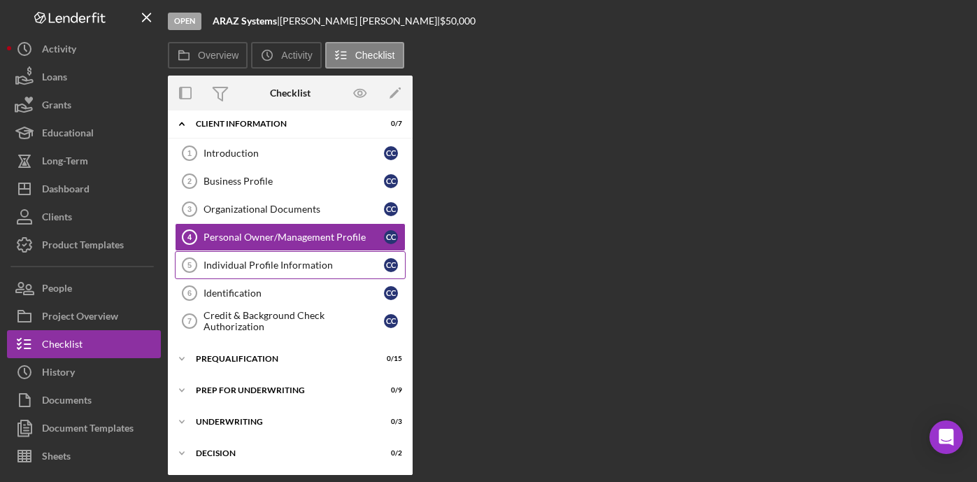
drag, startPoint x: 283, startPoint y: 290, endPoint x: 225, endPoint y: 262, distance: 63.8
click at [283, 290] on div "Identification" at bounding box center [294, 293] width 181 height 11
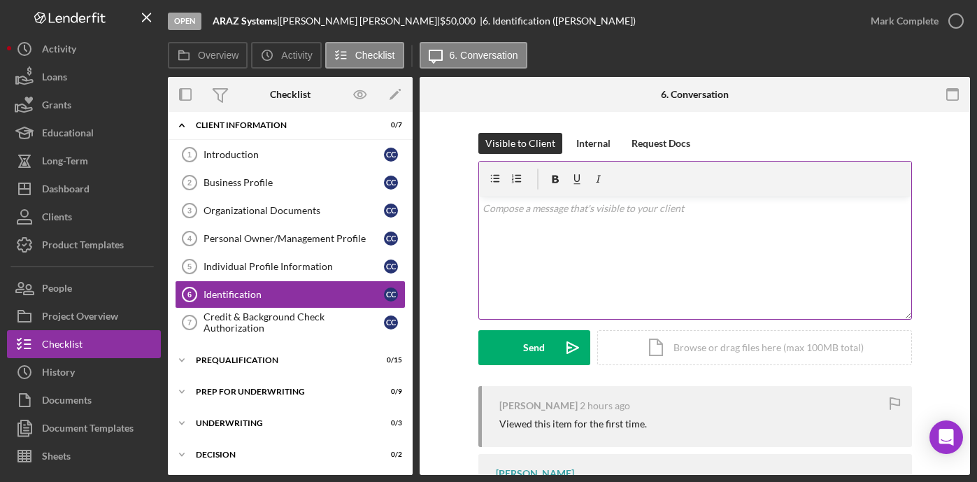
scroll to position [214, 0]
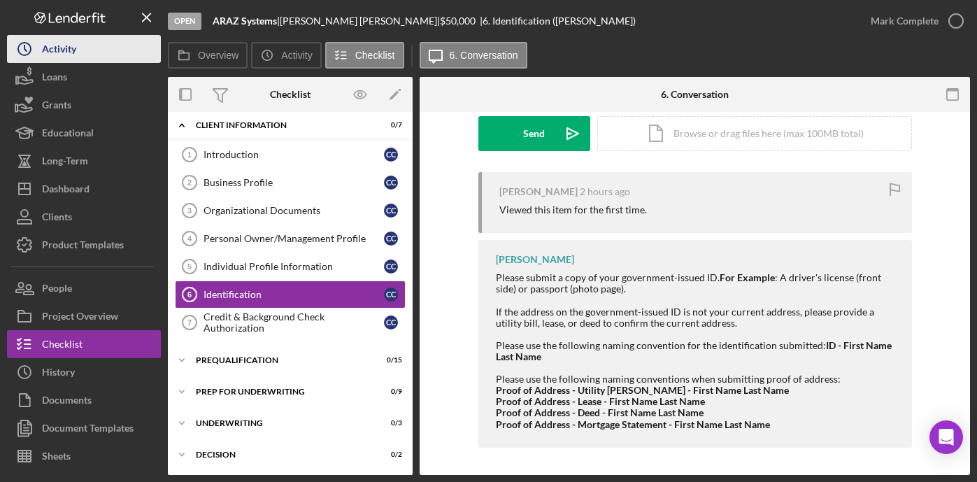
click at [69, 50] on div "Activity" at bounding box center [59, 50] width 34 height 31
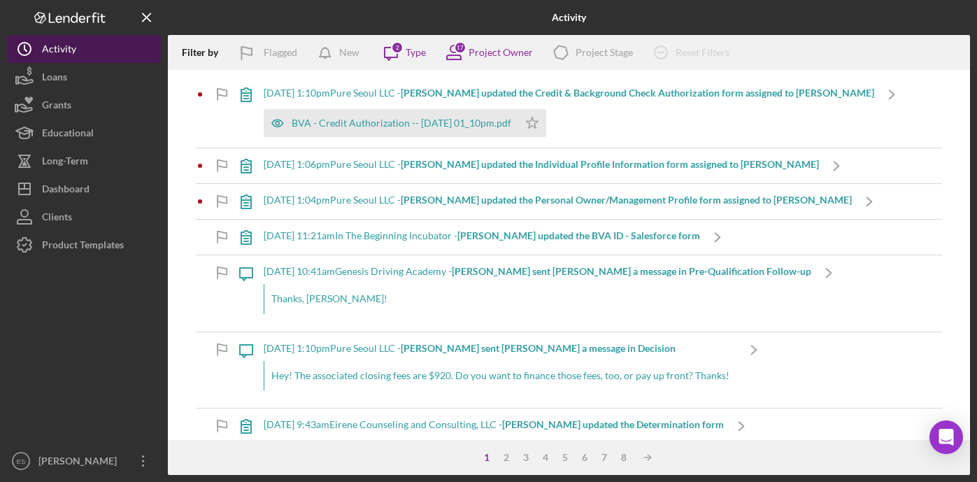
click at [51, 47] on div "Activity" at bounding box center [59, 50] width 34 height 31
